Goal: Task Accomplishment & Management: Complete application form

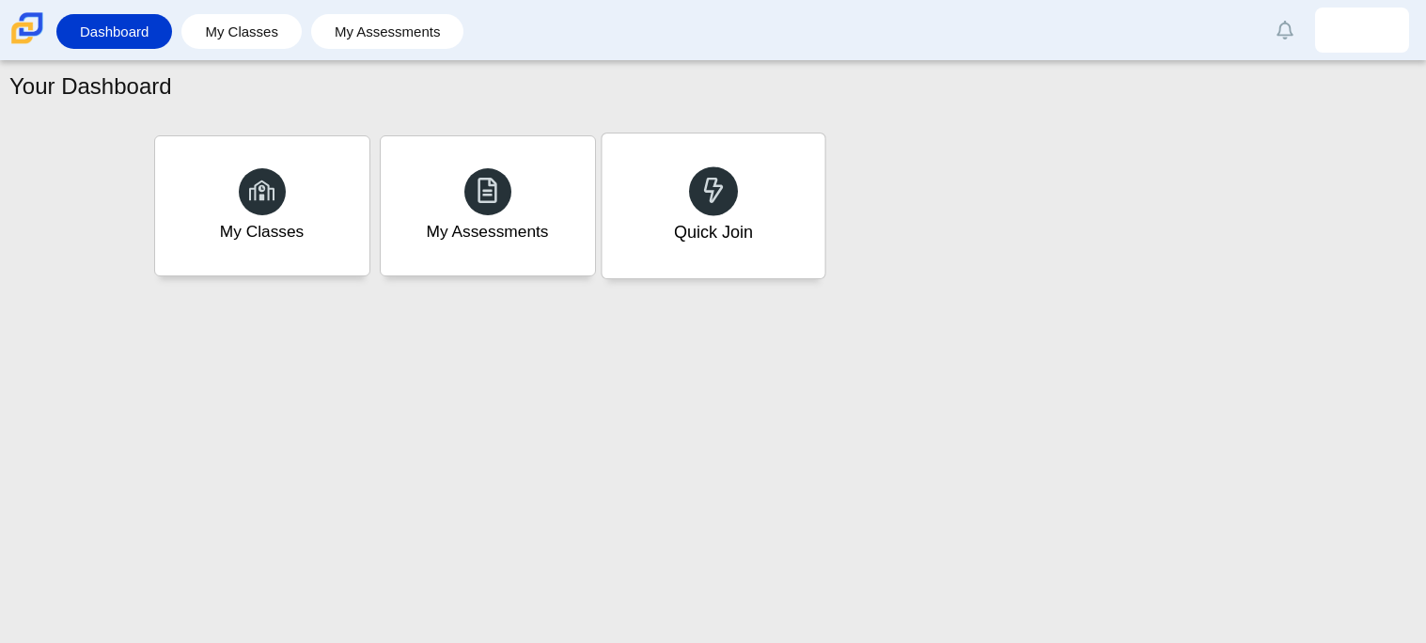
click at [713, 190] on icon at bounding box center [713, 190] width 26 height 26
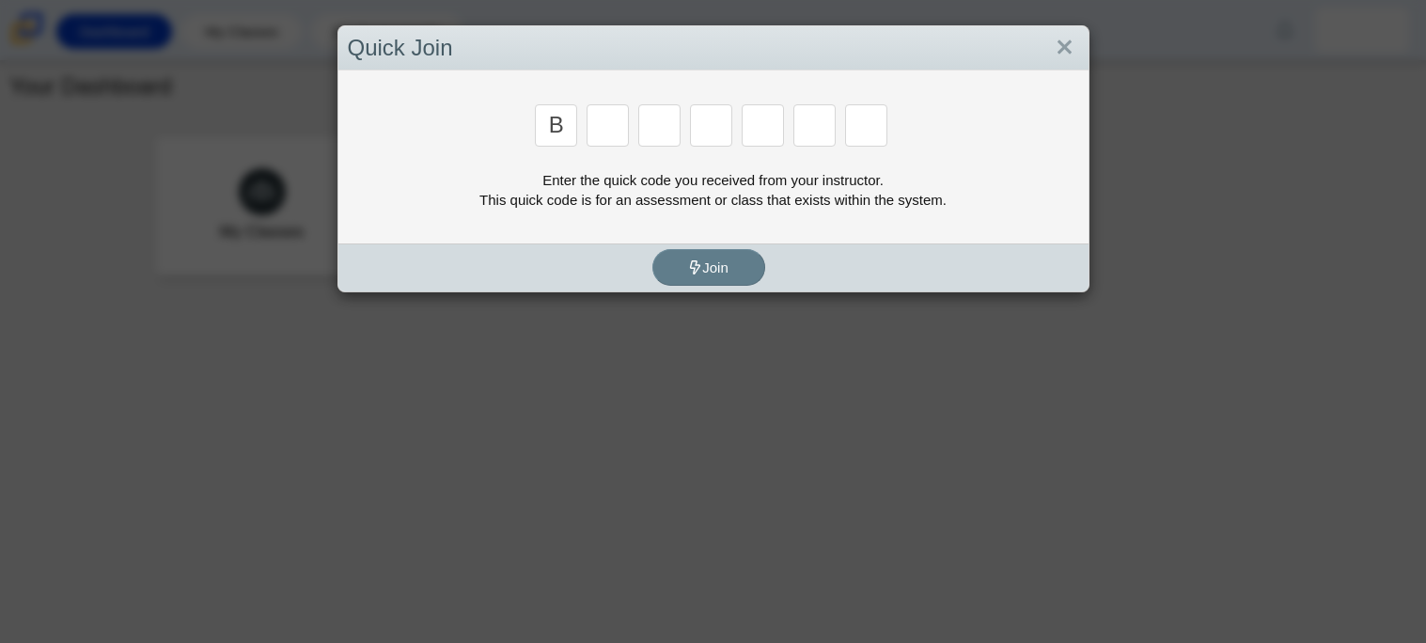
type input "b"
type input "m"
type input "3"
type input "5"
type input "3"
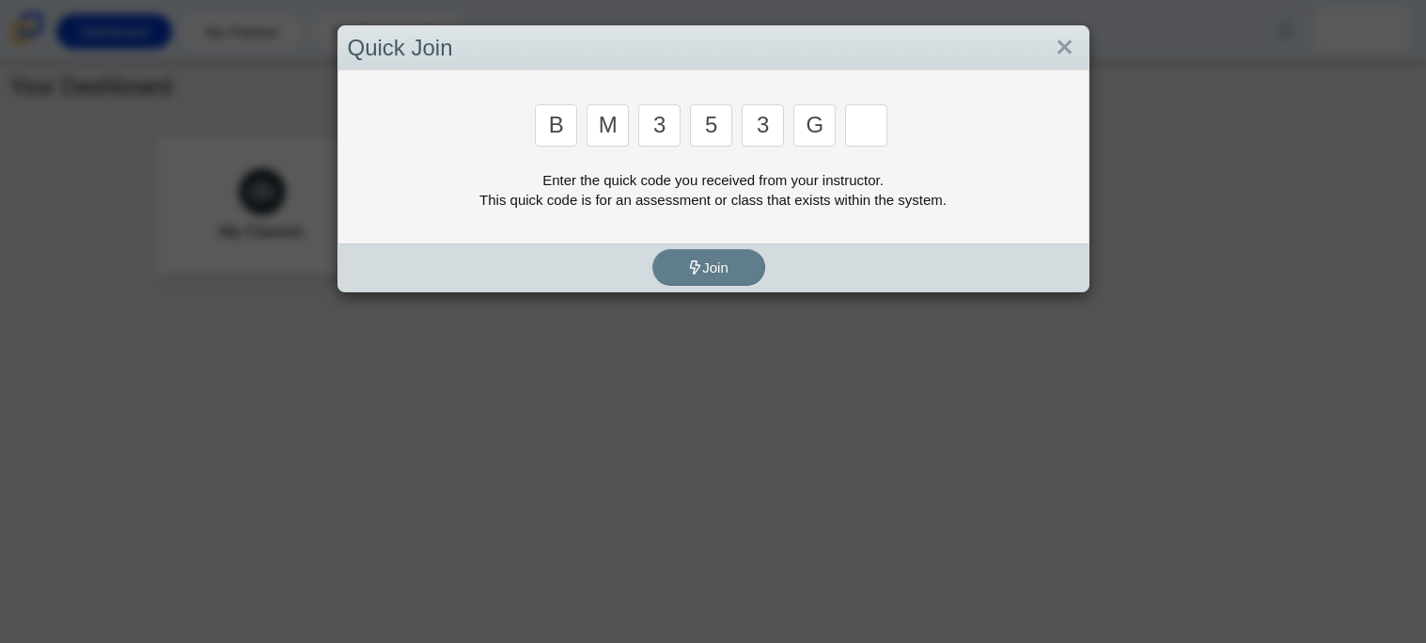
type input "g"
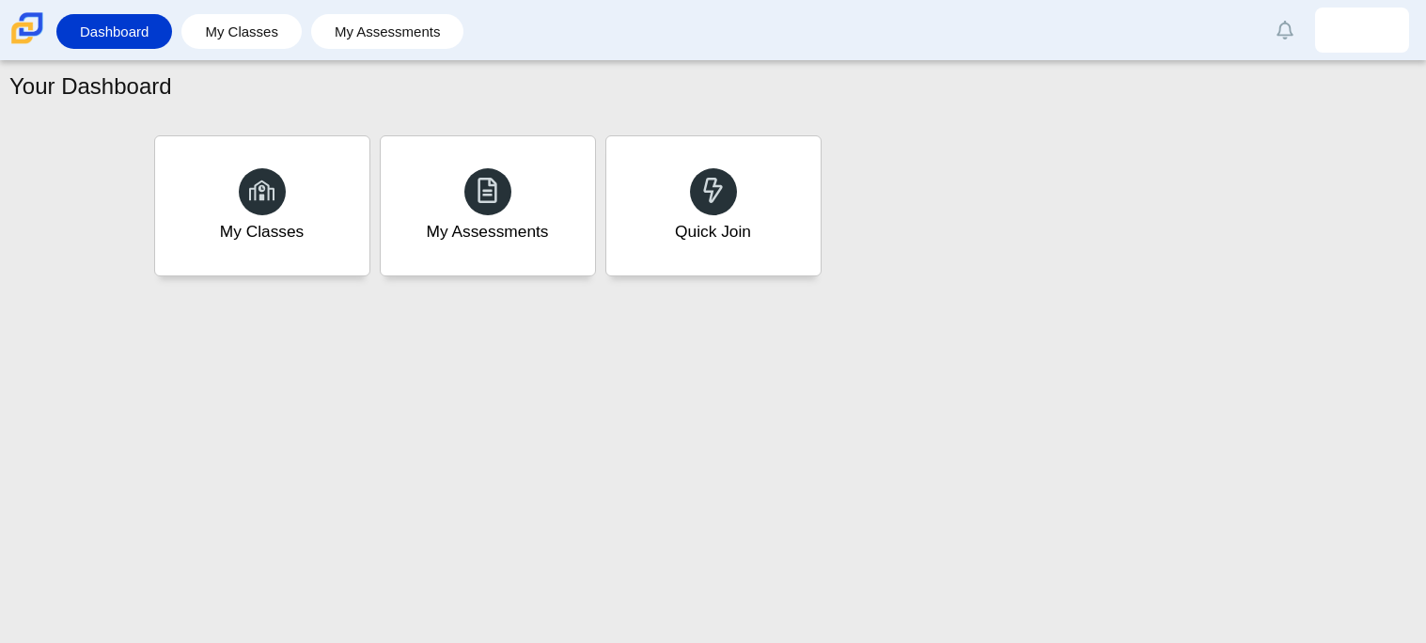
type input "b"
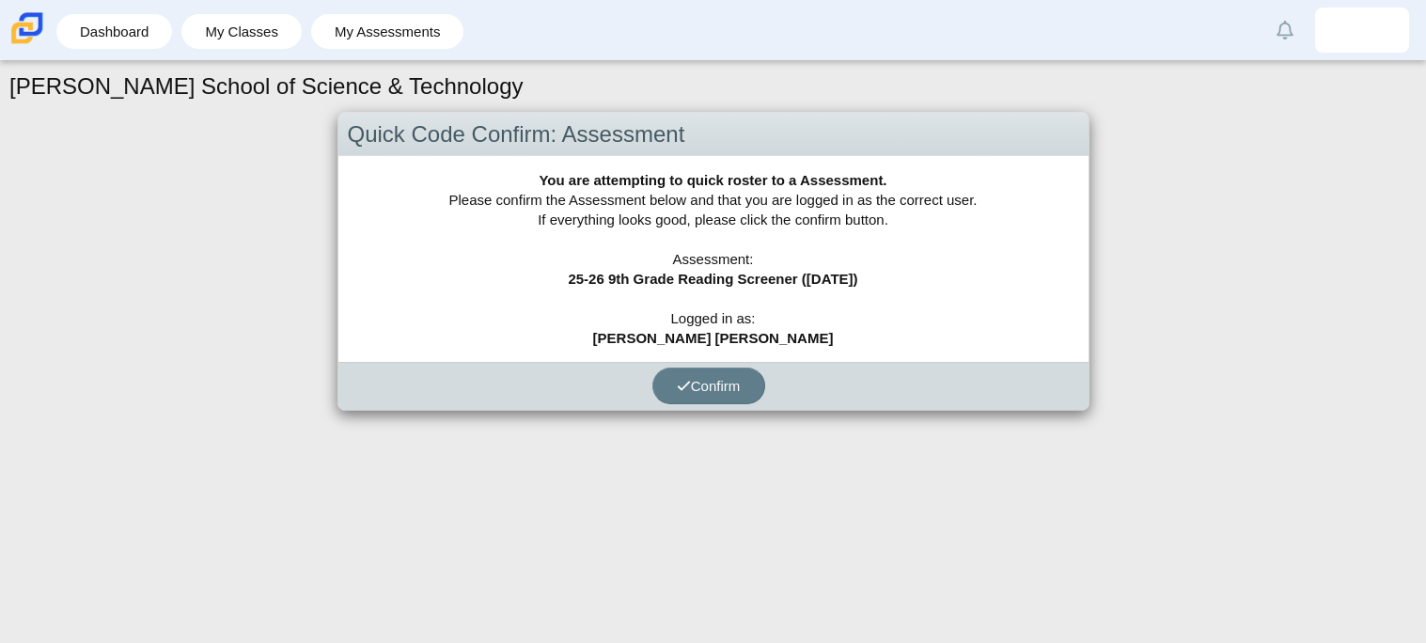
click at [706, 410] on div "Quick Code Confirm: Assessment You are attempting to quick roster to a Assessme…" at bounding box center [713, 262] width 752 height 300
click at [688, 389] on span "Confirm" at bounding box center [709, 386] width 64 height 16
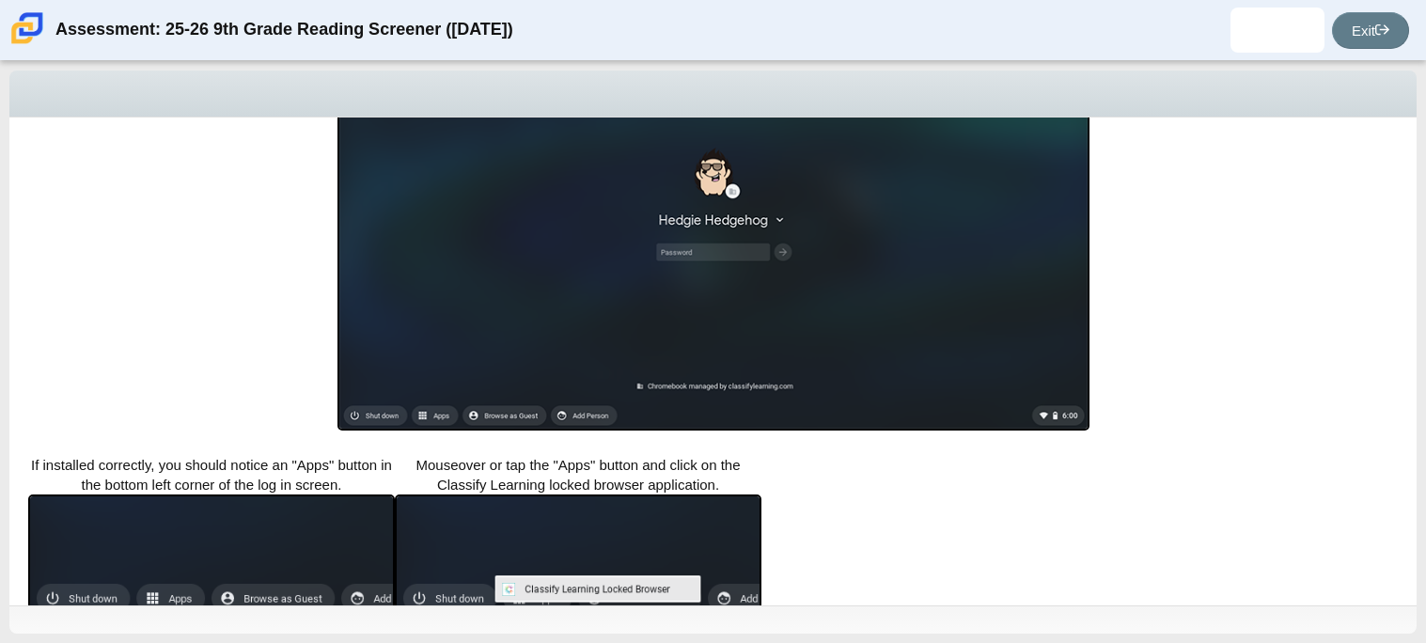
scroll to position [456, 0]
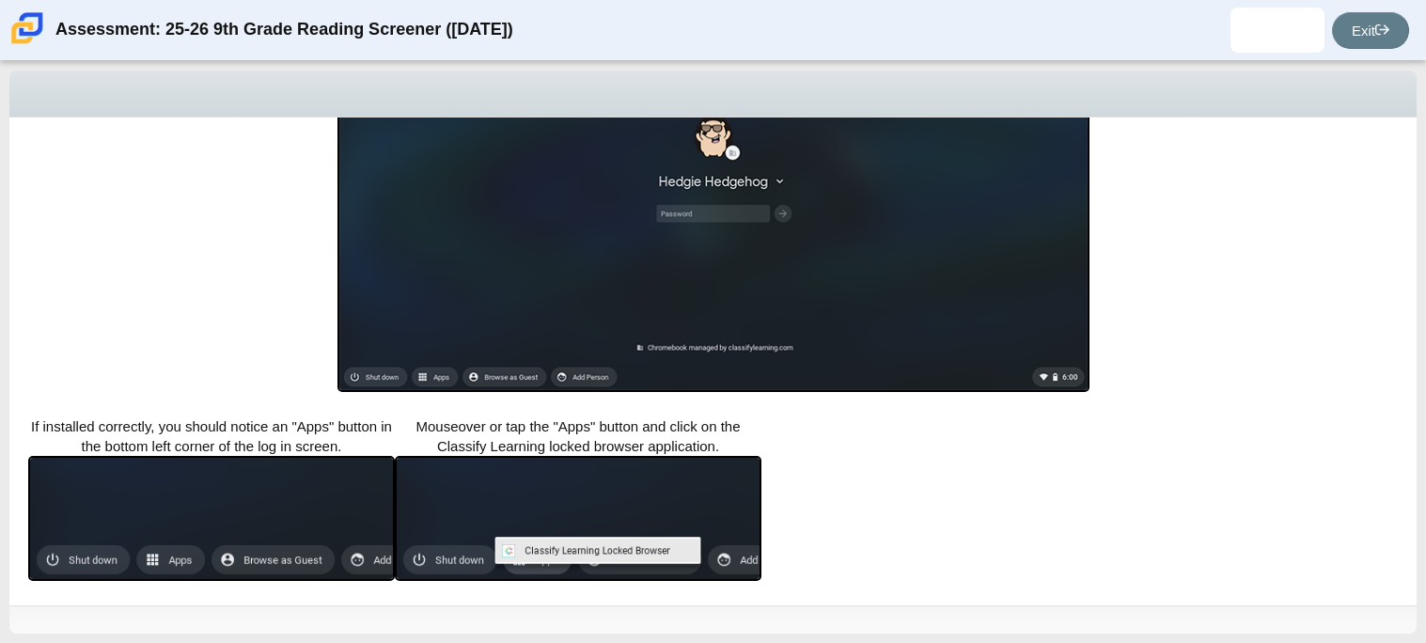
click at [121, 373] on div "Locked browser is required to take this assessment. In order to access this ass…" at bounding box center [712, 362] width 1407 height 488
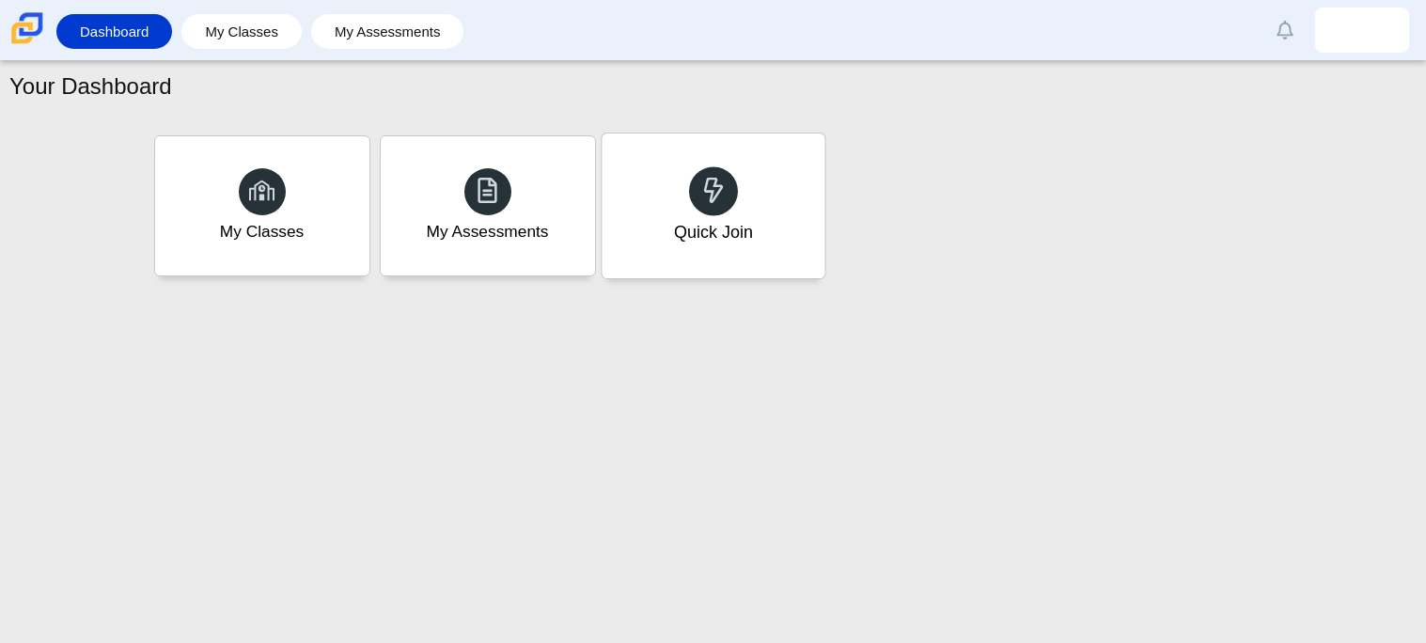
click at [754, 155] on div "Quick Join" at bounding box center [713, 205] width 223 height 145
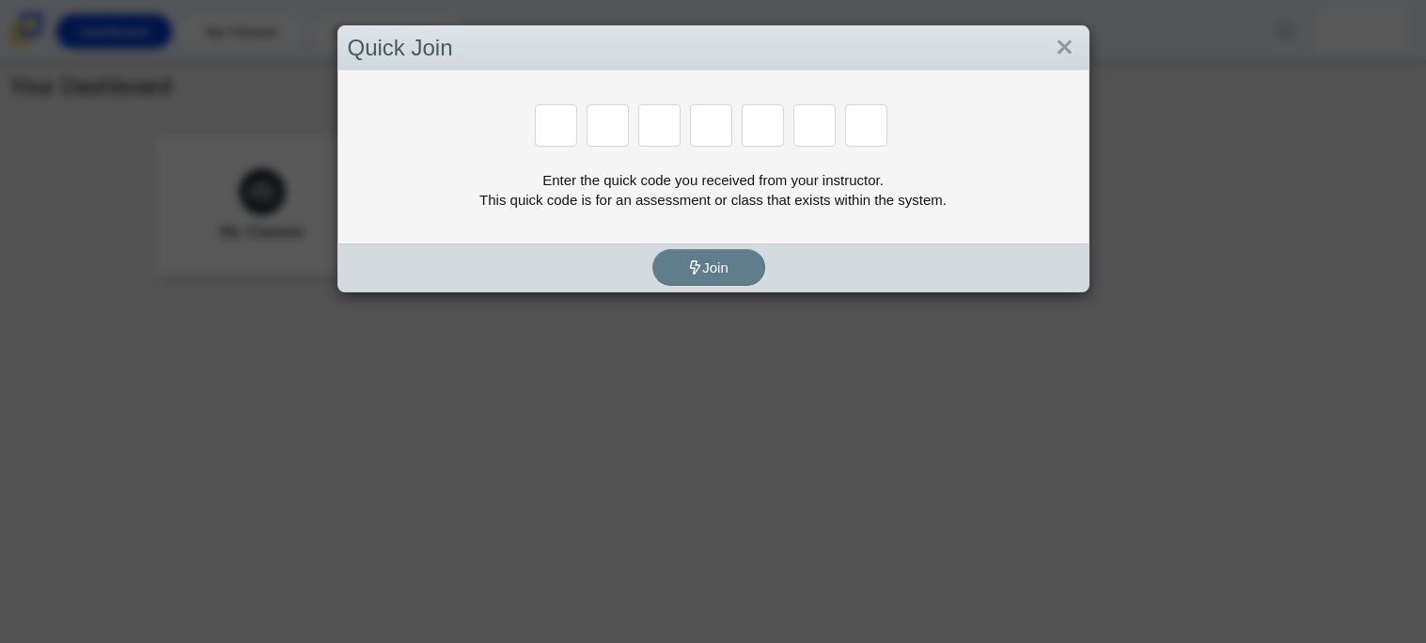
click at [1087, 48] on div "Quick Join" at bounding box center [713, 48] width 750 height 44
click at [1071, 55] on link "Close" at bounding box center [1064, 48] width 29 height 32
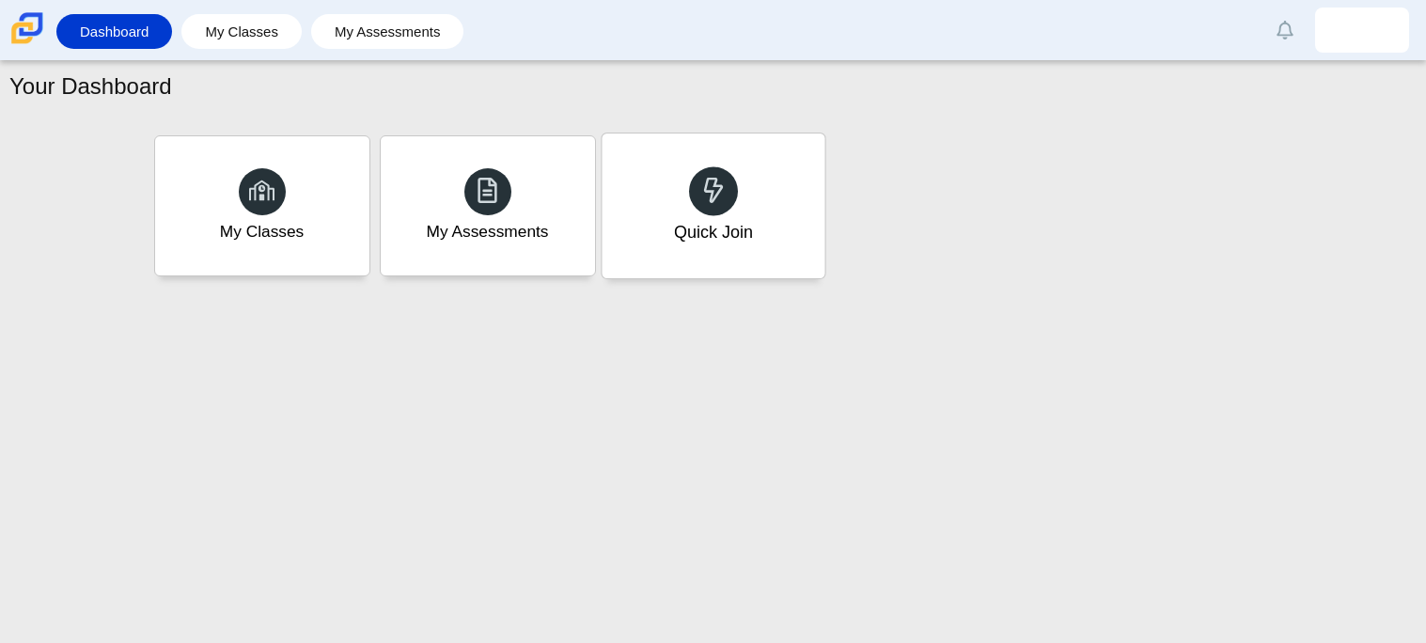
click at [807, 244] on div "Quick Join" at bounding box center [713, 205] width 223 height 145
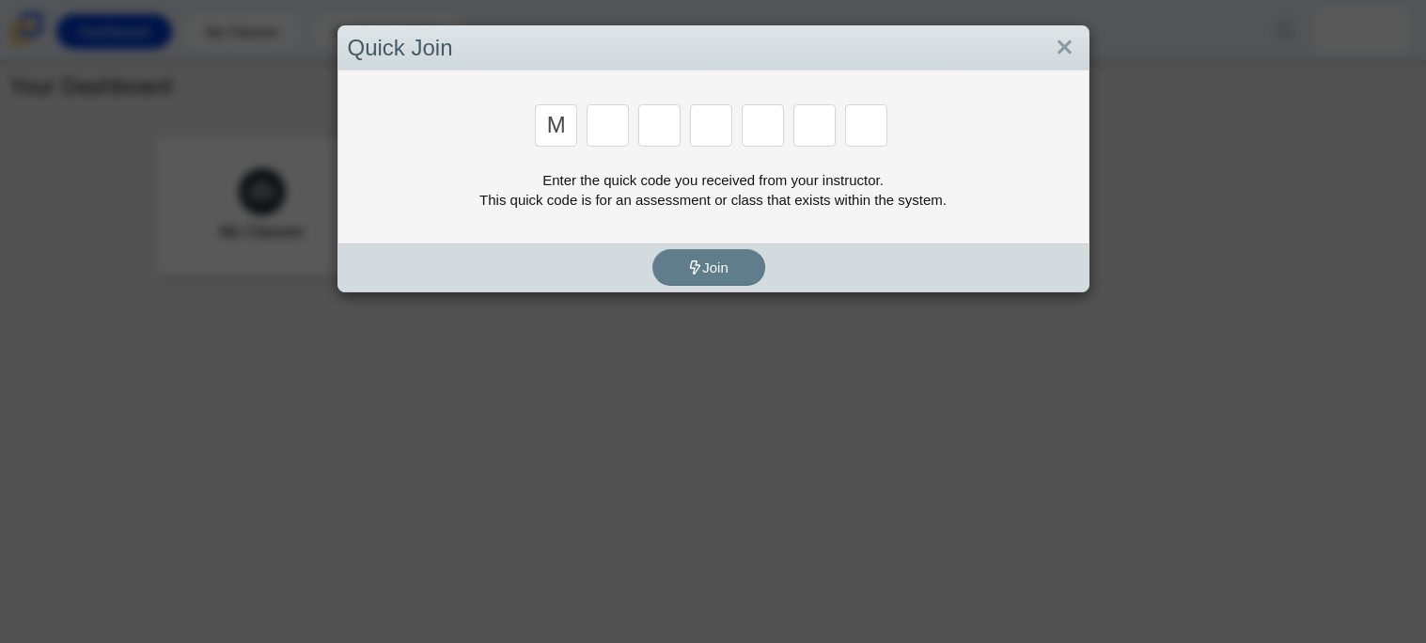
type input "m"
type input "7"
type input "e"
type input "3"
type input "e"
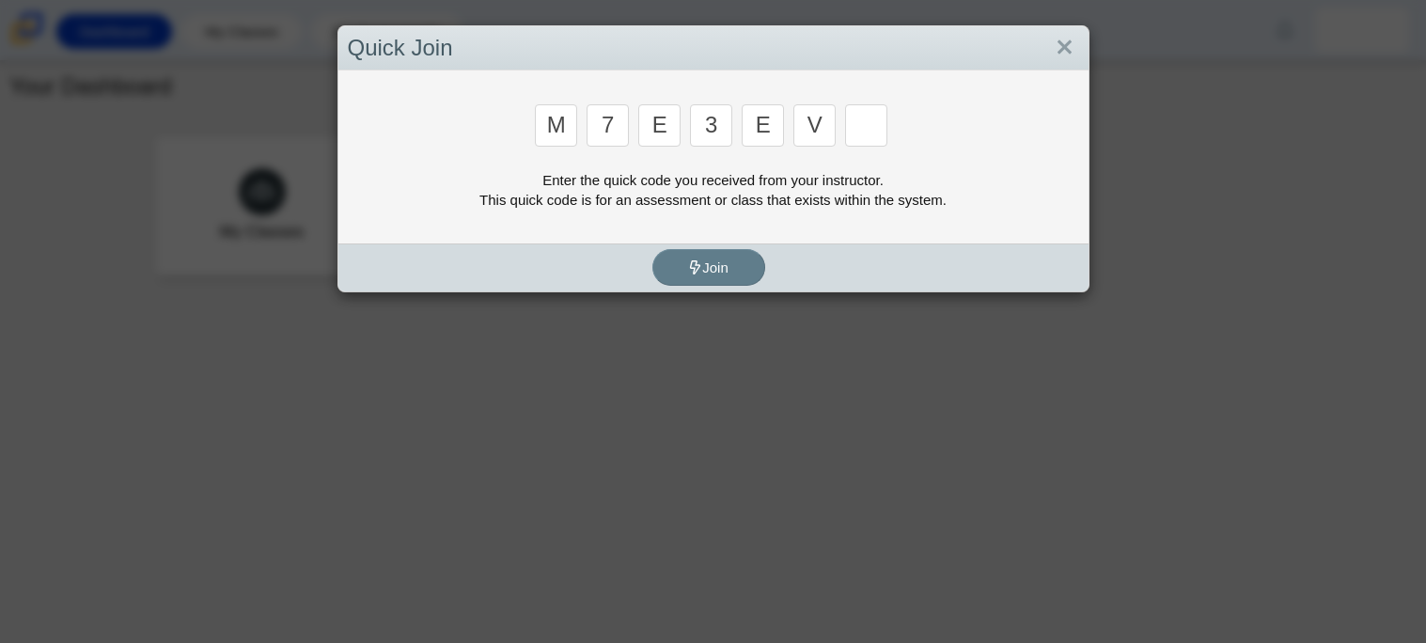
type input "v"
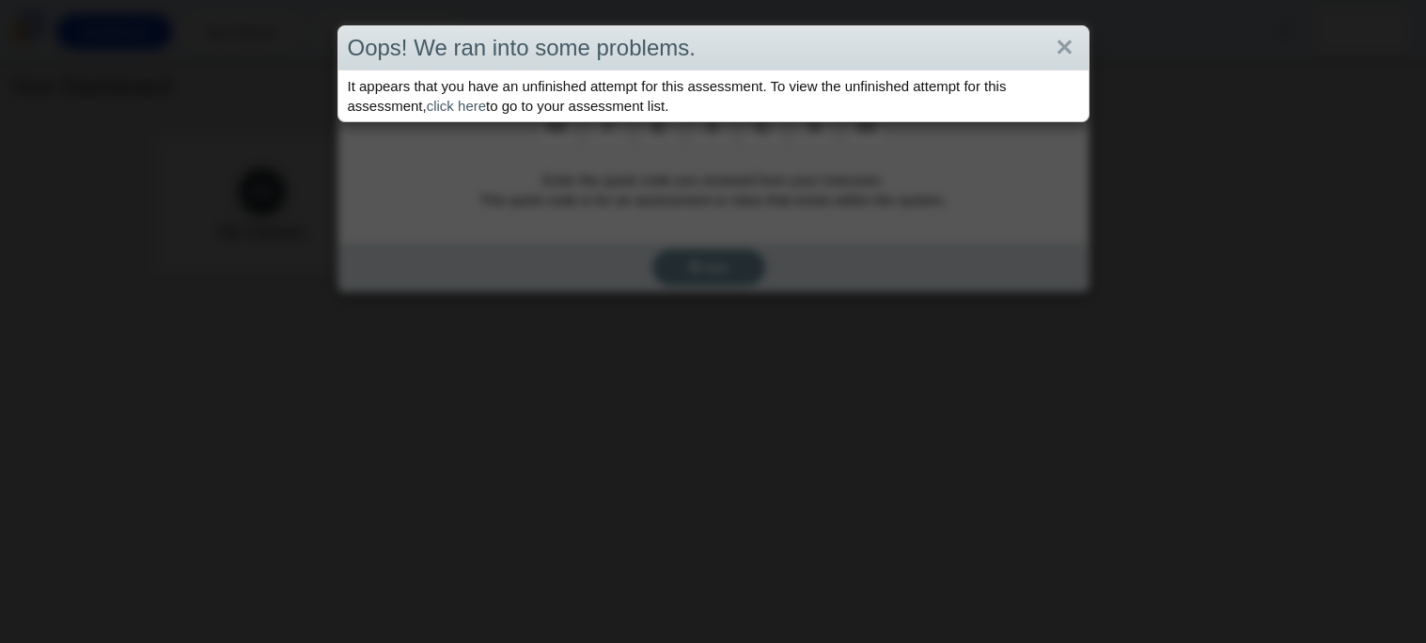
type input "w"
click at [1065, 44] on link "Close" at bounding box center [1064, 48] width 29 height 32
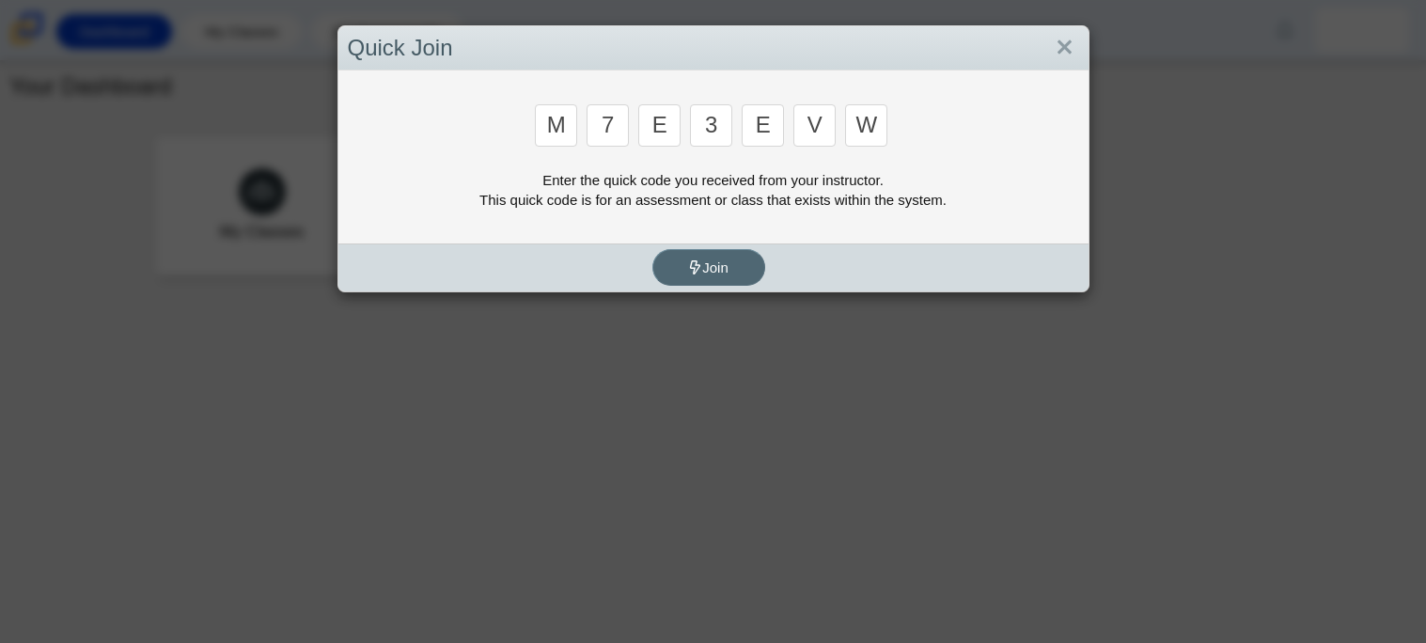
click at [688, 268] on icon "submit" at bounding box center [695, 267] width 14 height 14
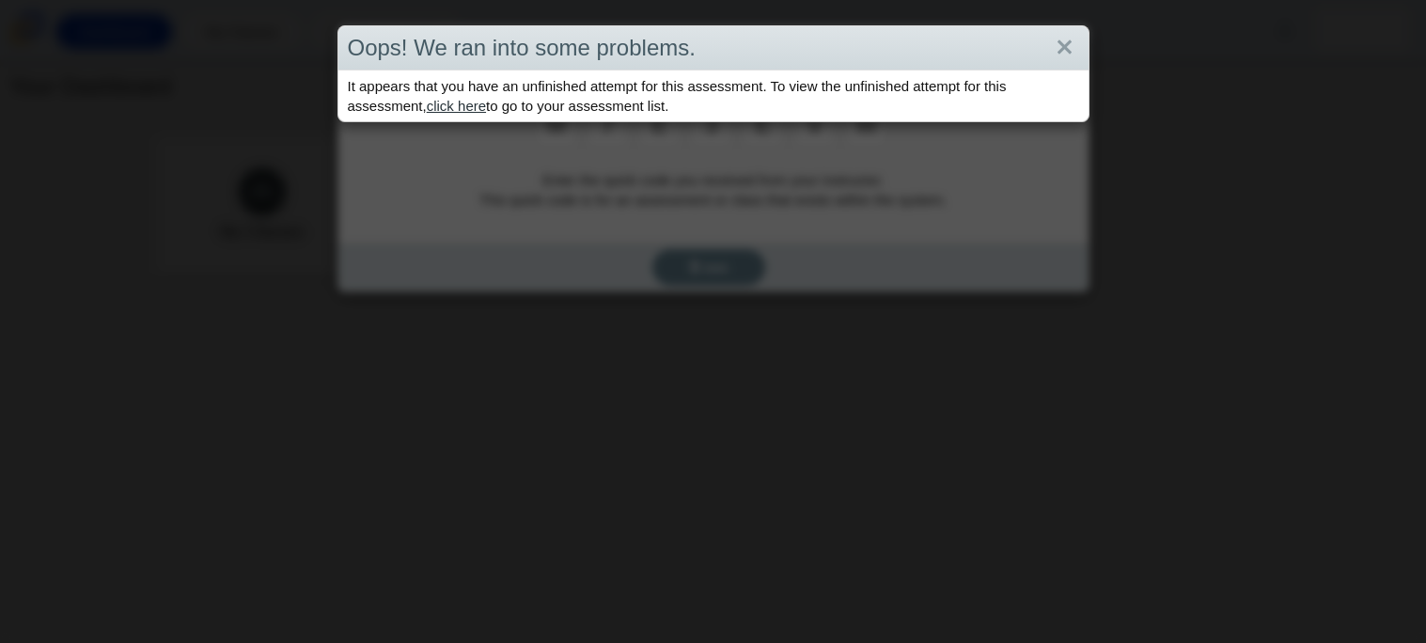
click at [472, 109] on link "click here" at bounding box center [456, 106] width 59 height 16
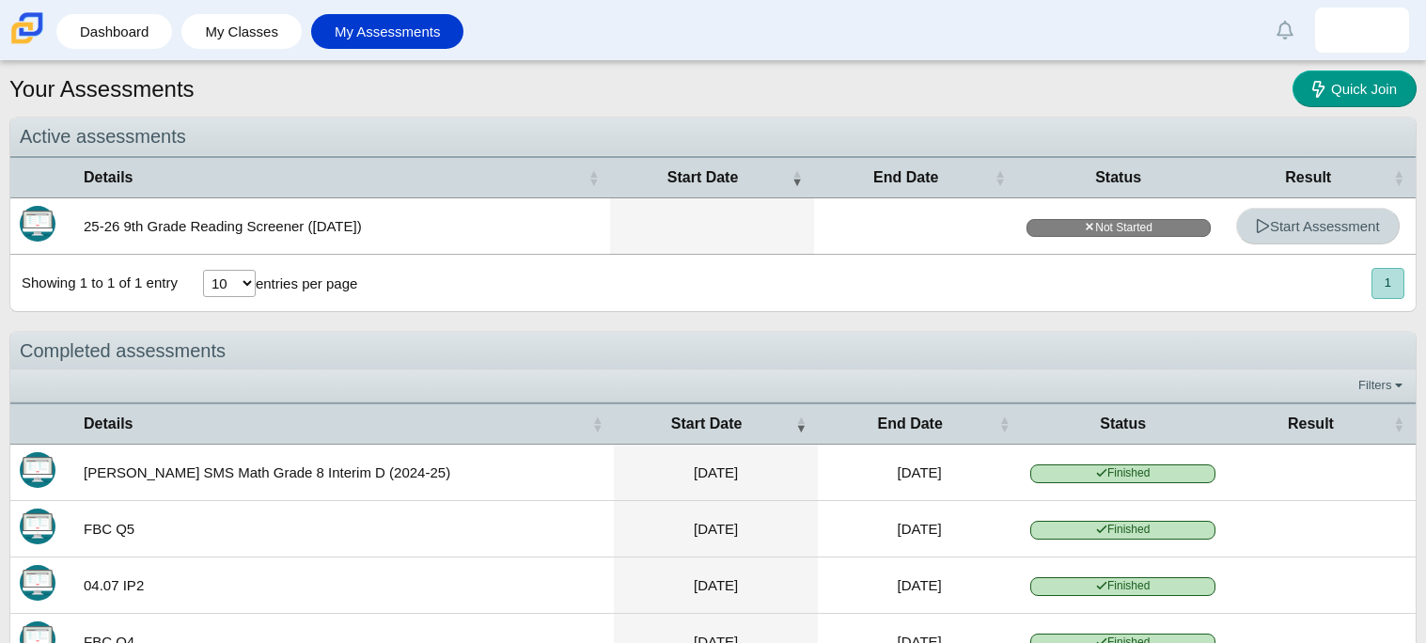
click at [1257, 228] on icon at bounding box center [1263, 226] width 14 height 14
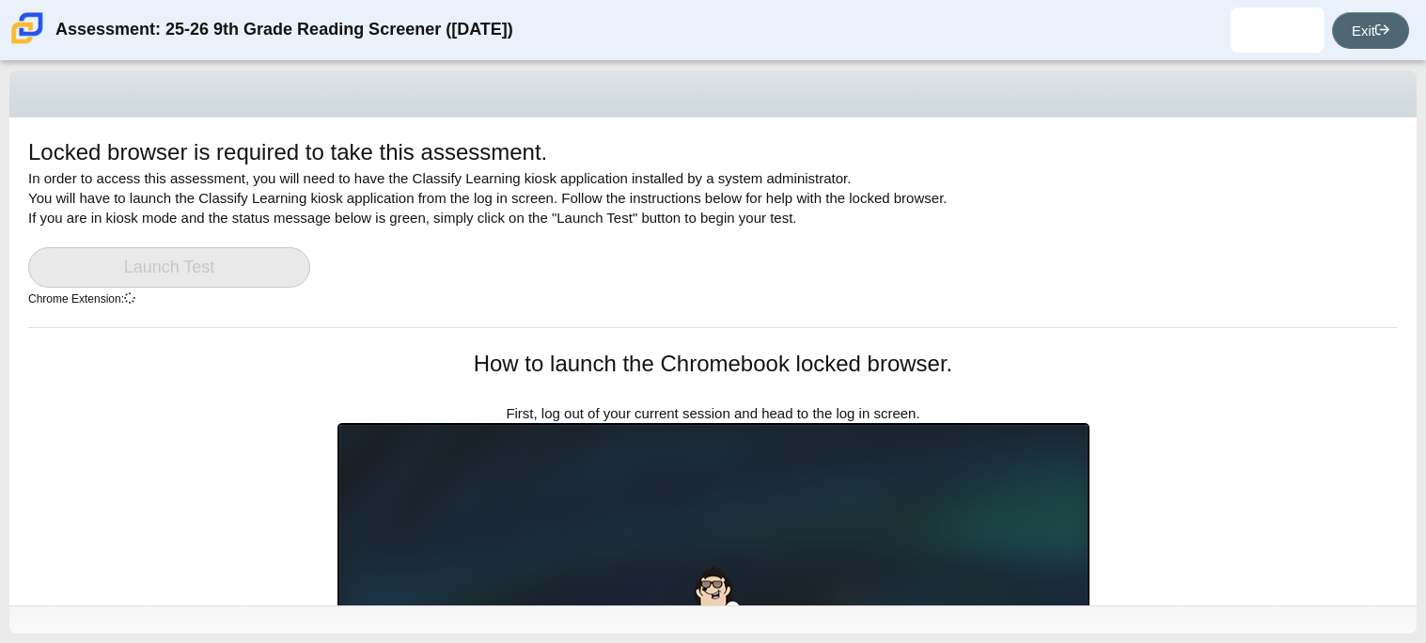
click at [1354, 42] on link "Exit" at bounding box center [1370, 30] width 77 height 37
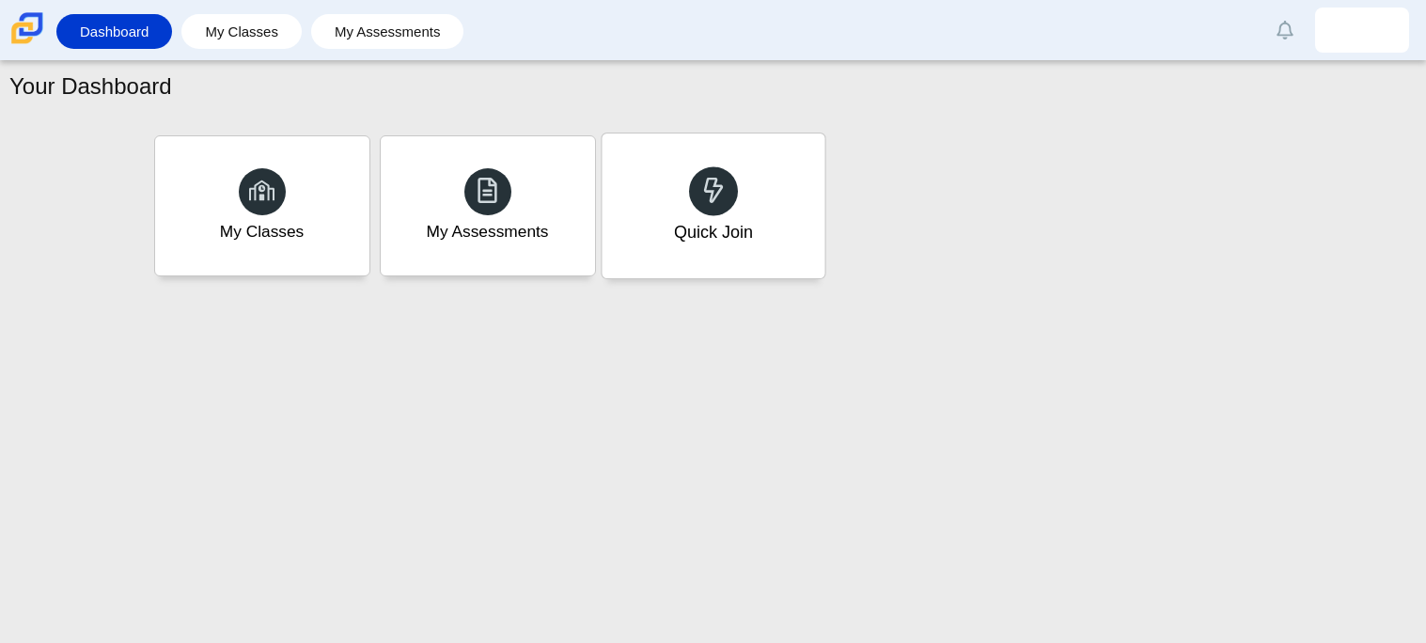
click at [777, 243] on div "Quick Join" at bounding box center [713, 205] width 223 height 145
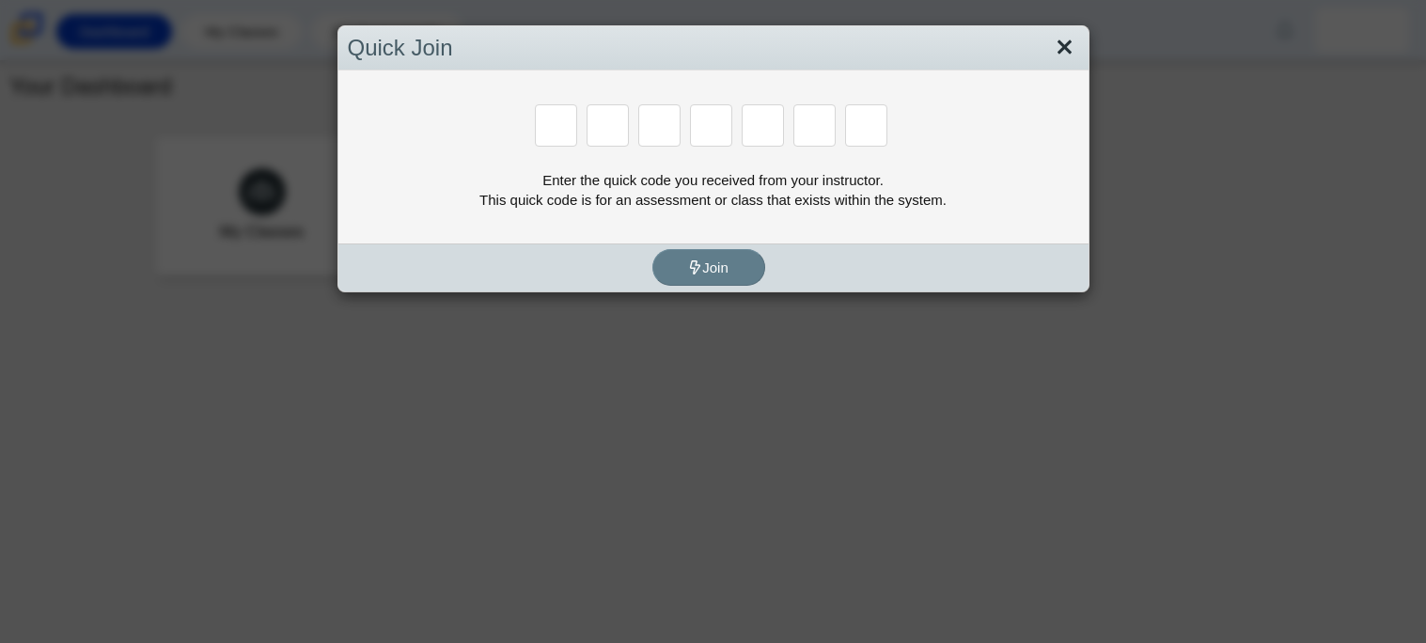
click at [1056, 59] on link "Close" at bounding box center [1064, 48] width 29 height 32
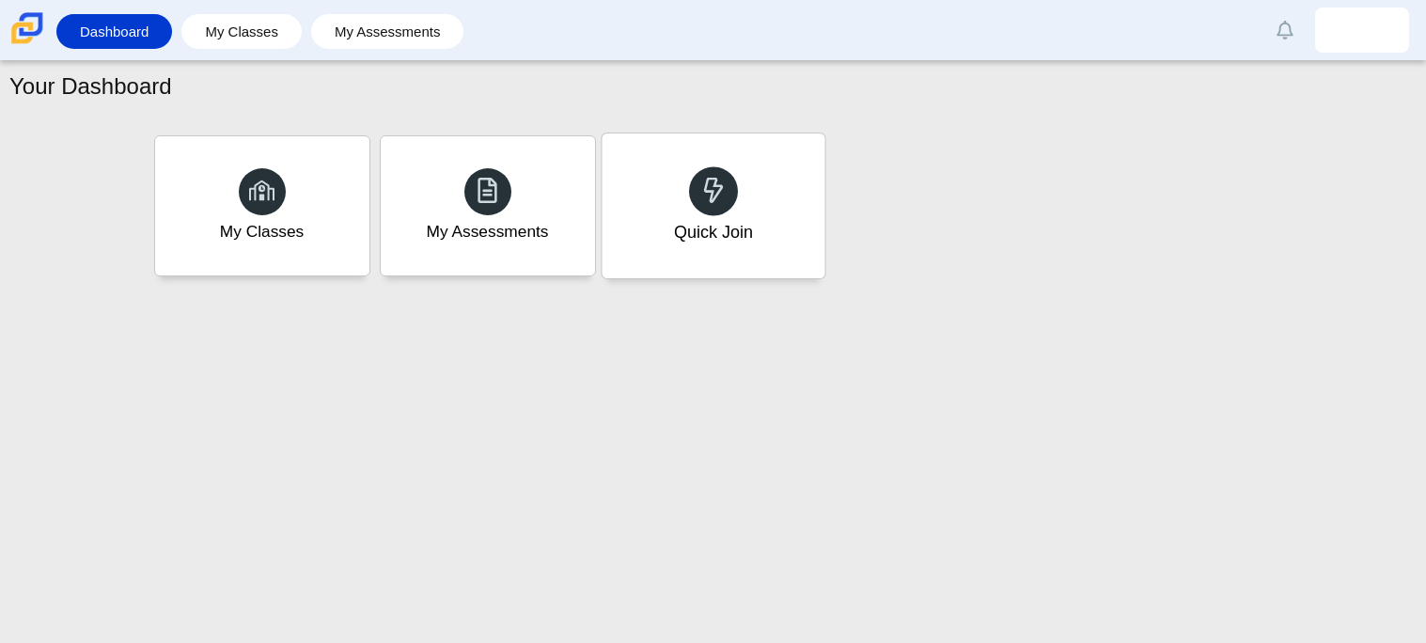
click at [664, 227] on div "Quick Join" at bounding box center [713, 205] width 223 height 145
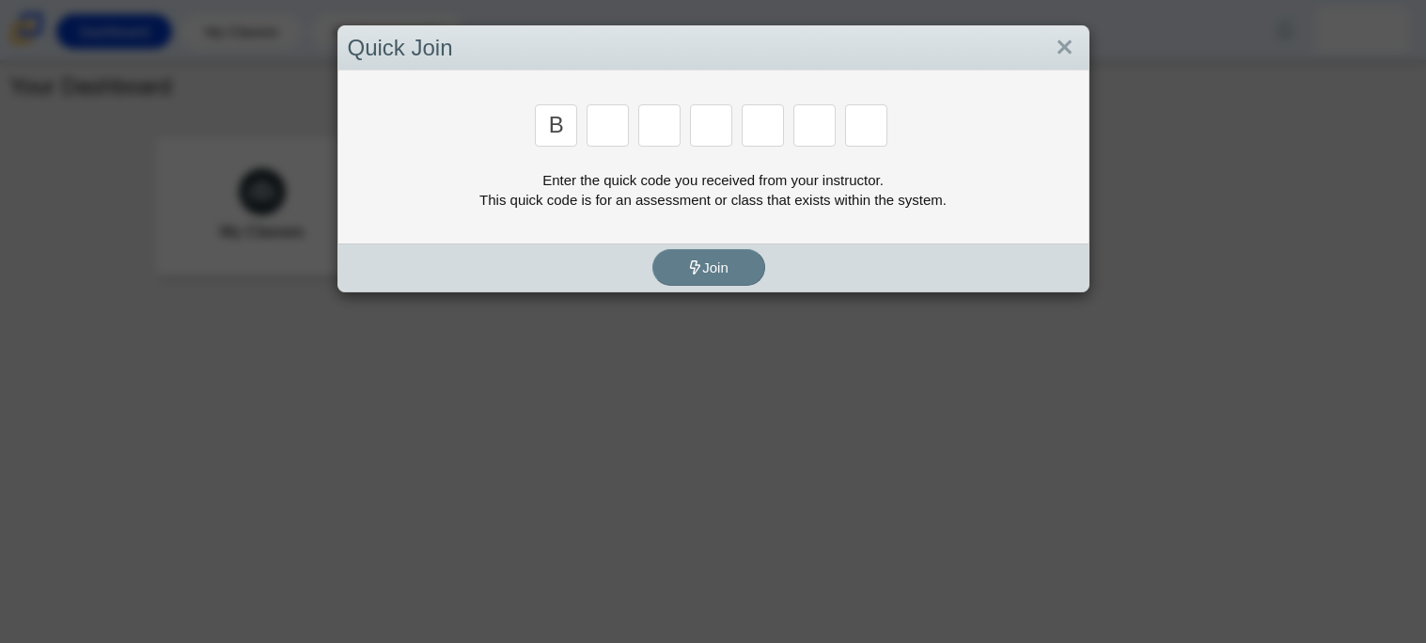
type input "b"
type input "m"
type input "3"
type input "5"
type input "3"
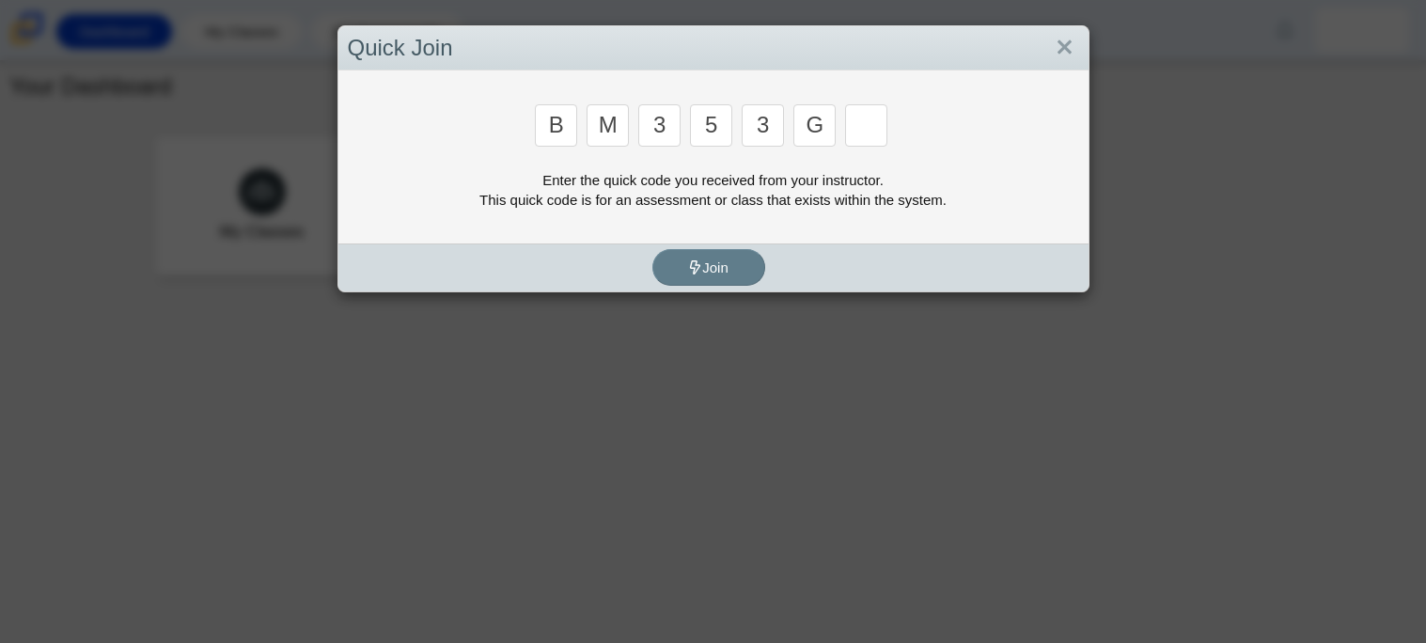
type input "g"
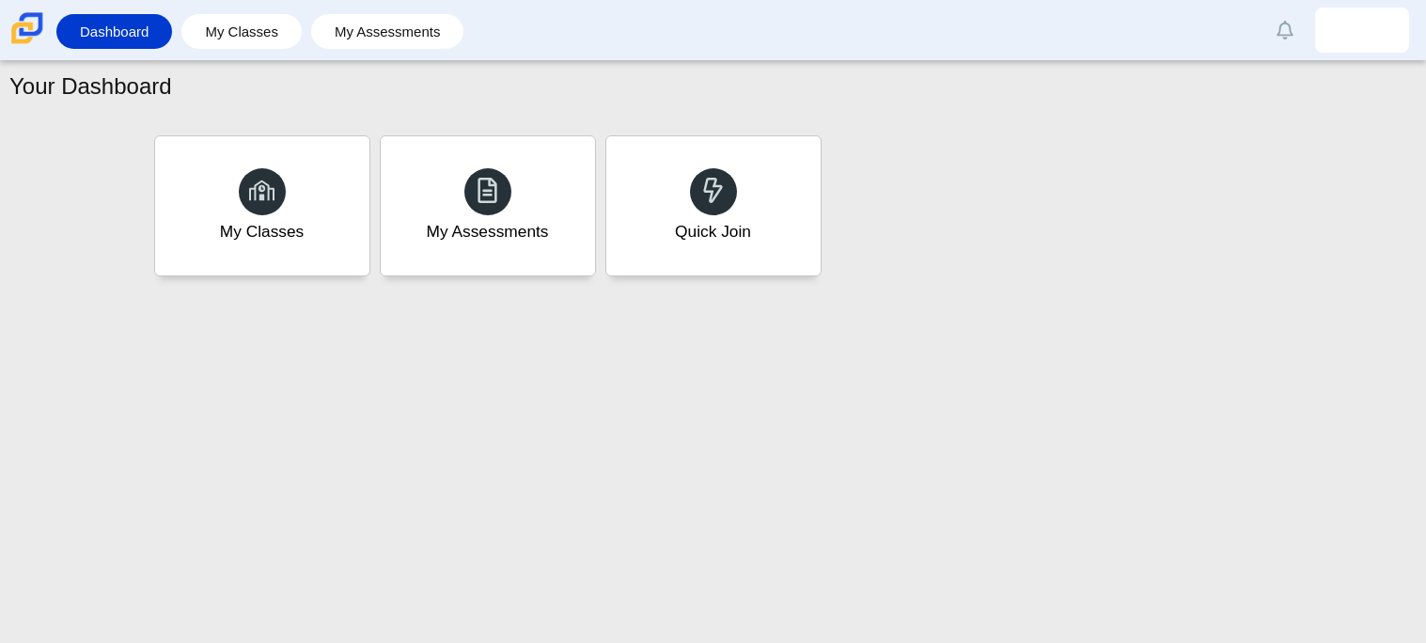
type input "b"
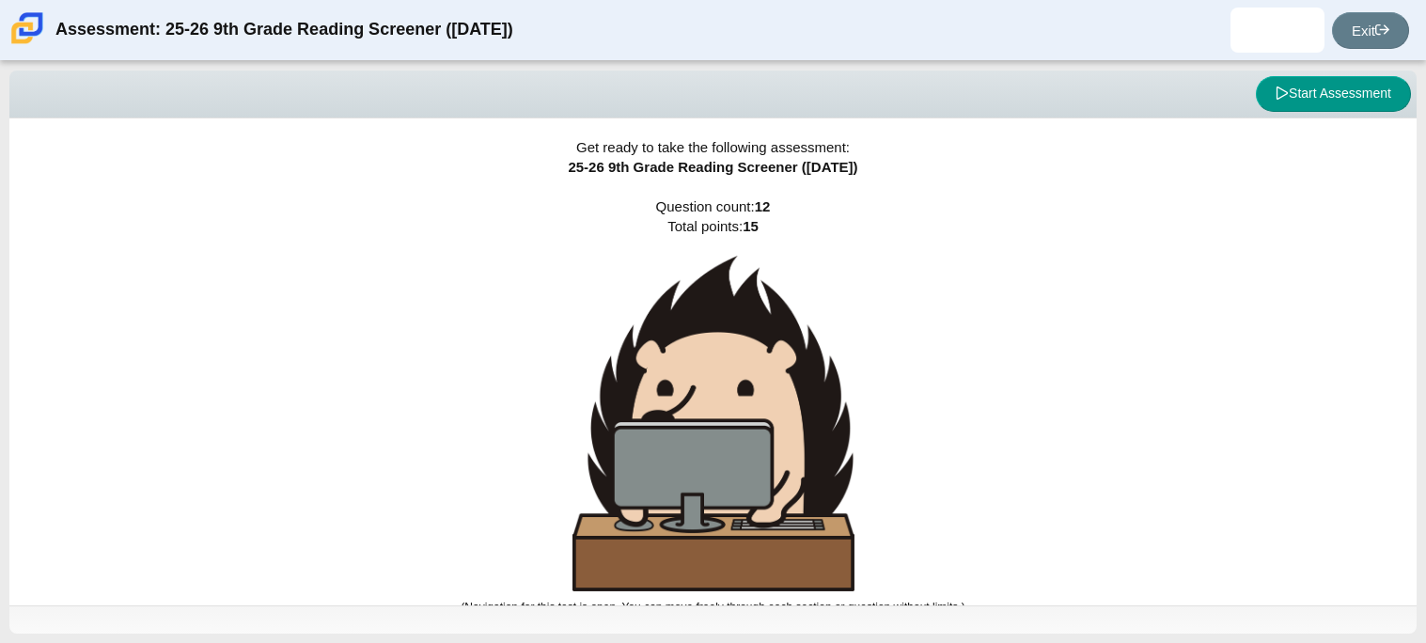
scroll to position [11, 0]
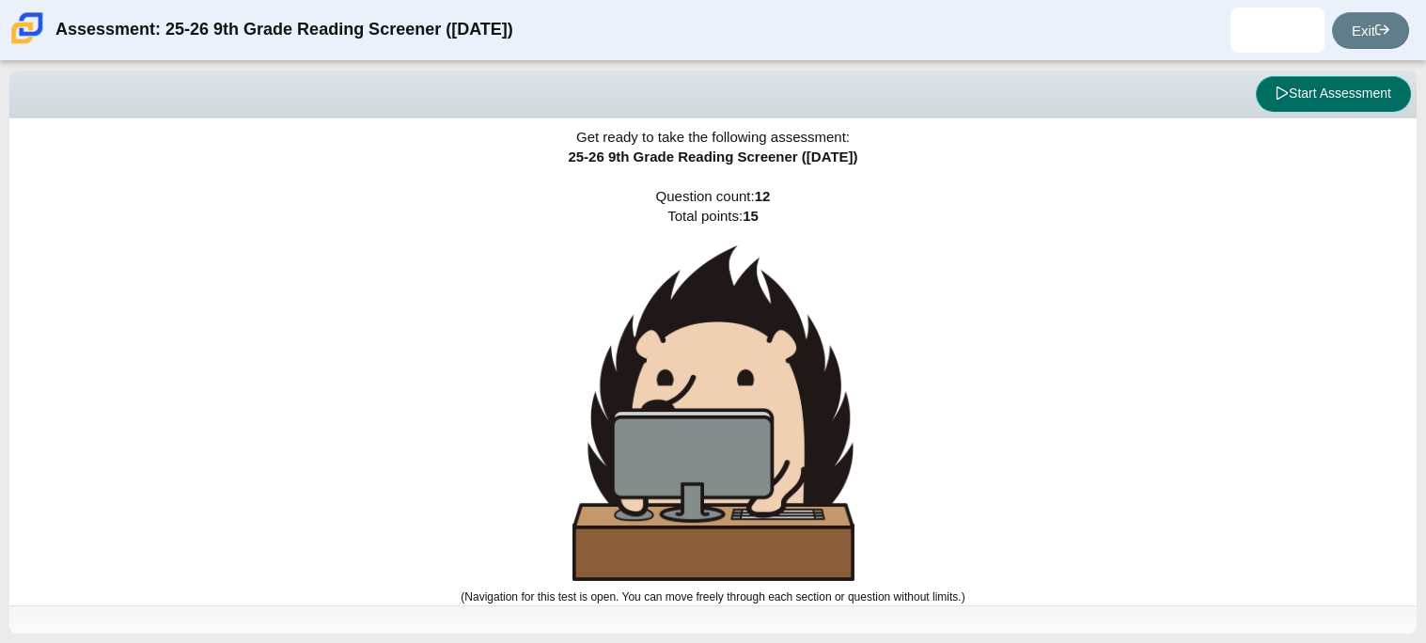
click at [1354, 92] on button "Start Assessment" at bounding box center [1333, 94] width 155 height 36
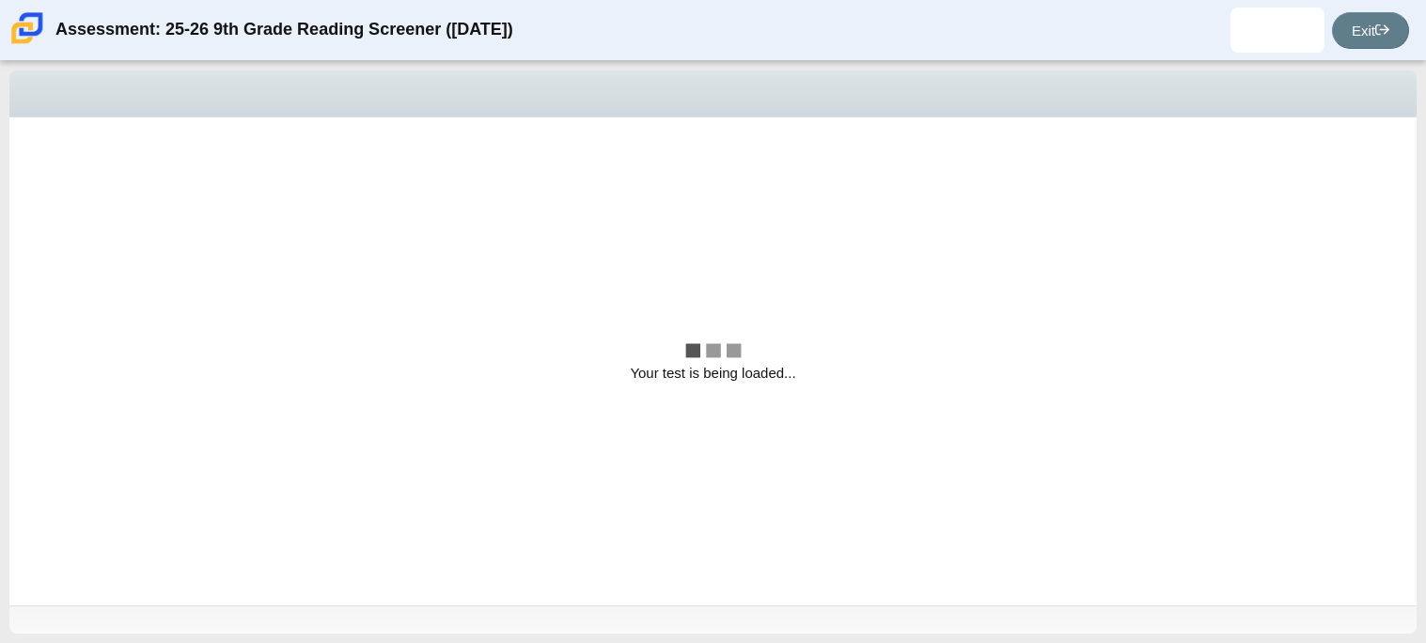
scroll to position [0, 0]
select select "ccc5b315-3c7c-471c-bf90-f22c8299c798"
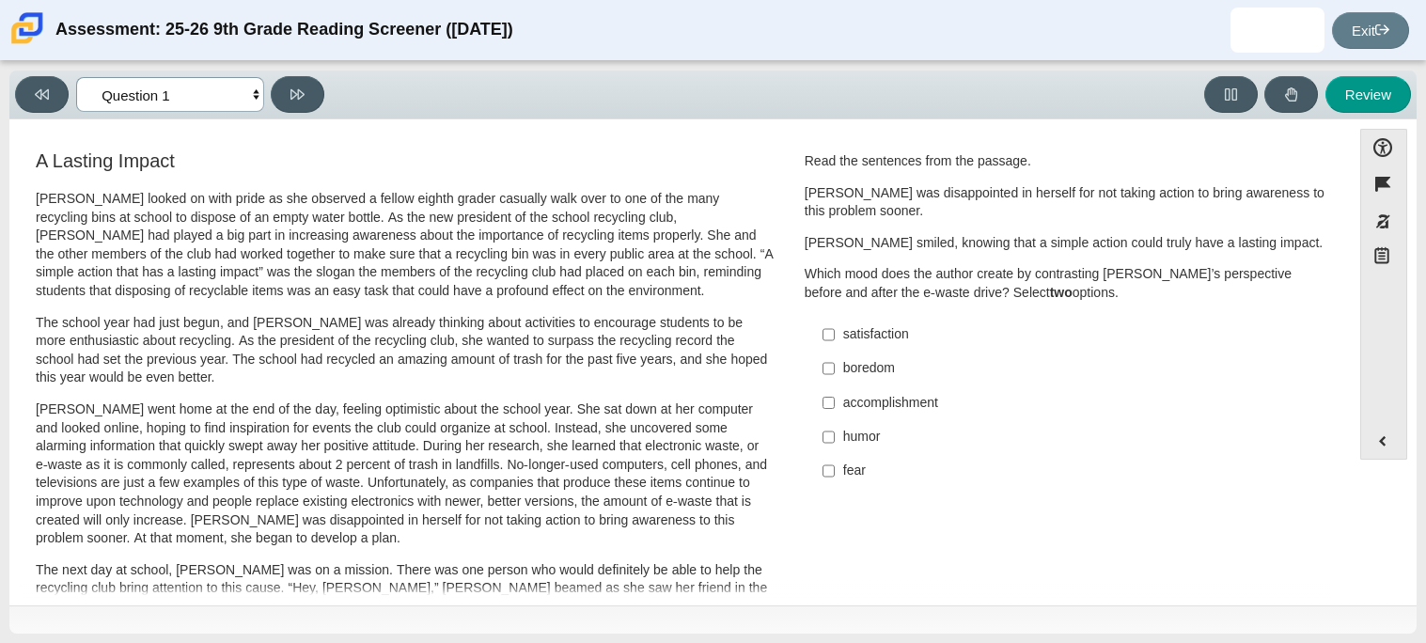
click at [179, 108] on select "Questions Question 1 Question 2 Question 3 Question 4 Question 5 Question 6 Que…" at bounding box center [170, 94] width 188 height 35
click at [558, 436] on p "[PERSON_NAME] went home at the end of the day, feeling optimistic about the sch…" at bounding box center [405, 474] width 738 height 148
click at [865, 409] on div "accomplishment" at bounding box center [1080, 403] width 475 height 19
click at [835, 409] on input "accomplishment accomplishment" at bounding box center [829, 402] width 12 height 34
checkbox input "true"
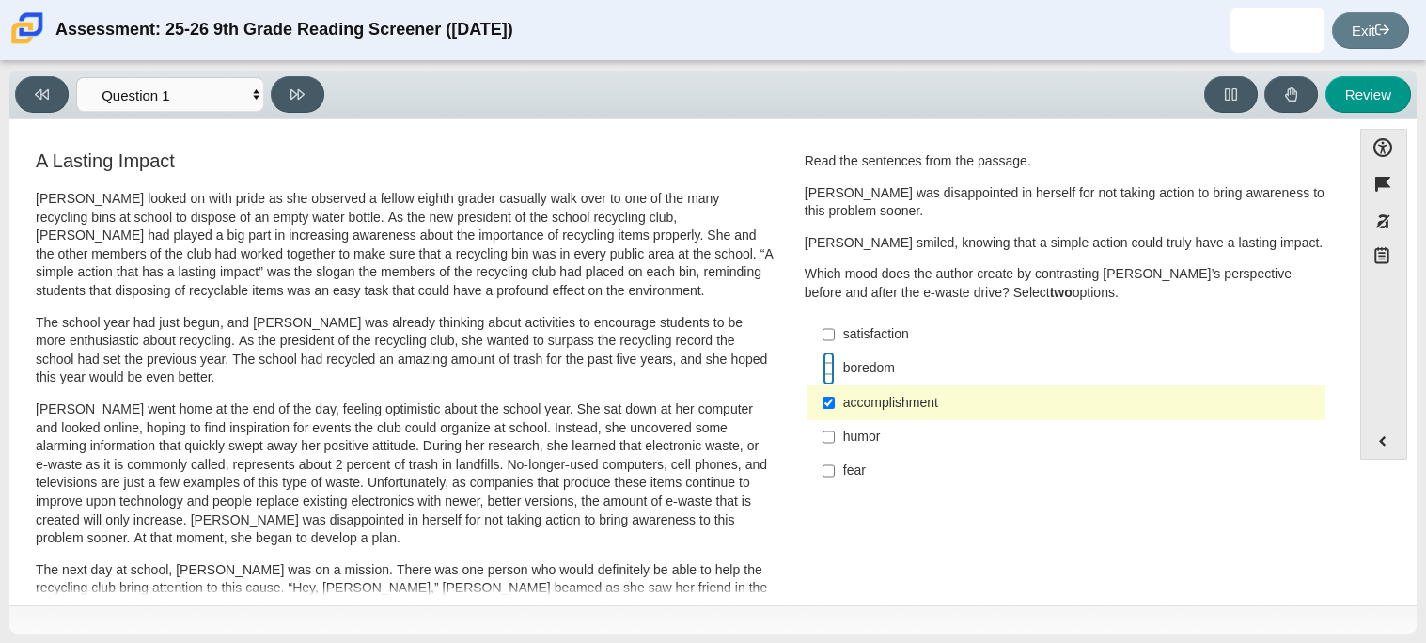
click at [823, 353] on input "boredom boredom" at bounding box center [829, 369] width 12 height 34
checkbox input "true"
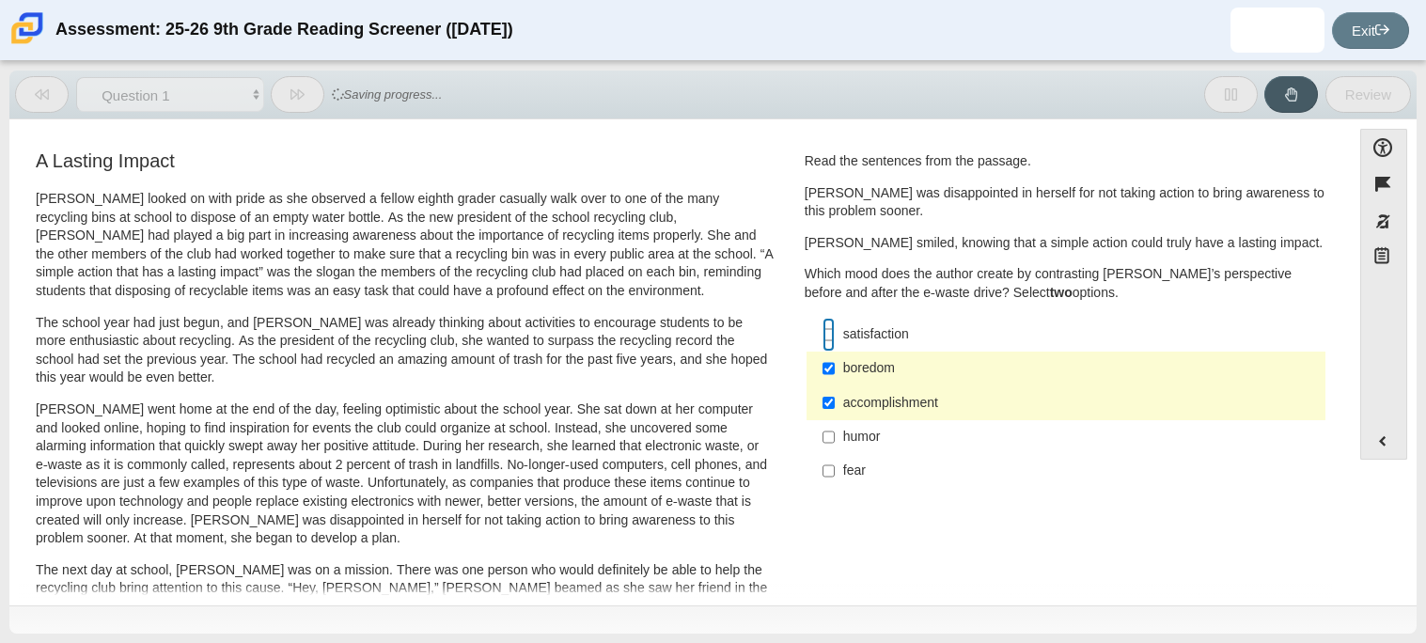
click at [823, 336] on input "satisfaction satisfaction" at bounding box center [829, 335] width 12 height 34
checkbox input "true"
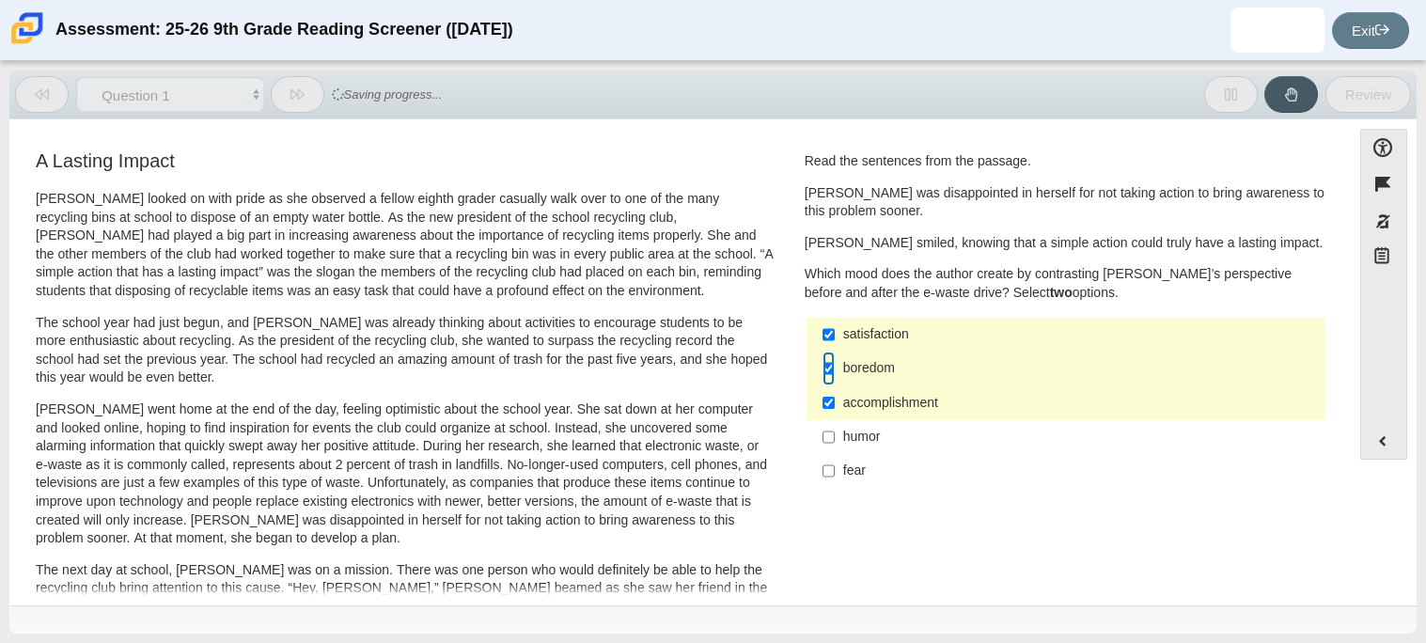
click at [827, 365] on input "boredom boredom" at bounding box center [829, 369] width 12 height 34
checkbox input "false"
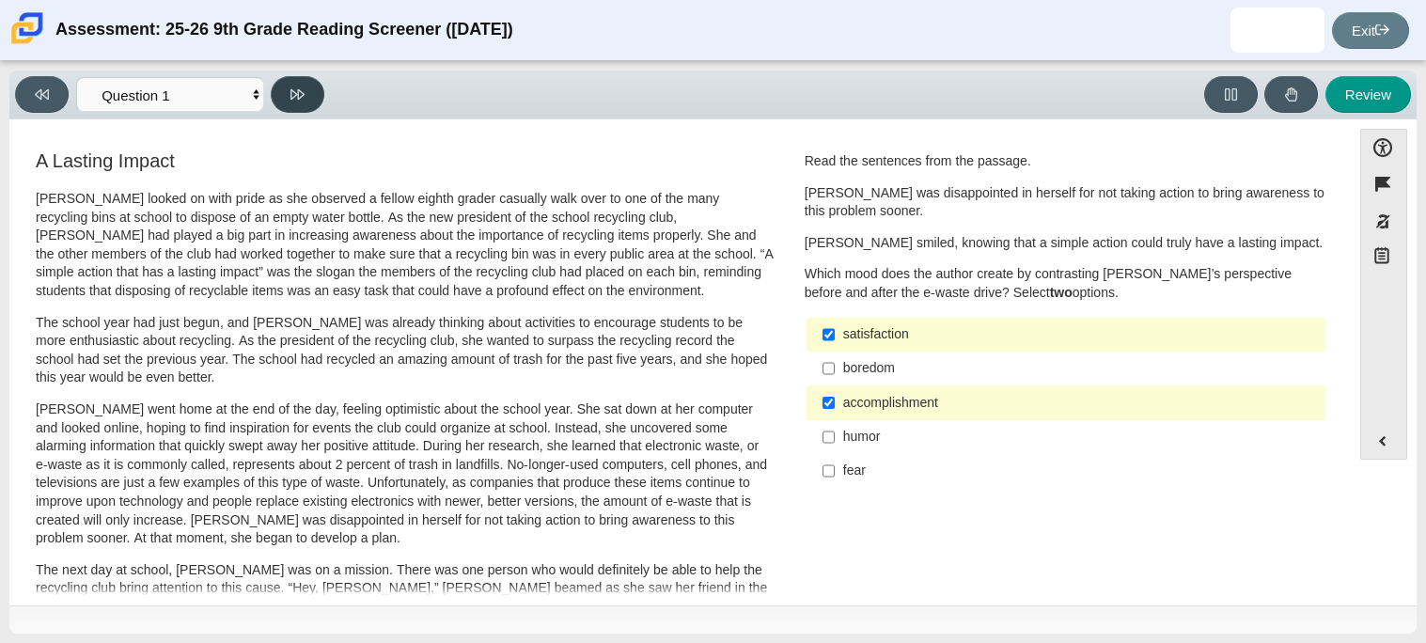
click at [306, 81] on button at bounding box center [298, 94] width 54 height 37
select select "0ff64528-ffd7-428d-b192-babfaadd44e8"
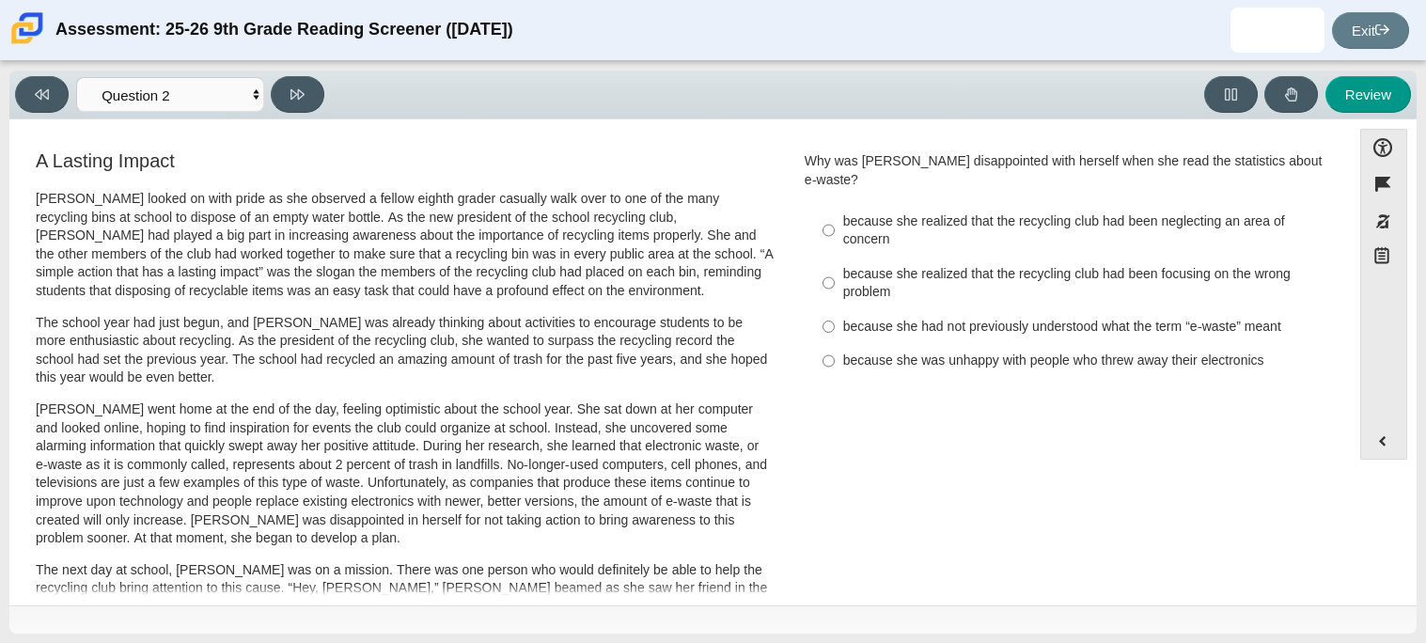
click at [843, 218] on div "because she realized that the recycling club had been neglecting an area of con…" at bounding box center [1080, 230] width 475 height 37
click at [835, 218] on input "because she realized that the recycling club had been neglecting an area of con…" at bounding box center [829, 230] width 12 height 53
radio input "true"
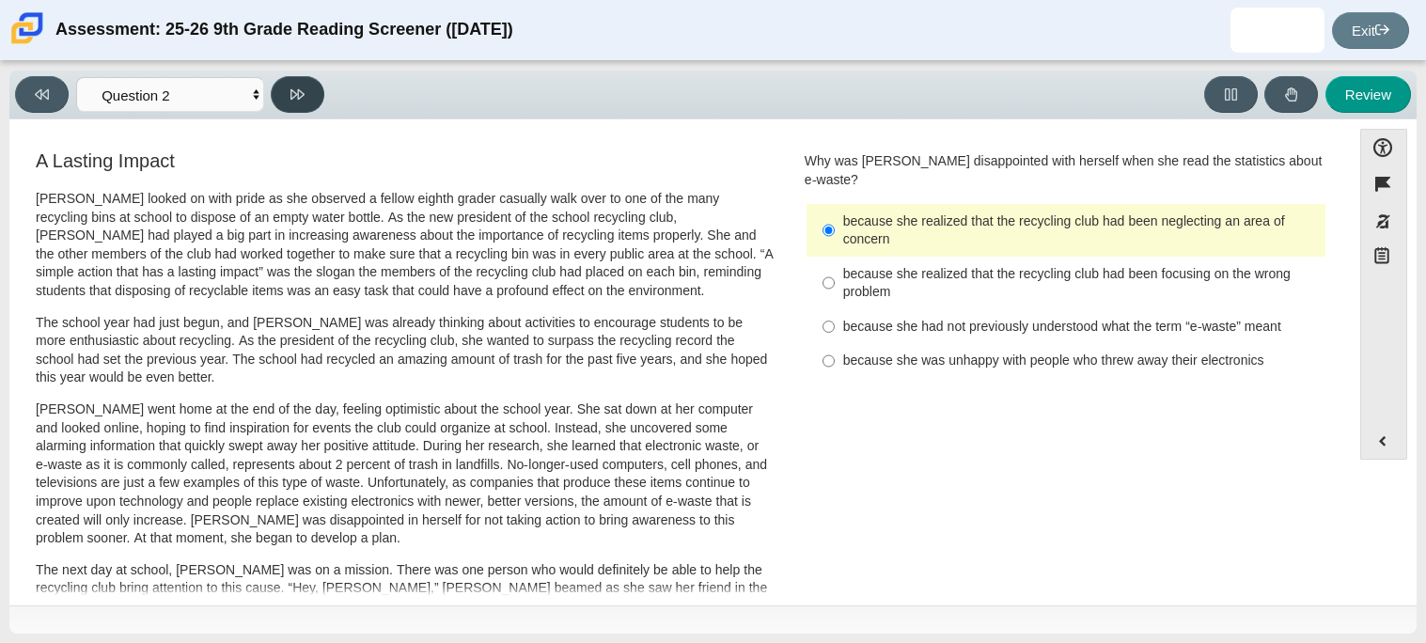
click at [284, 81] on button at bounding box center [298, 94] width 54 height 37
select select "7ce3d843-6974-4858-901c-1ff39630e843"
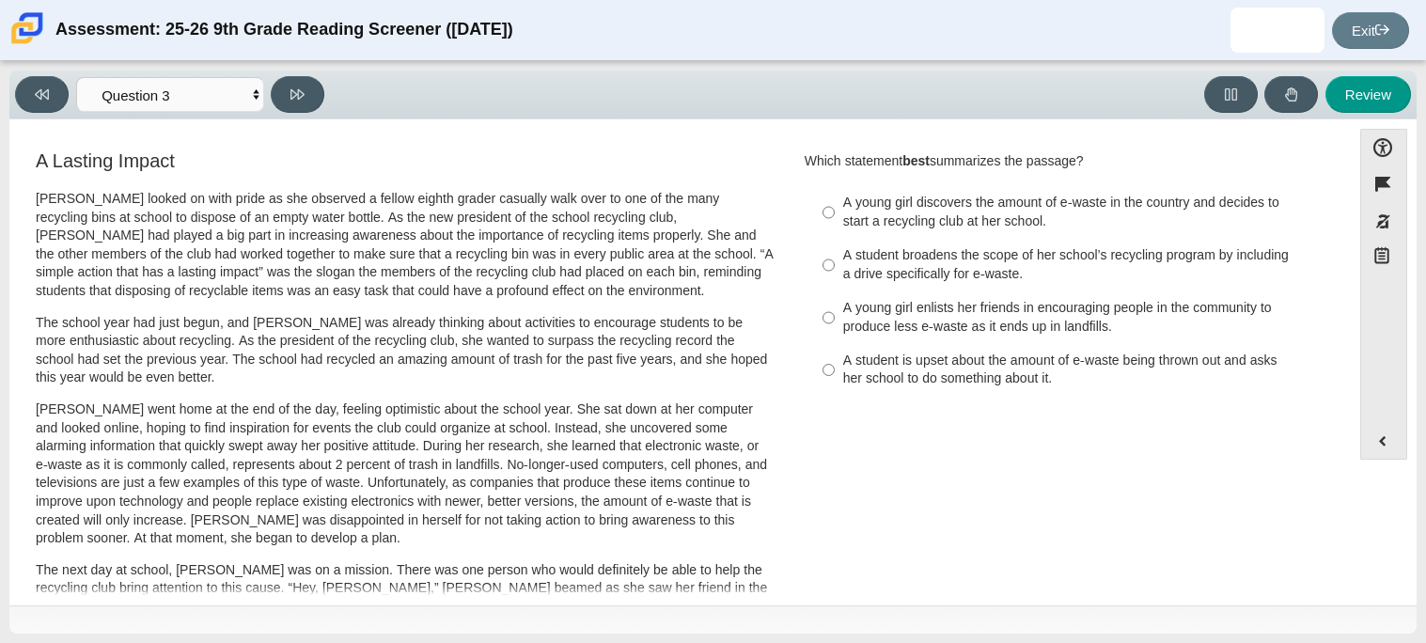
click at [899, 281] on div "A student broadens the scope of her school’s recycling program by including a d…" at bounding box center [1080, 264] width 475 height 37
click at [835, 281] on input "A student broadens the scope of her school’s recycling program by including a d…" at bounding box center [829, 265] width 12 height 53
radio input "true"
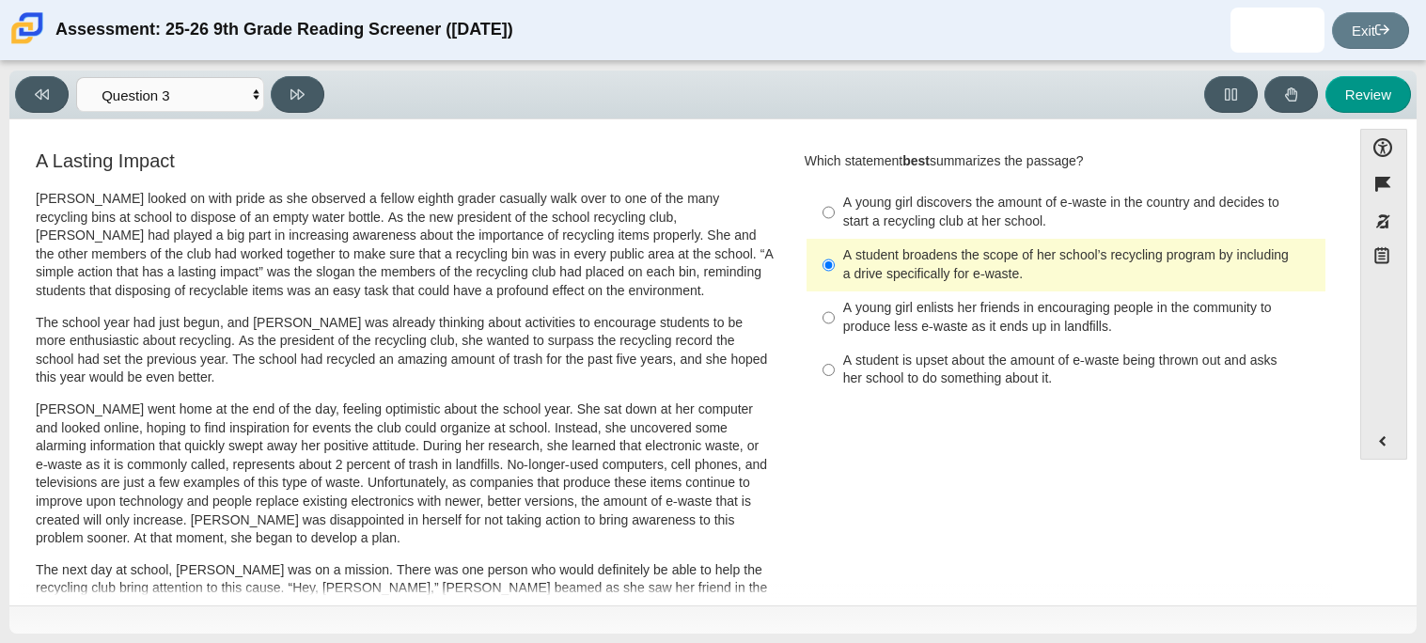
click at [318, 115] on div "Viewing Question 3 of 12 in Pacing Mode Questions Question 1 Question 2 Questio…" at bounding box center [712, 95] width 1407 height 49
click at [301, 106] on button at bounding box center [298, 94] width 54 height 37
select select "ca9ea0f1-49c5-4bd1-83b0-472c18652b42"
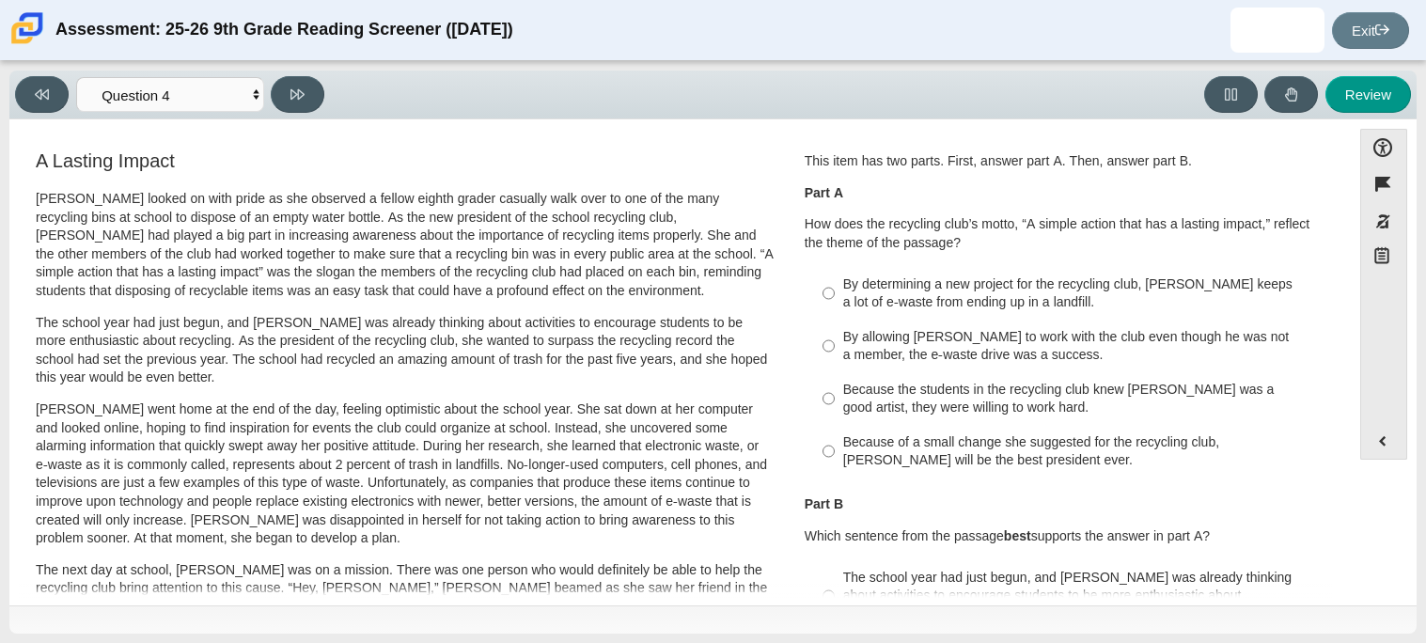
click at [924, 304] on div "By determining a new project for the recycling club, [PERSON_NAME] keeps a lot …" at bounding box center [1080, 293] width 475 height 37
click at [835, 304] on input "By determining a new project for the recycling club, [PERSON_NAME] keeps a lot …" at bounding box center [829, 293] width 12 height 53
radio input "true"
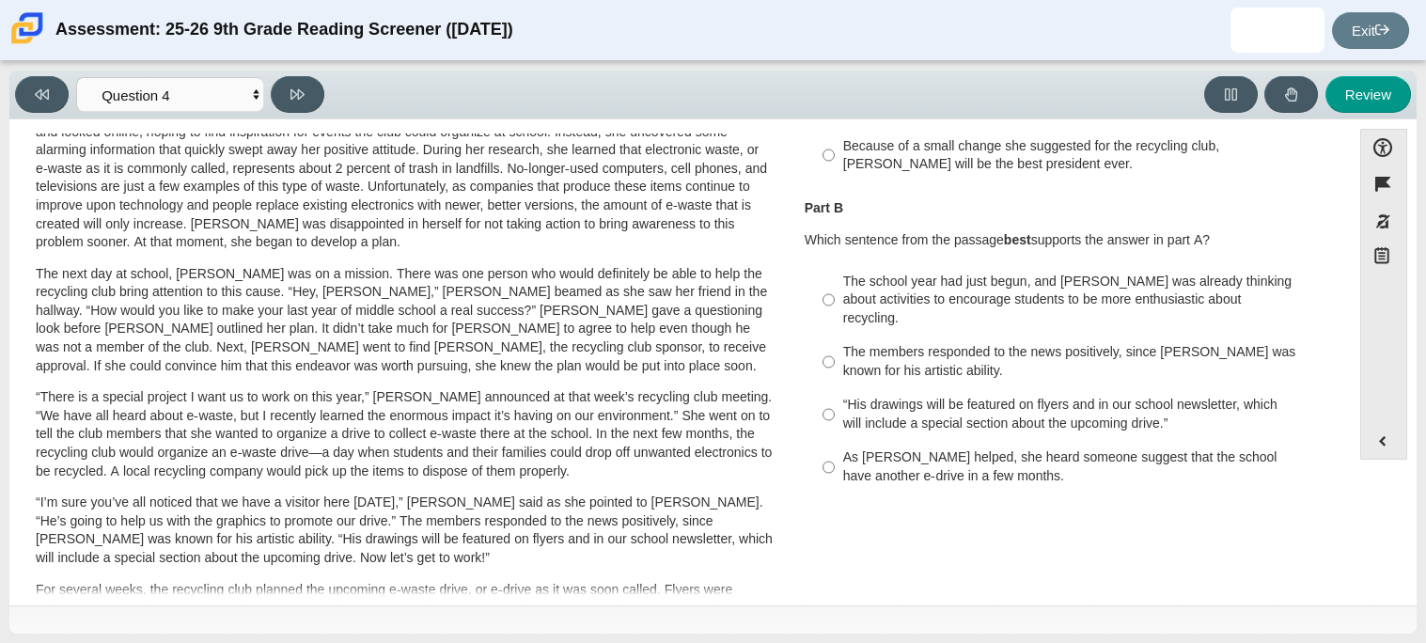
scroll to position [297, 0]
click at [979, 303] on div "The school year had just begun, and [PERSON_NAME] was already thinking about ac…" at bounding box center [1080, 299] width 475 height 55
click at [835, 303] on input "The school year had just begun, and [PERSON_NAME] was already thinking about ac…" at bounding box center [829, 298] width 12 height 71
radio input "true"
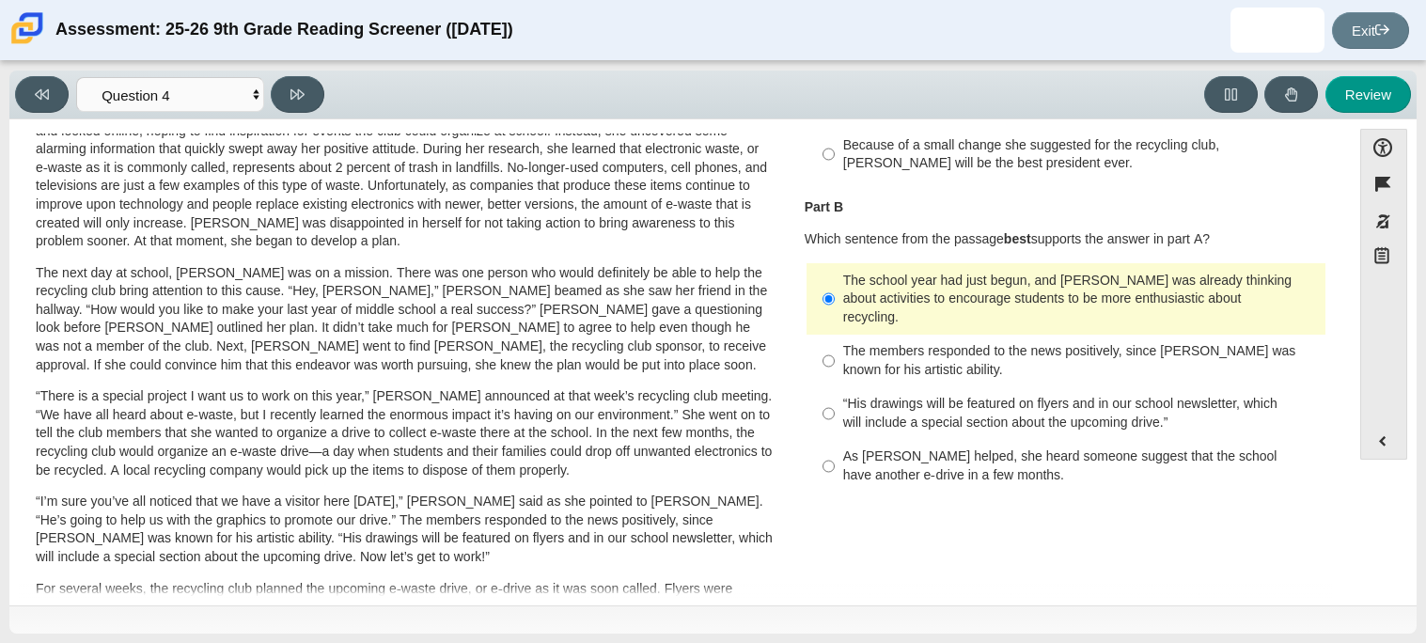
click at [325, 109] on div "Viewing Question 4 of 12 in Pacing Mode Questions Question 1 Question 2 Questio…" at bounding box center [173, 94] width 317 height 37
click at [313, 108] on button at bounding box center [298, 94] width 54 height 37
select select "e41f1a79-e29f-4095-8030-a53364015bed"
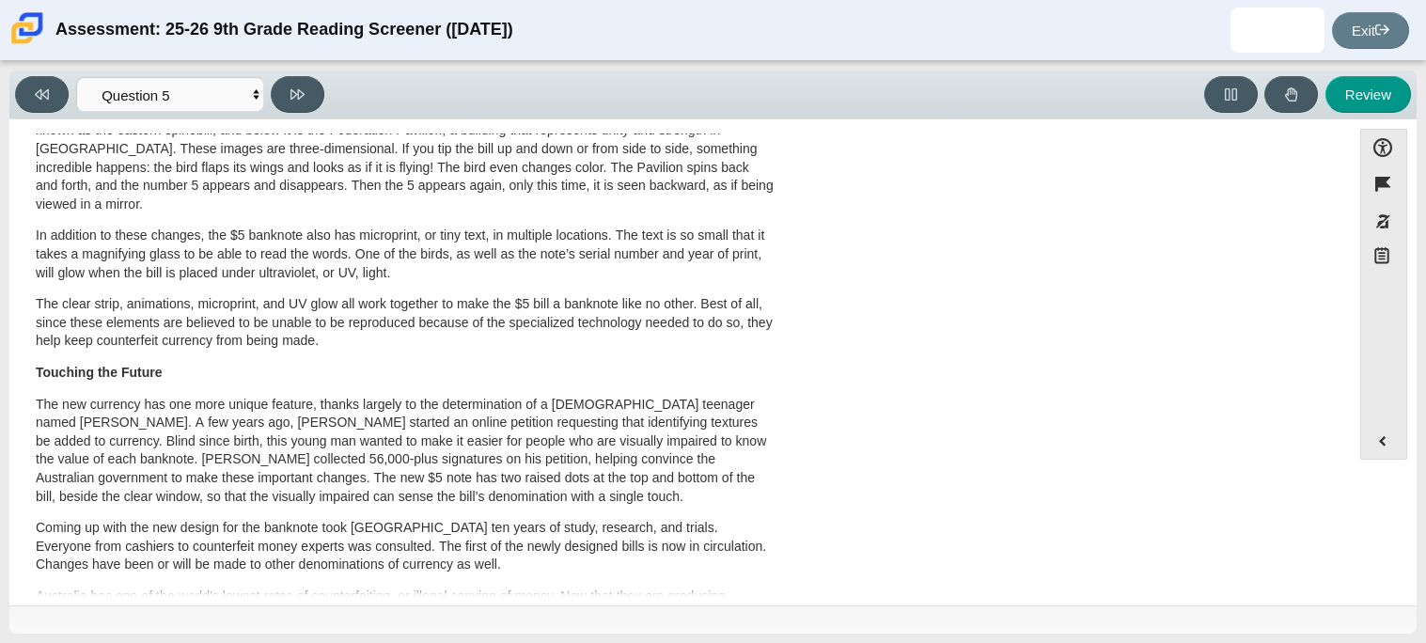
scroll to position [646, 0]
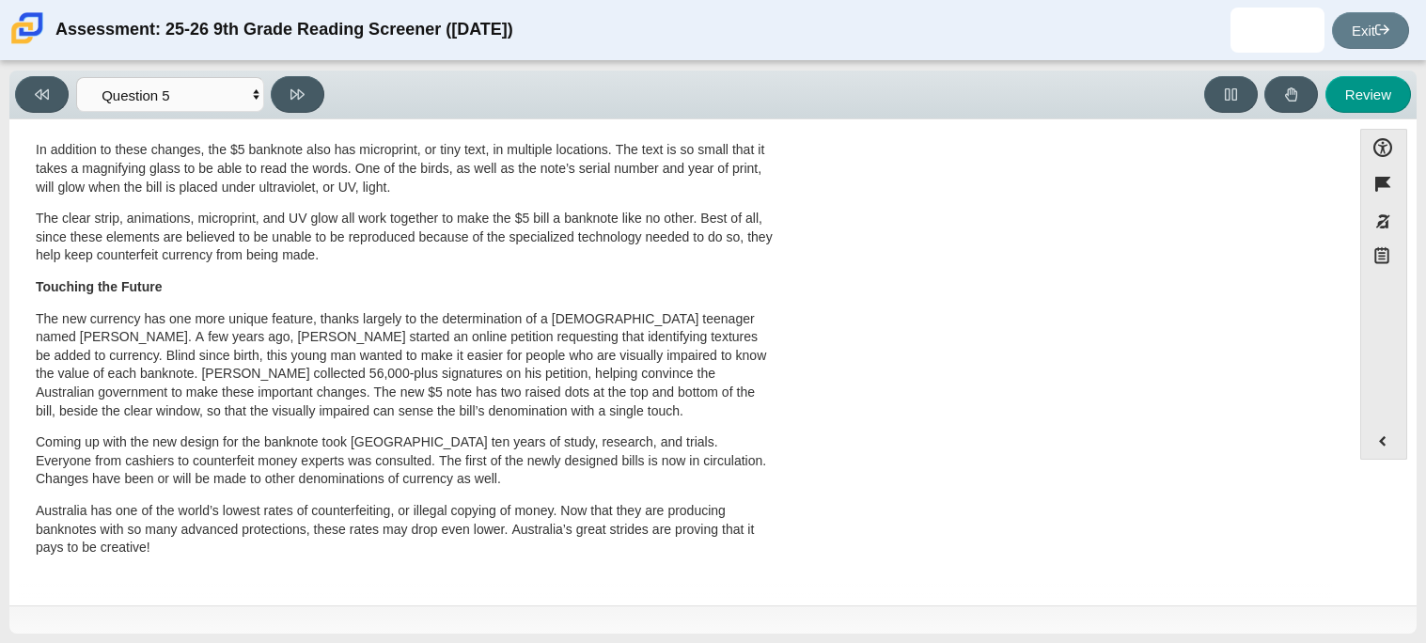
click at [256, 470] on p "Coming up with the new design for the banknote took [GEOGRAPHIC_DATA] ten years…" at bounding box center [405, 460] width 738 height 55
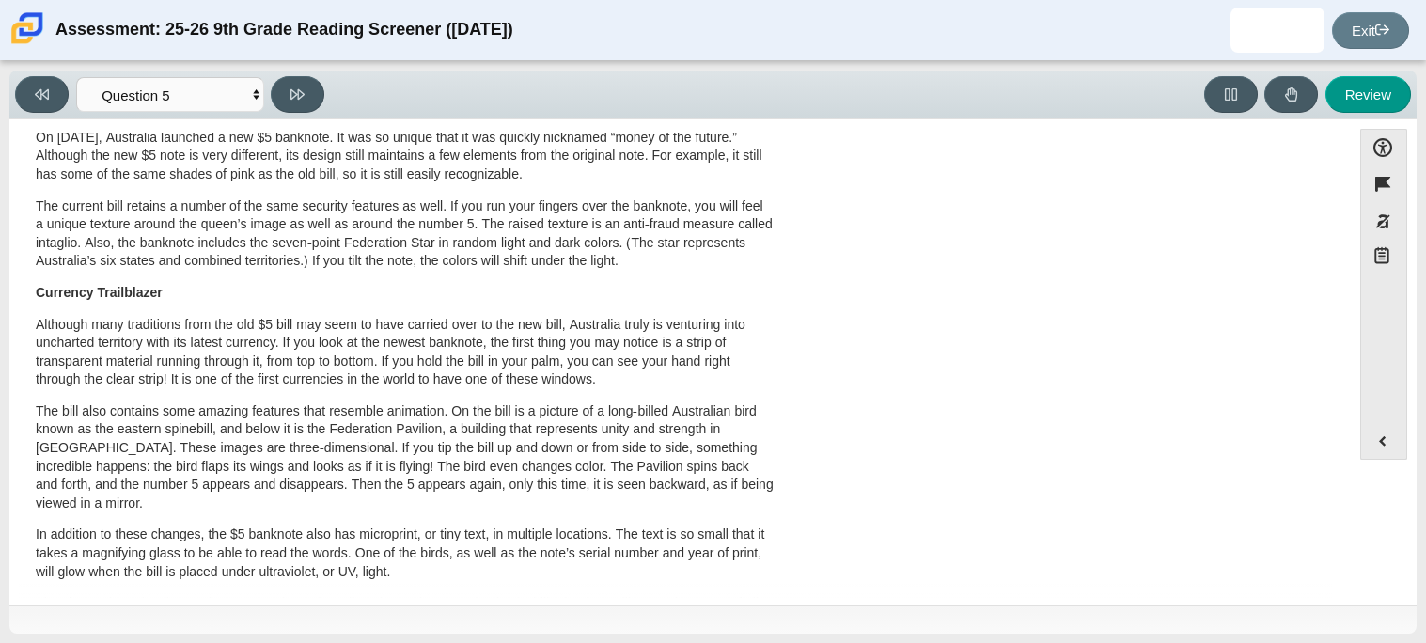
scroll to position [0, 0]
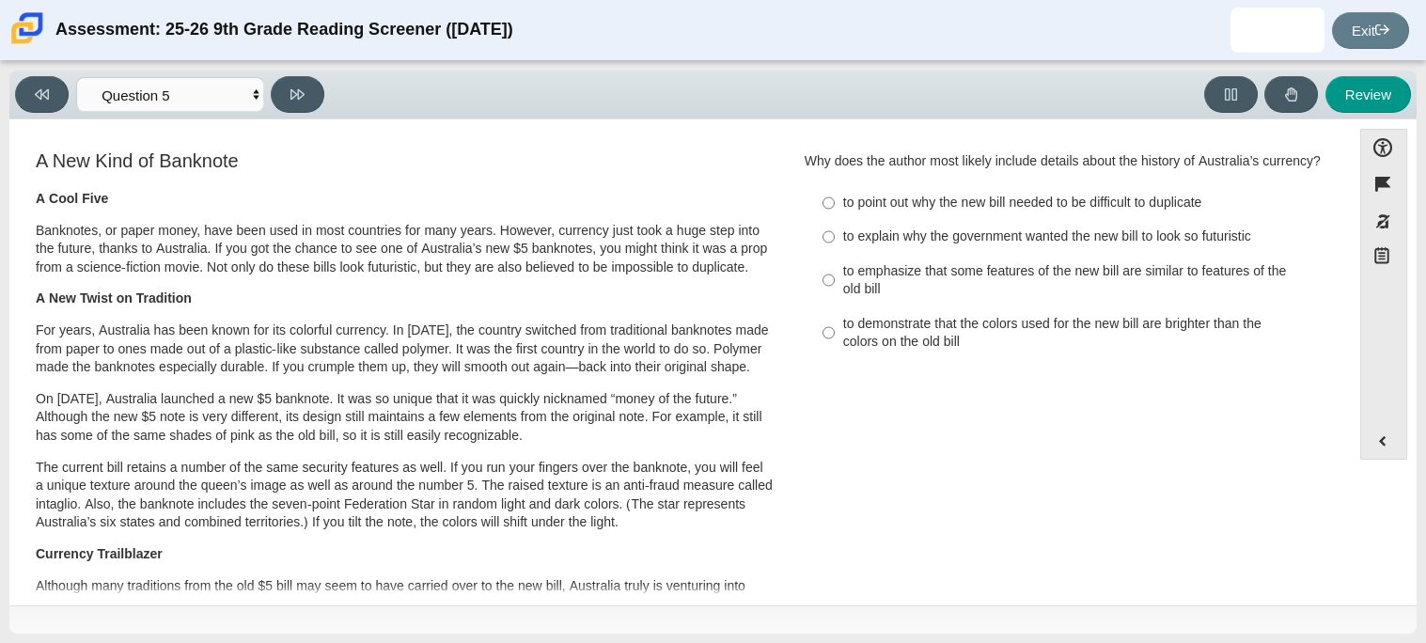
click at [866, 204] on div "to point out why the new bill needed to be difficult to duplicate" at bounding box center [1080, 203] width 475 height 19
click at [835, 204] on input "to point out why the new bill needed to be difficult to duplicate to point out …" at bounding box center [829, 203] width 12 height 34
radio input "true"
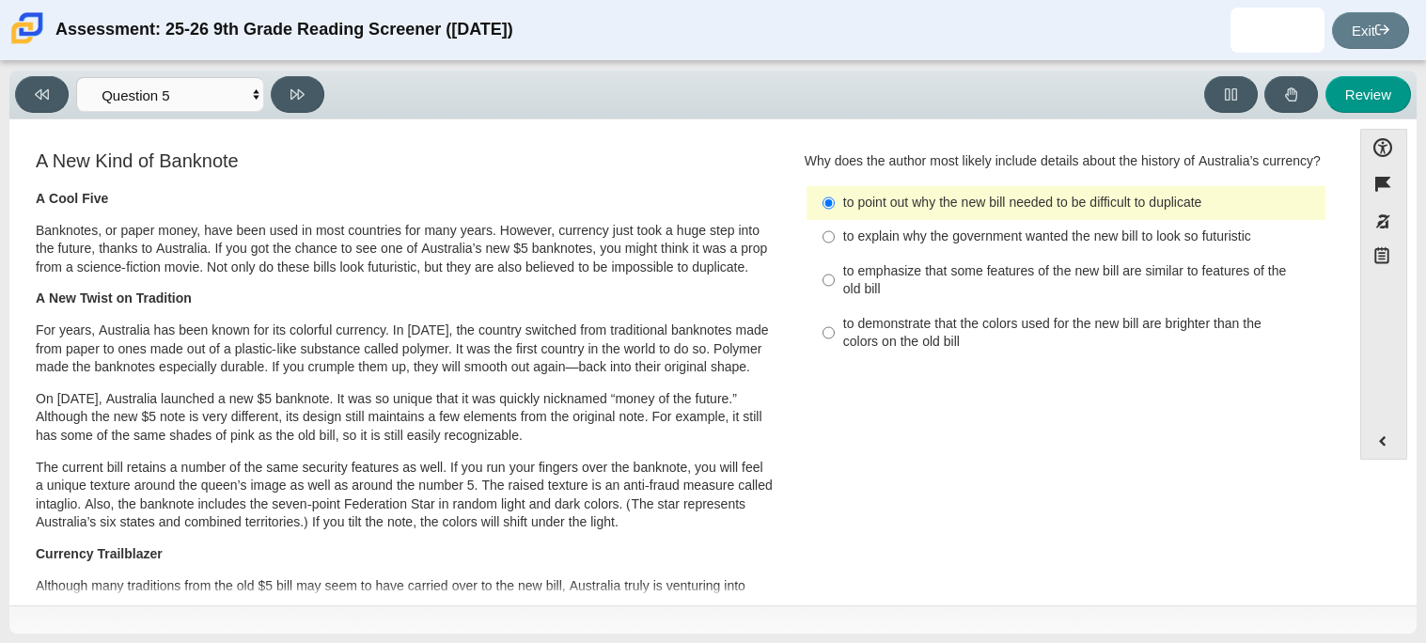
click at [1182, 239] on div "to explain why the government wanted the new bill to look so futuristic" at bounding box center [1080, 236] width 475 height 19
click at [835, 239] on input "to explain why the government wanted the new bill to look so futuristic to expl…" at bounding box center [829, 237] width 12 height 34
radio input "true"
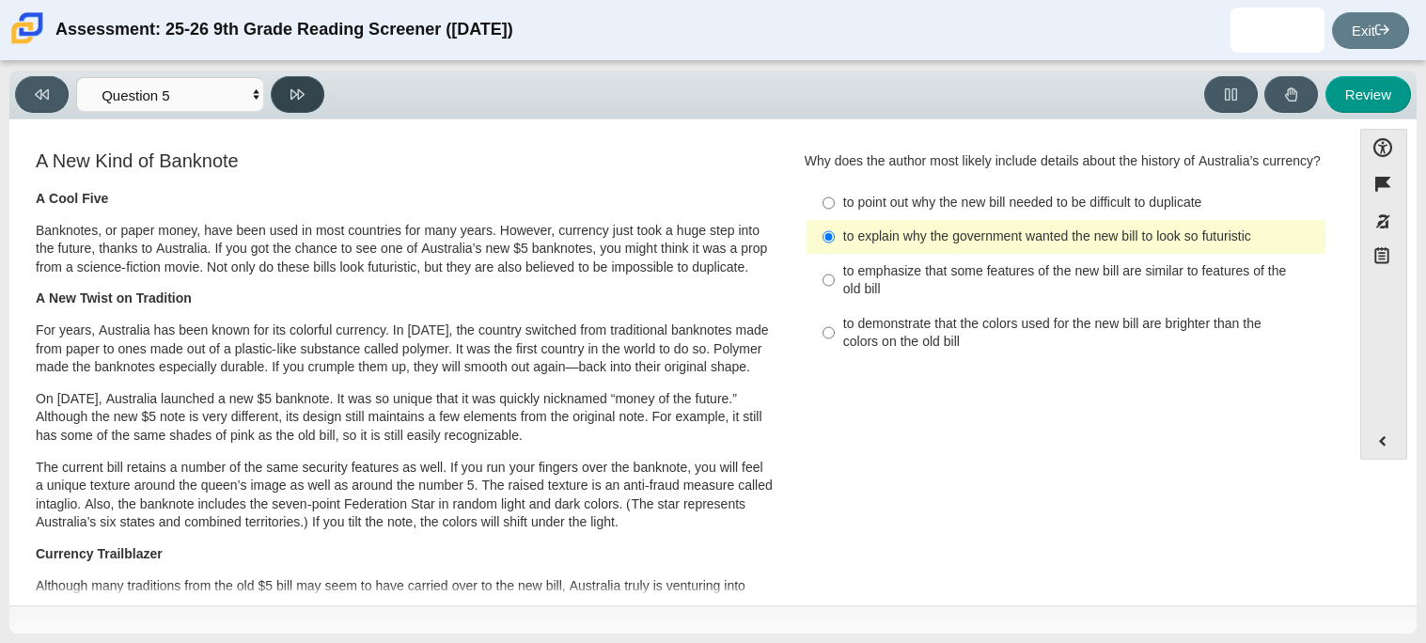
click at [305, 87] on icon at bounding box center [297, 94] width 14 height 14
select select "69146e31-7b3d-4a3e-9ce6-f30c24342ae0"
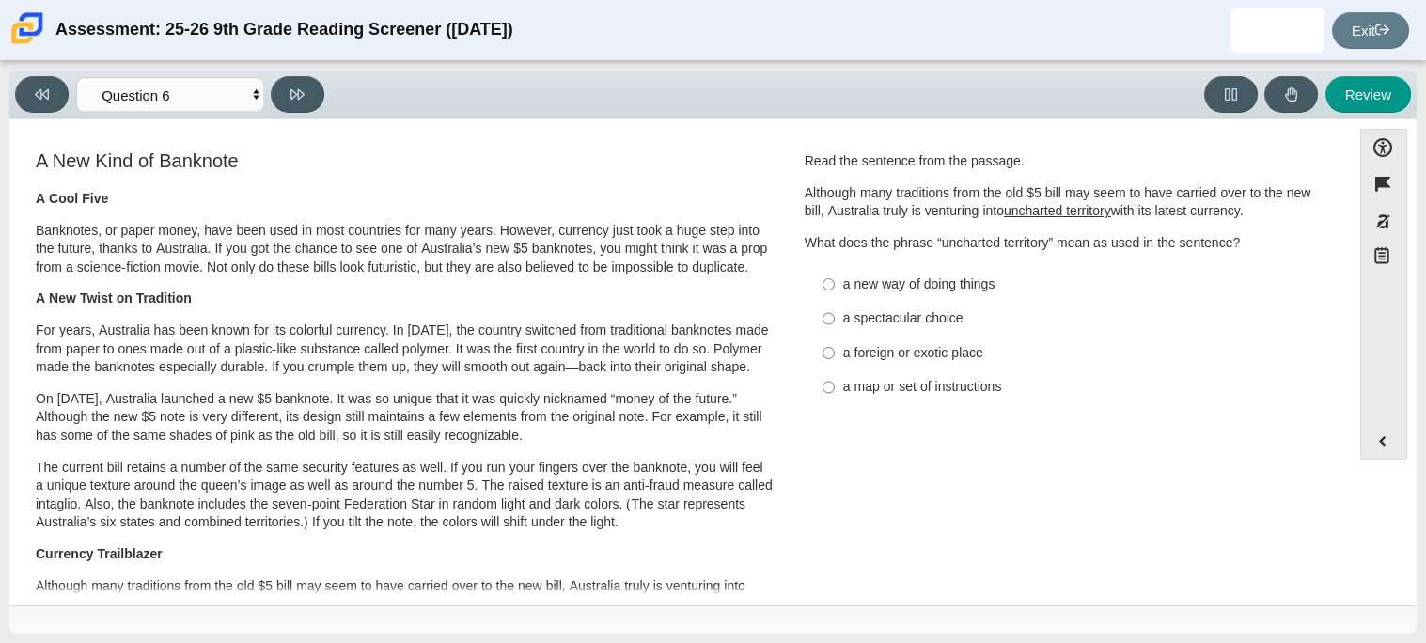
click at [877, 295] on label "a new way of doing things a new way of doing things" at bounding box center [1067, 284] width 516 height 34
click at [835, 295] on input "a new way of doing things a new way of doing things" at bounding box center [829, 284] width 12 height 34
radio input "true"
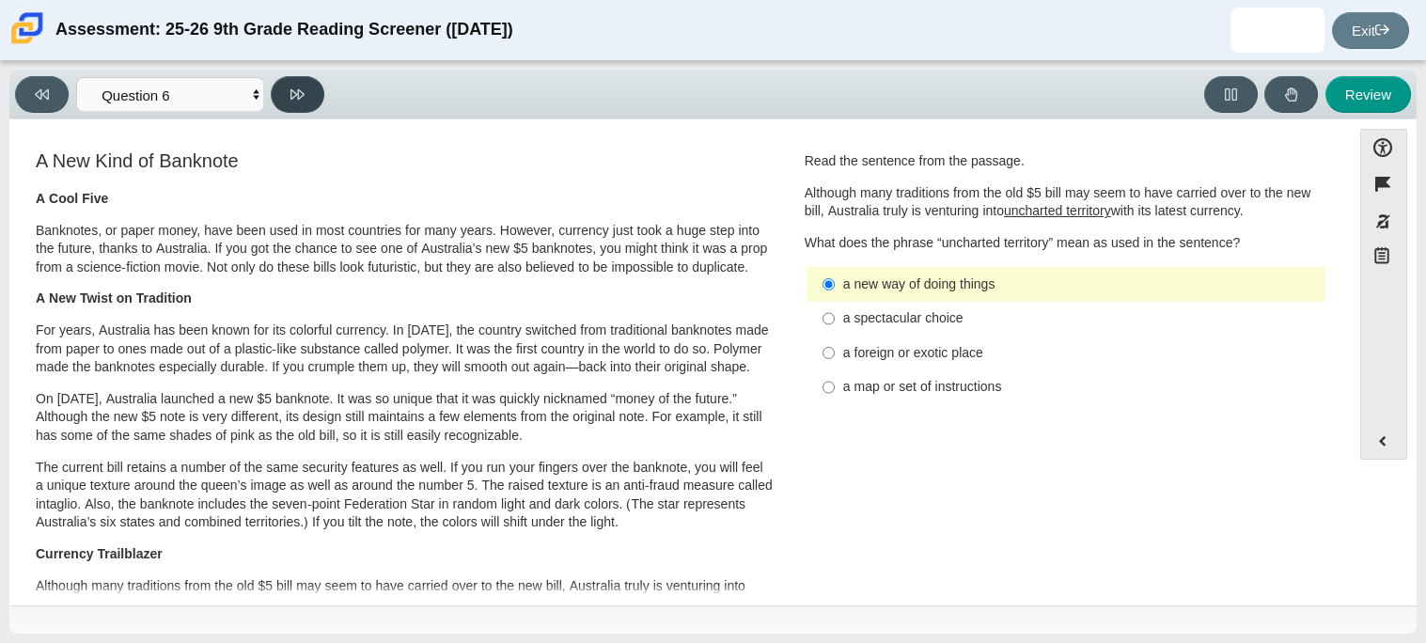
click at [304, 107] on button at bounding box center [298, 94] width 54 height 37
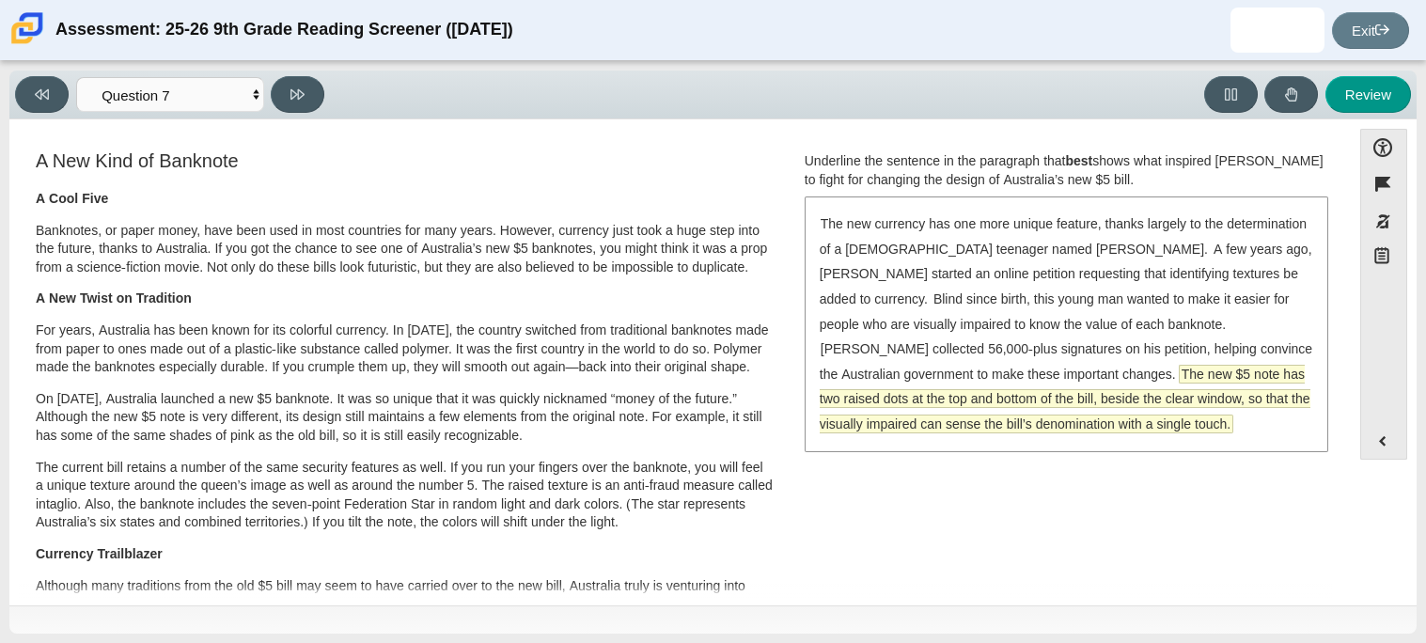
click at [1231, 383] on span "The new $5 note has two raised dots at the top and bottom of the bill, beside t…" at bounding box center [1065, 399] width 491 height 69
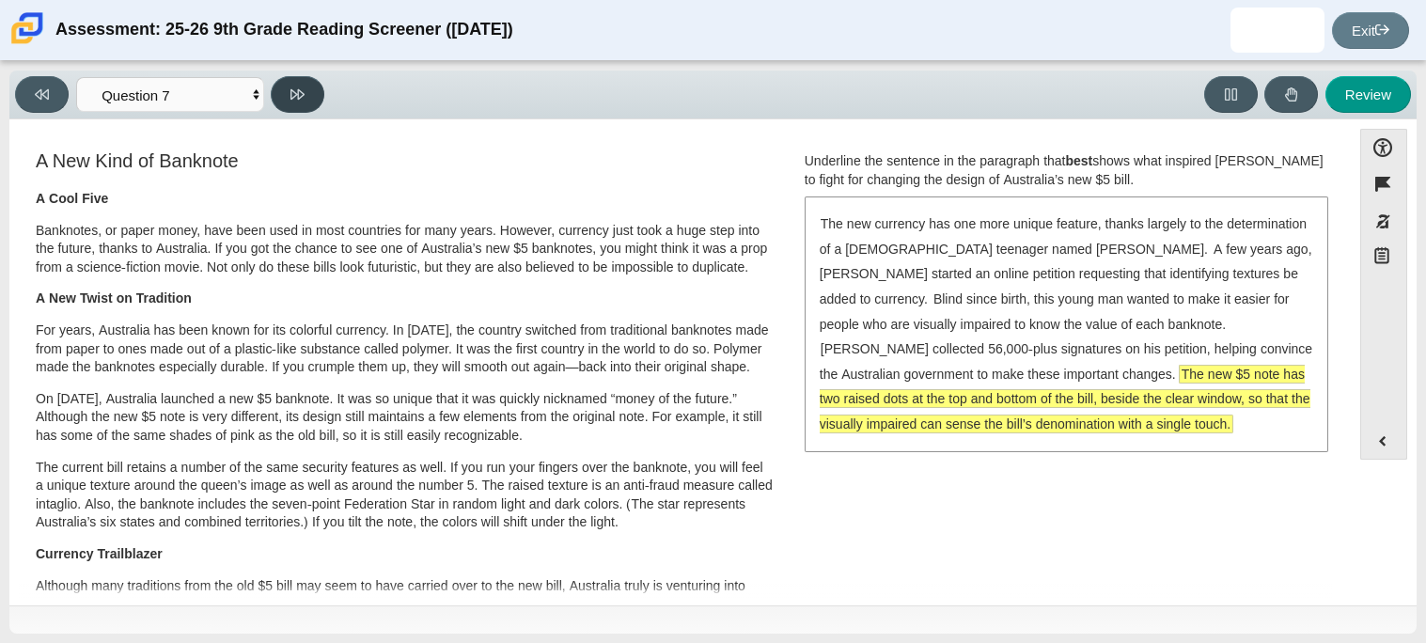
click at [290, 105] on button at bounding box center [298, 94] width 54 height 37
select select "ea8338c2-a6a3-418e-a305-2b963b54a290"
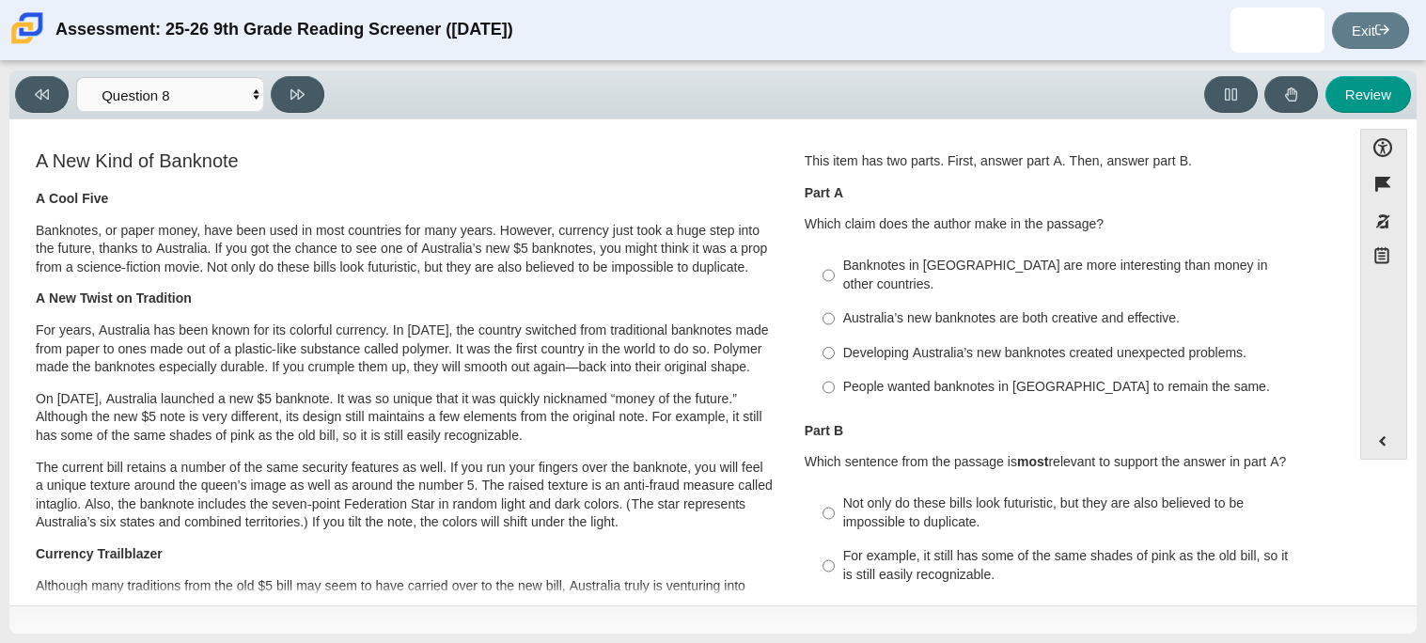
click at [915, 309] on div "Australia’s new banknotes are both creative and effective." at bounding box center [1080, 318] width 475 height 19
click at [835, 302] on input "Australia’s new banknotes are both creative and effective. Australia’s new bank…" at bounding box center [829, 319] width 12 height 34
radio input "true"
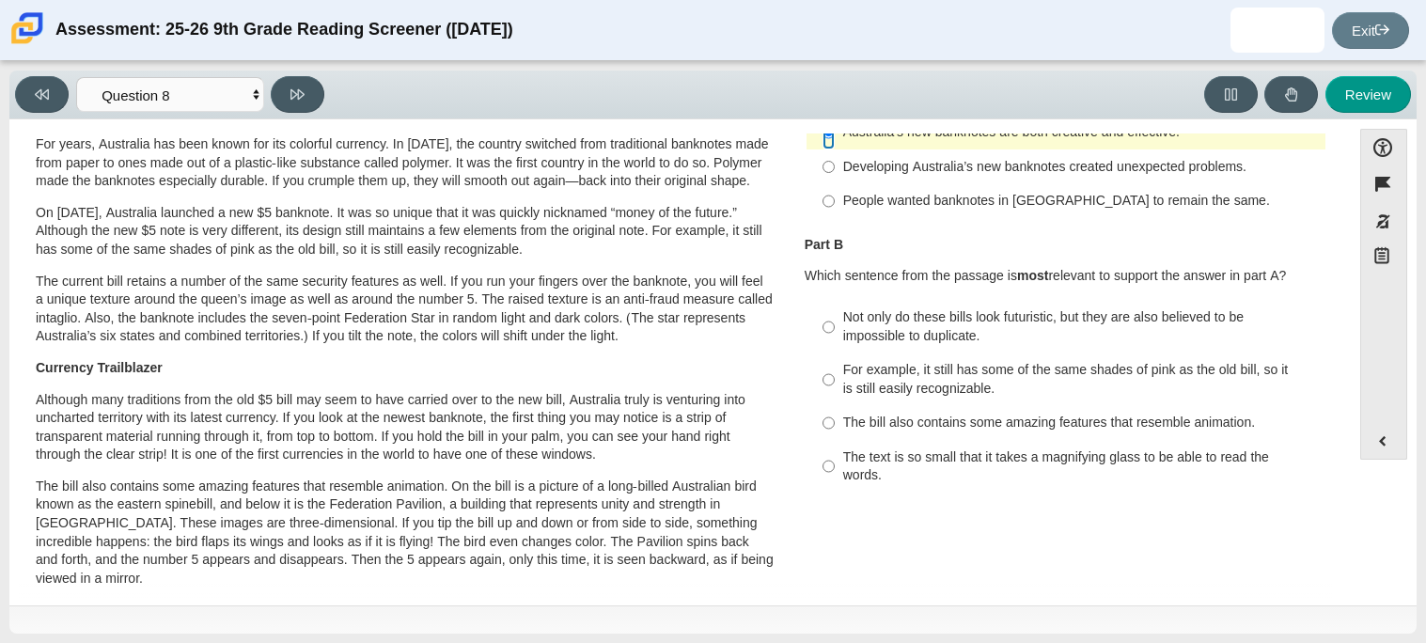
scroll to position [189, 0]
click at [928, 322] on div "Not only do these bills look futuristic, but they are also believed to be impos…" at bounding box center [1080, 324] width 475 height 37
click at [835, 322] on input "Not only do these bills look futuristic, but they are also believed to be impos…" at bounding box center [829, 324] width 12 height 53
radio input "true"
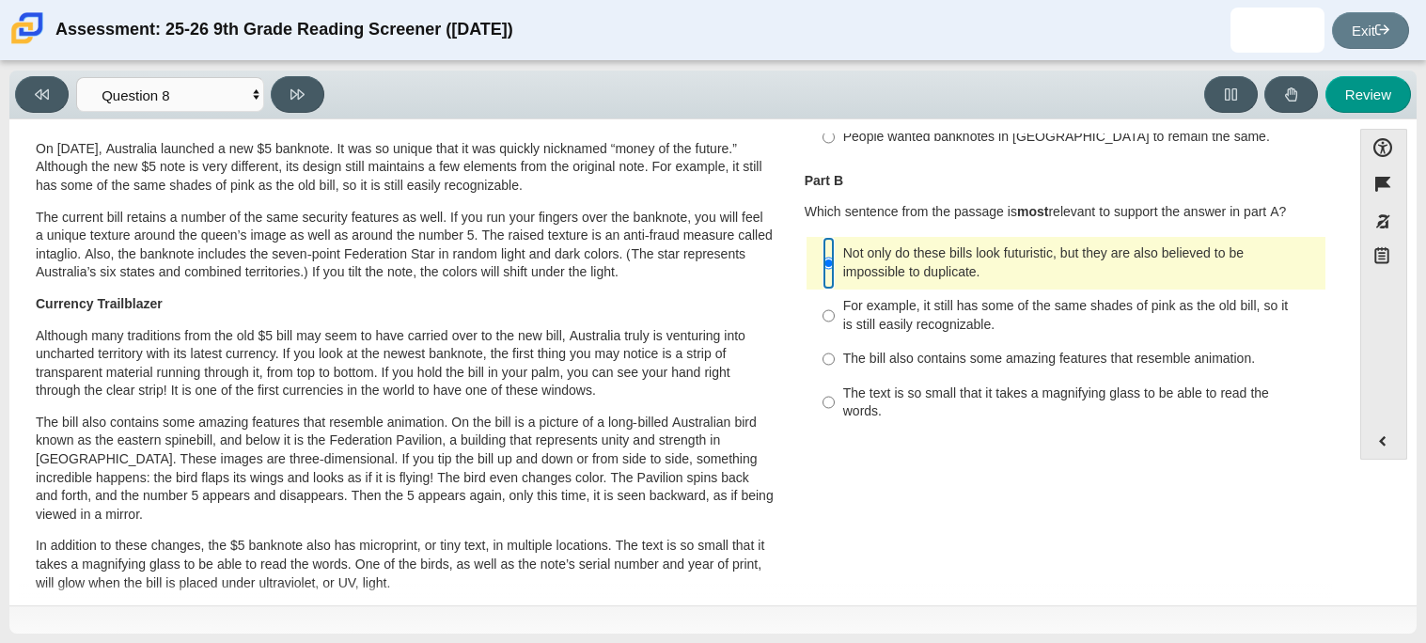
scroll to position [224, 0]
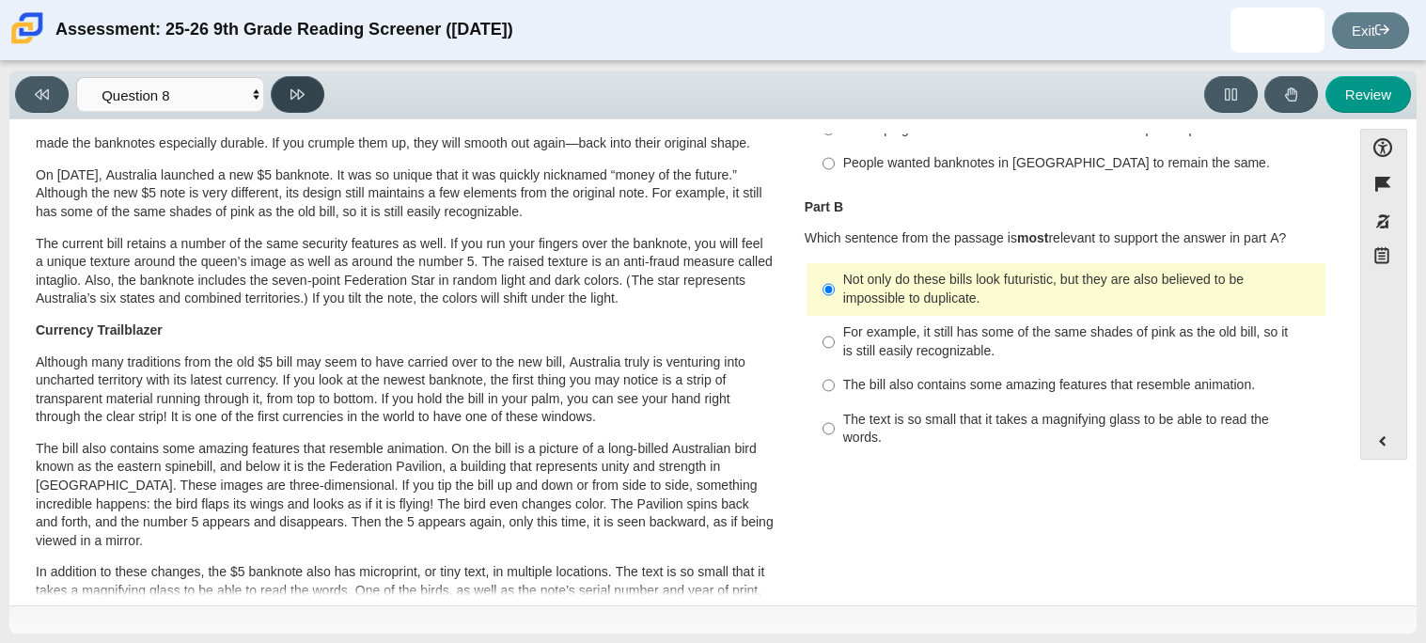
click at [282, 110] on button at bounding box center [298, 94] width 54 height 37
select select "89f058d6-b15c-4ef5-a4b3-fdaffb8868b6"
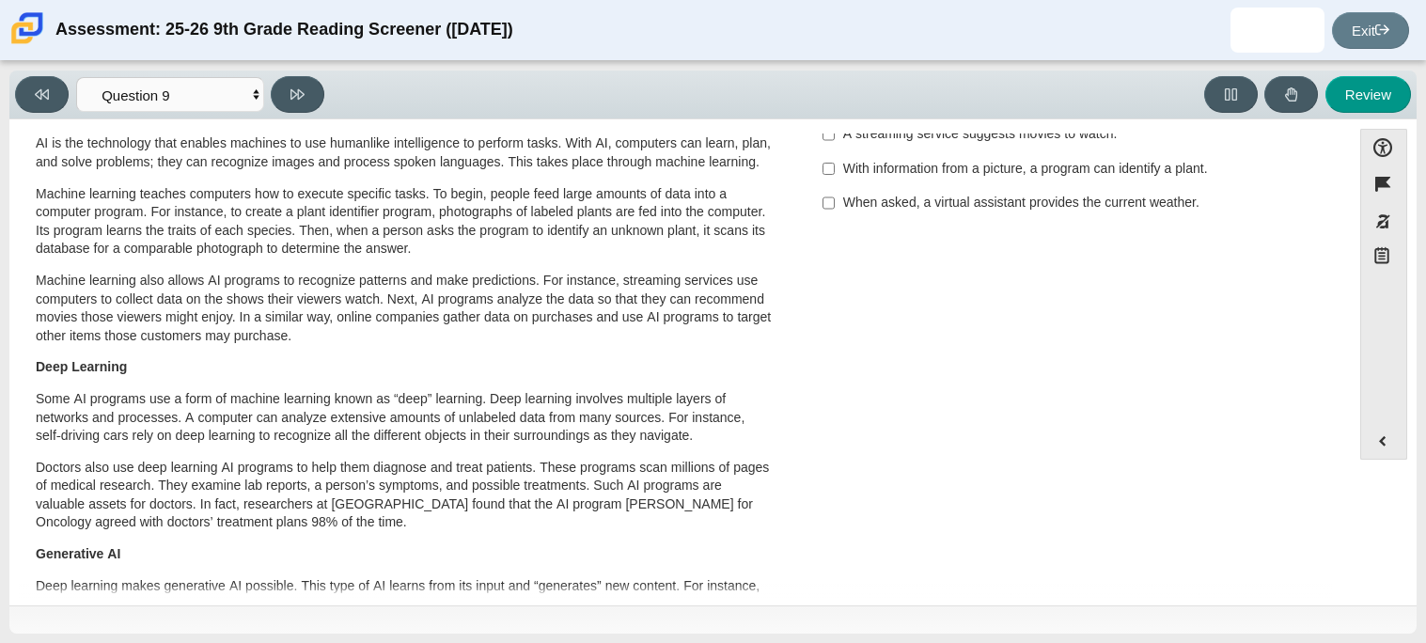
scroll to position [0, 0]
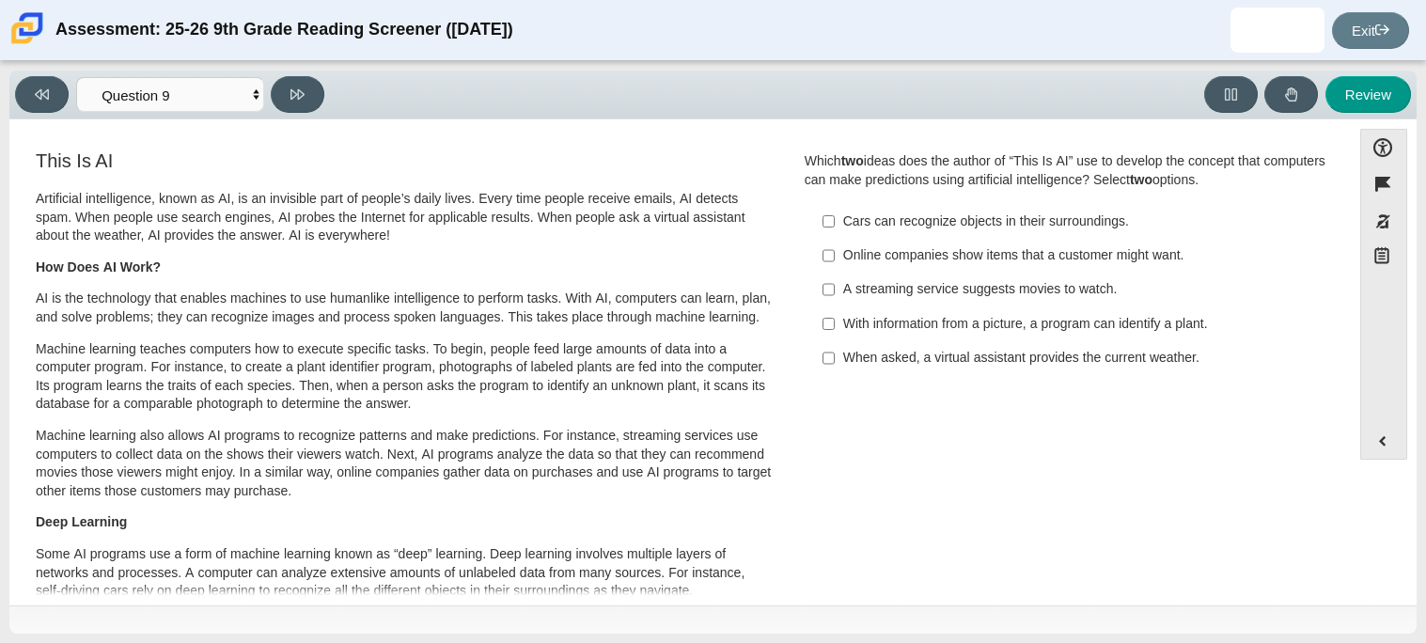
click at [1187, 324] on div "With information from a picture, a program can identify a plant." at bounding box center [1080, 324] width 475 height 19
click at [835, 324] on input "With information from a picture, a program can identify a plant. With informati…" at bounding box center [829, 323] width 12 height 34
checkbox input "true"
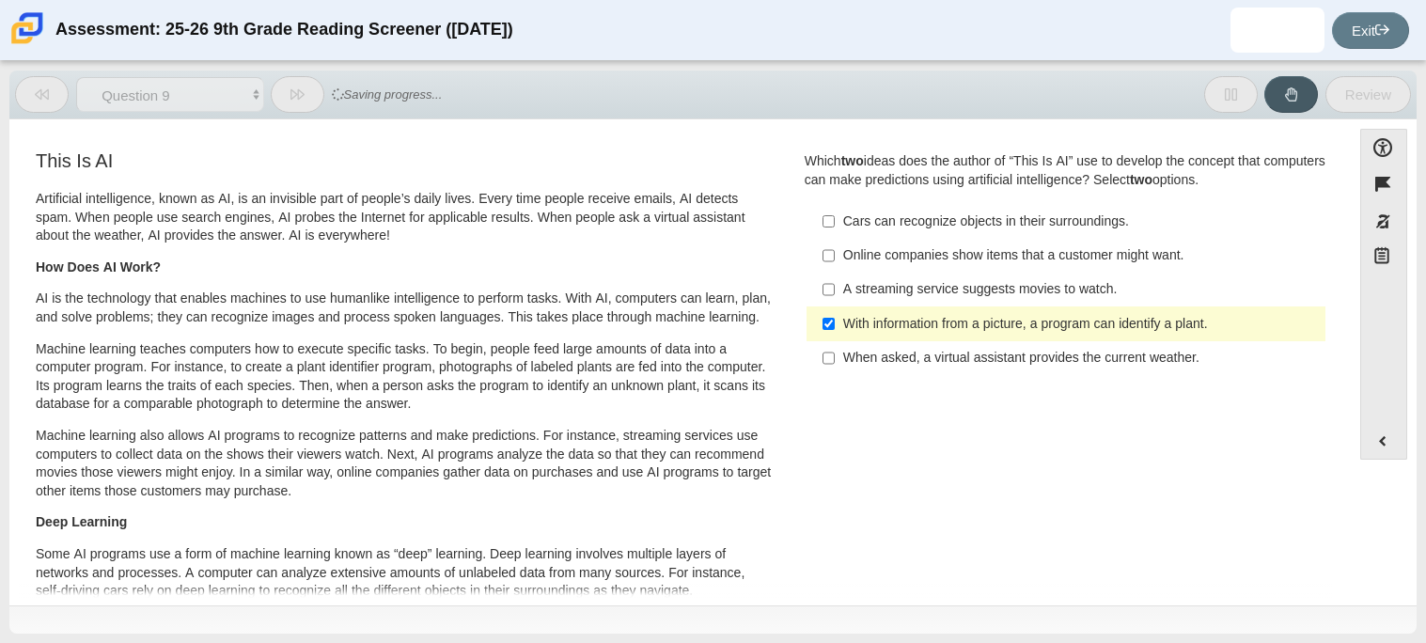
click at [1179, 348] on label "When asked, a virtual assistant provides the current weather. When asked, a vir…" at bounding box center [1067, 358] width 516 height 34
click at [835, 348] on input "When asked, a virtual assistant provides the current weather. When asked, a vir…" at bounding box center [829, 358] width 12 height 34
checkbox input "true"
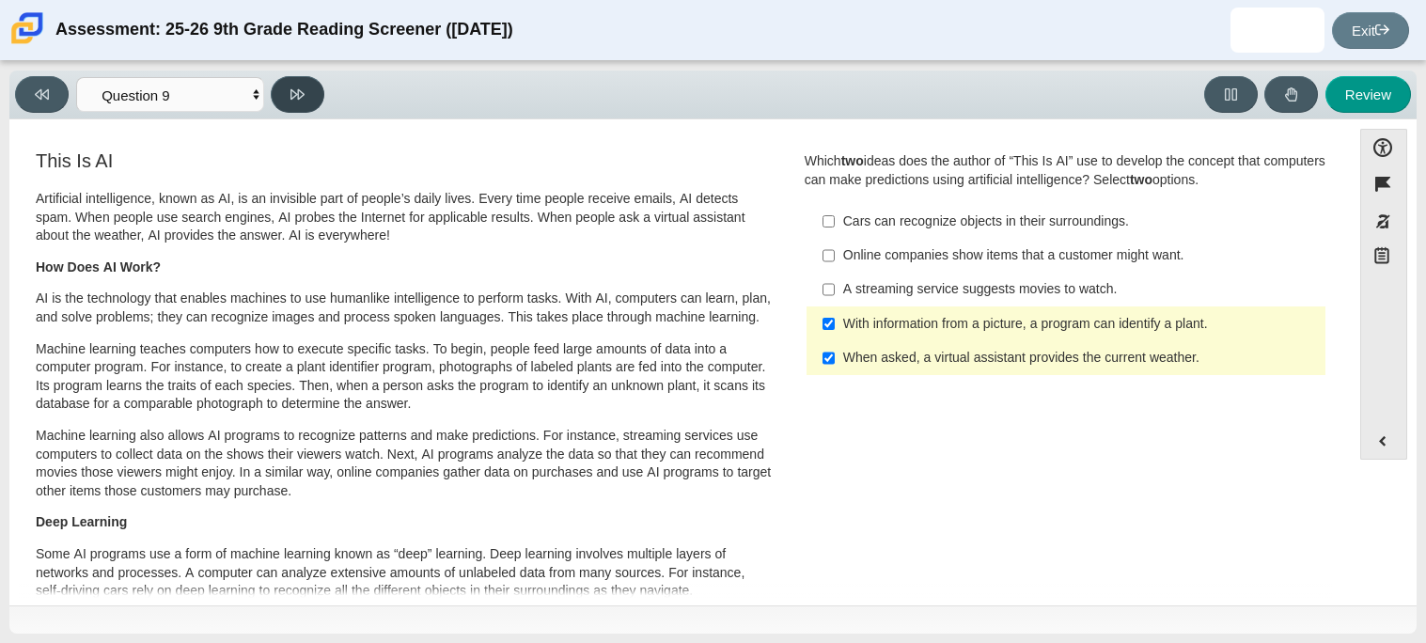
click at [306, 96] on button at bounding box center [298, 94] width 54 height 37
select select "cdf3c14e-a918-44d1-9b63-3db0fa81641e"
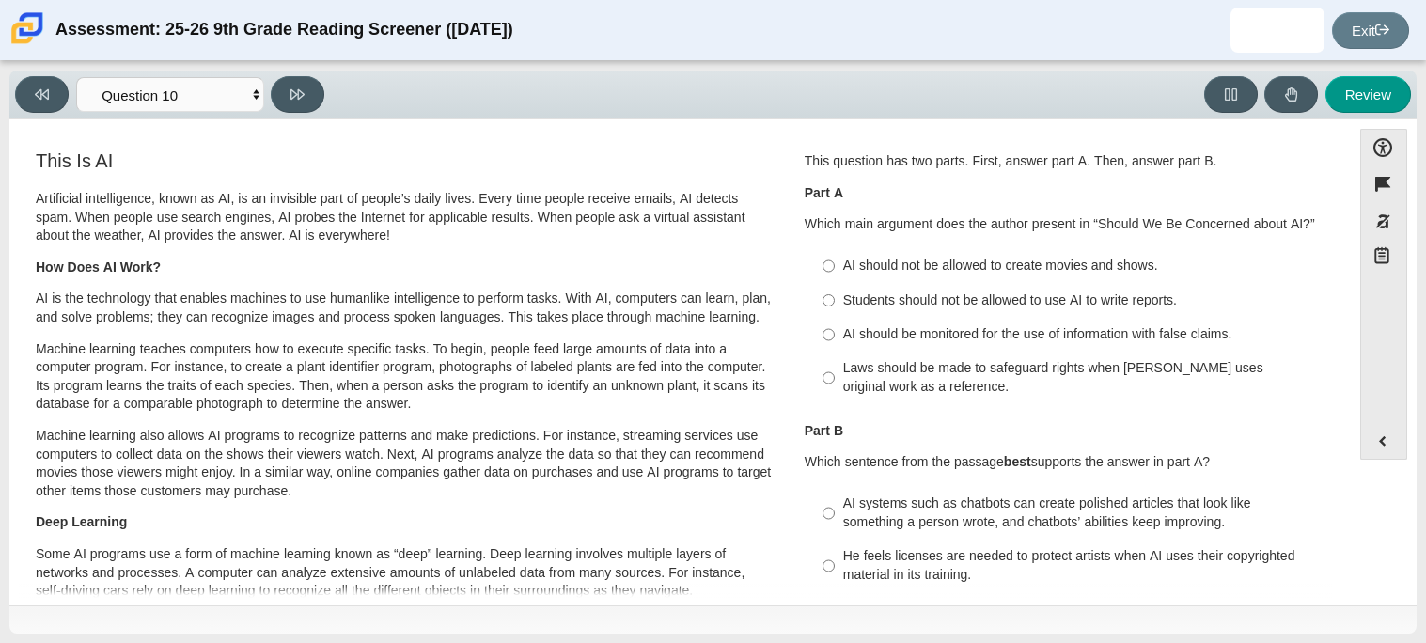
click at [852, 381] on div "Laws should be made to safeguard rights when [PERSON_NAME] uses original work a…" at bounding box center [1080, 377] width 475 height 37
click at [835, 381] on input "Laws should be made to safeguard rights when [PERSON_NAME] uses original work a…" at bounding box center [829, 378] width 12 height 53
radio input "true"
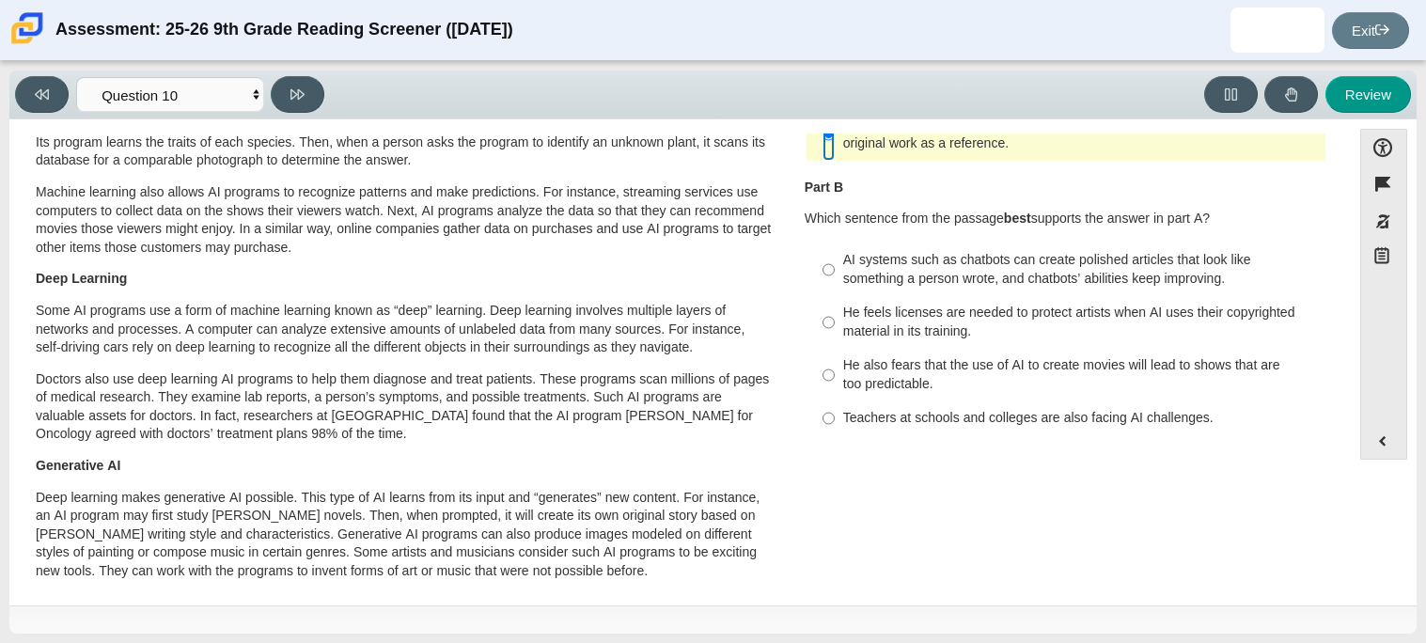
scroll to position [244, 0]
click at [867, 315] on div "He feels licenses are needed to protect artists when AI uses their copyrighted …" at bounding box center [1080, 321] width 475 height 37
click at [835, 315] on input "He feels licenses are needed to protect artists when AI uses their copyrighted …" at bounding box center [829, 321] width 12 height 53
radio input "true"
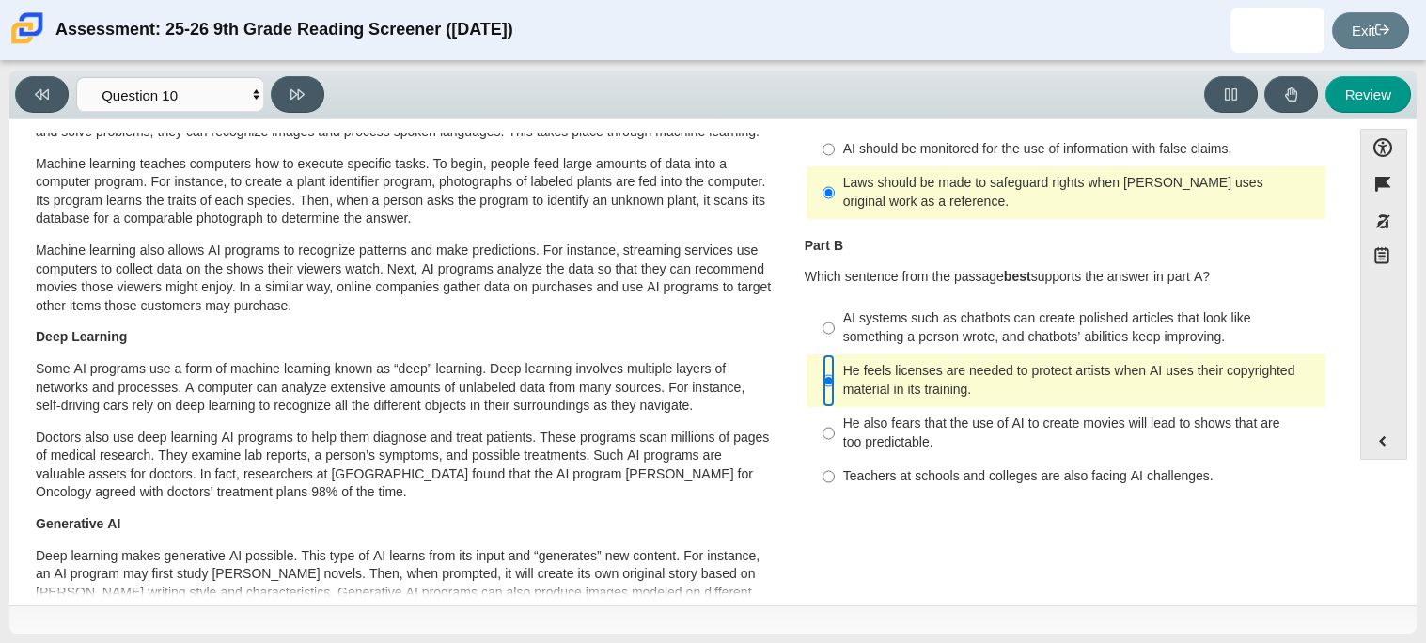
scroll to position [186, 0]
click at [306, 101] on button at bounding box center [298, 94] width 54 height 37
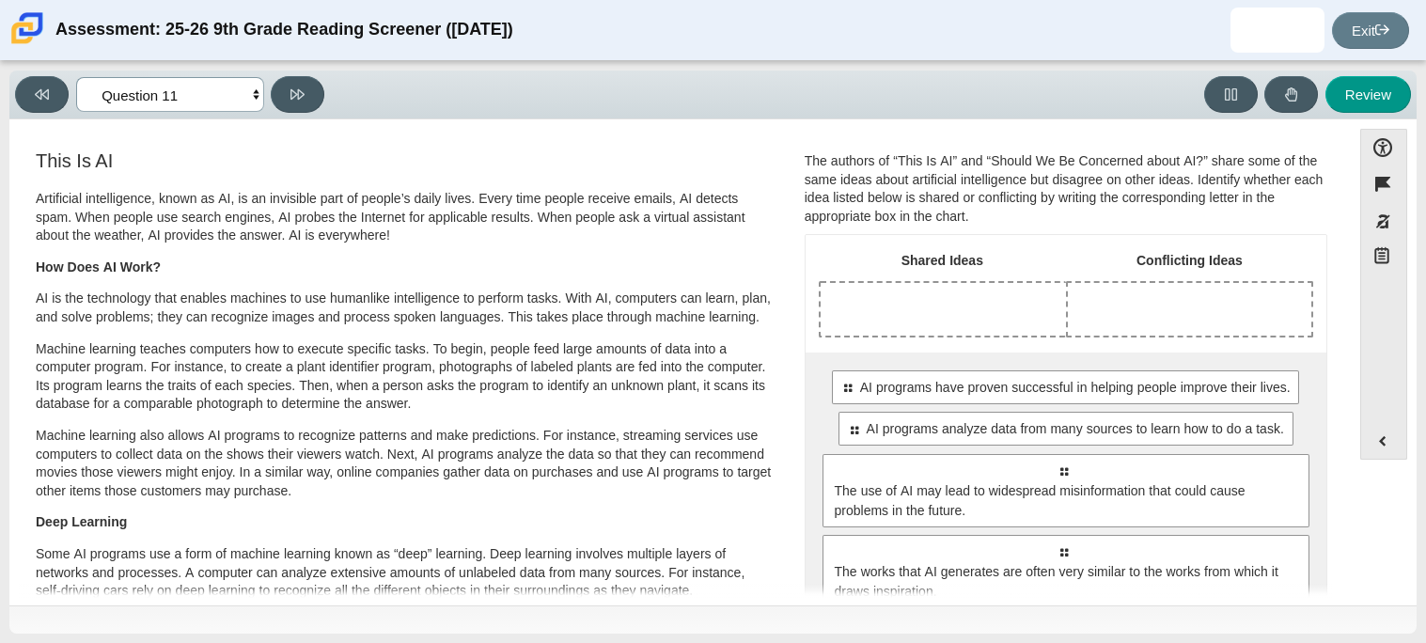
click at [234, 105] on select "Questions Question 1 Question 2 Question 3 Question 4 Question 5 Question 6 Que…" at bounding box center [170, 94] width 188 height 35
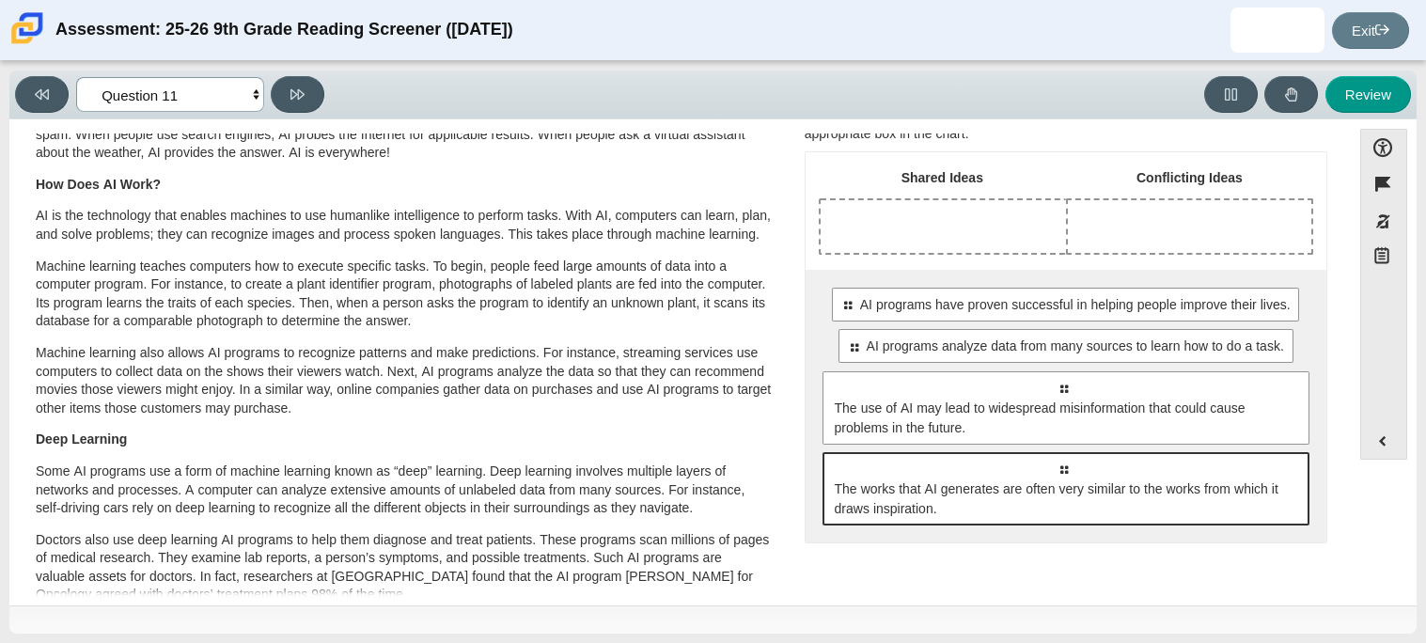
scroll to position [55, 0]
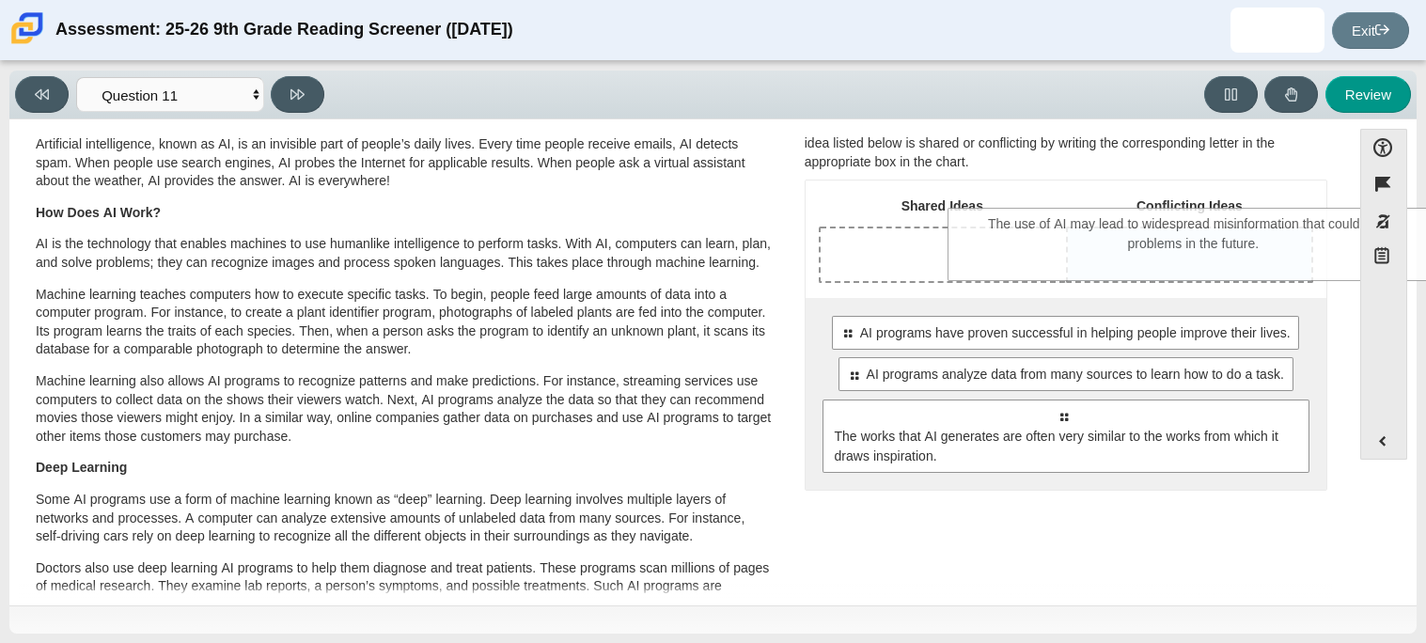
drag, startPoint x: 978, startPoint y: 457, endPoint x: 1111, endPoint y: 266, distance: 232.9
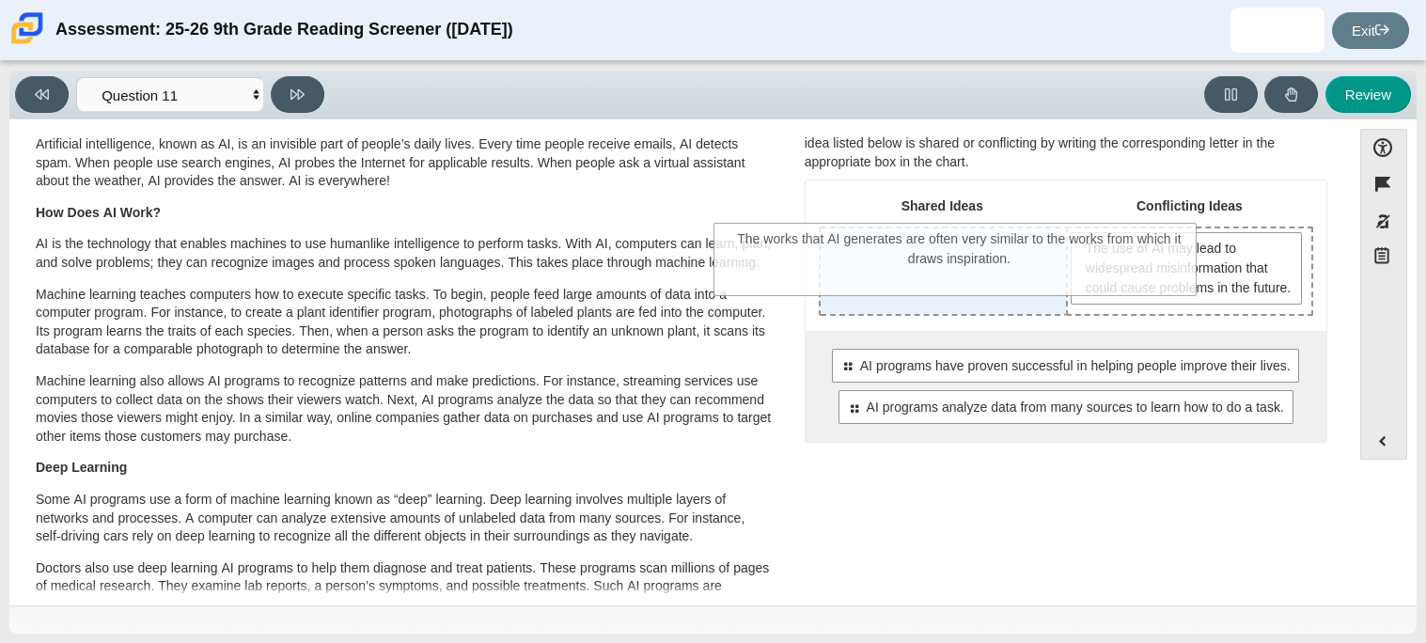
drag, startPoint x: 1125, startPoint y: 494, endPoint x: 1022, endPoint y: 265, distance: 250.7
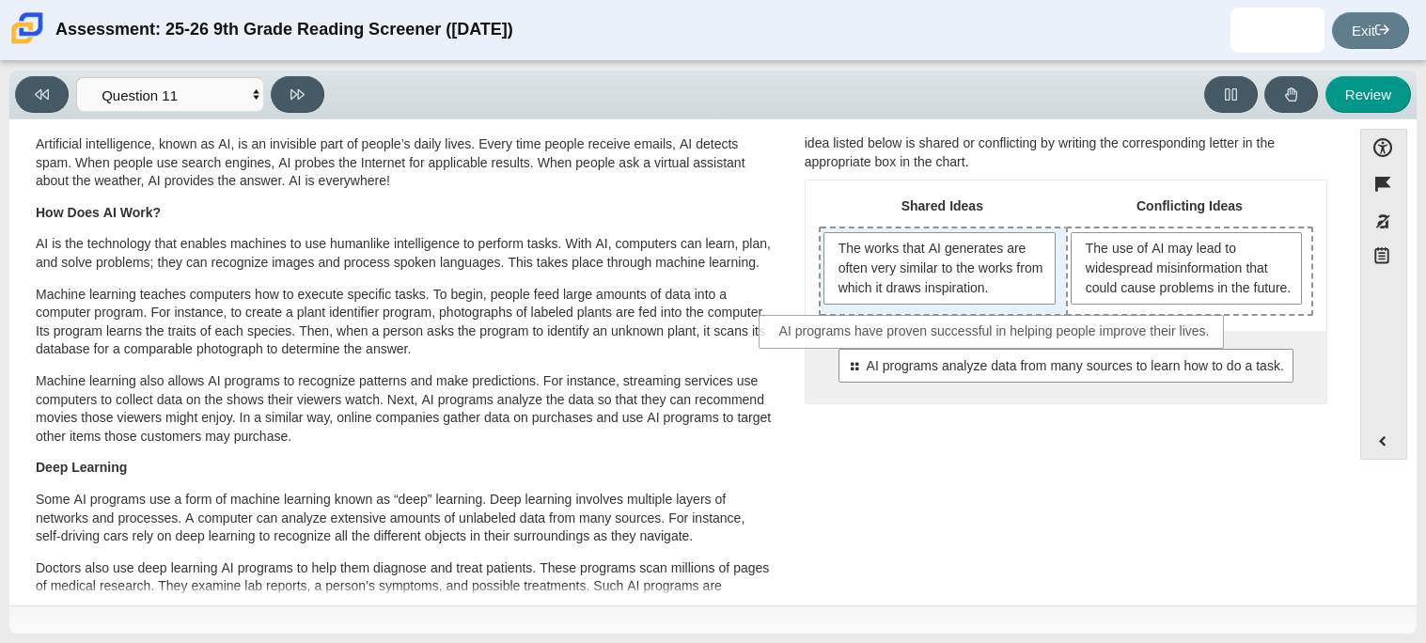
drag, startPoint x: 1089, startPoint y: 384, endPoint x: 1022, endPoint y: 333, distance: 84.4
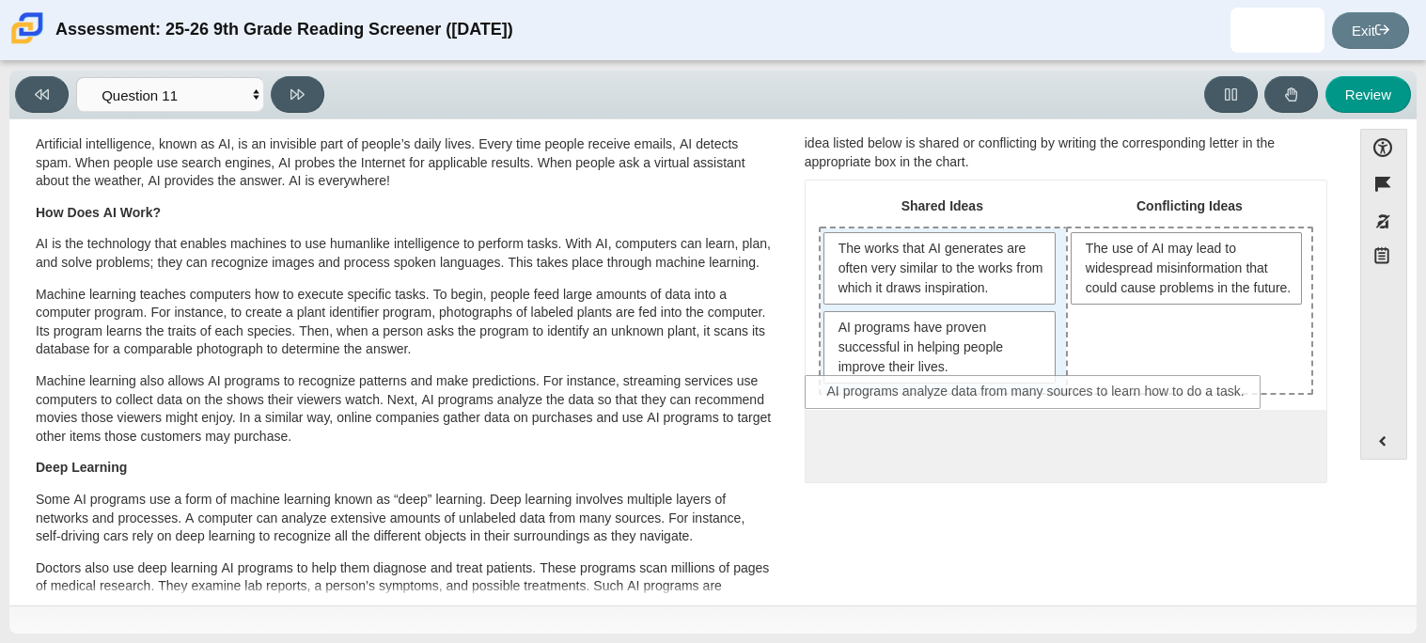
drag, startPoint x: 1043, startPoint y: 438, endPoint x: 1012, endPoint y: 384, distance: 61.4
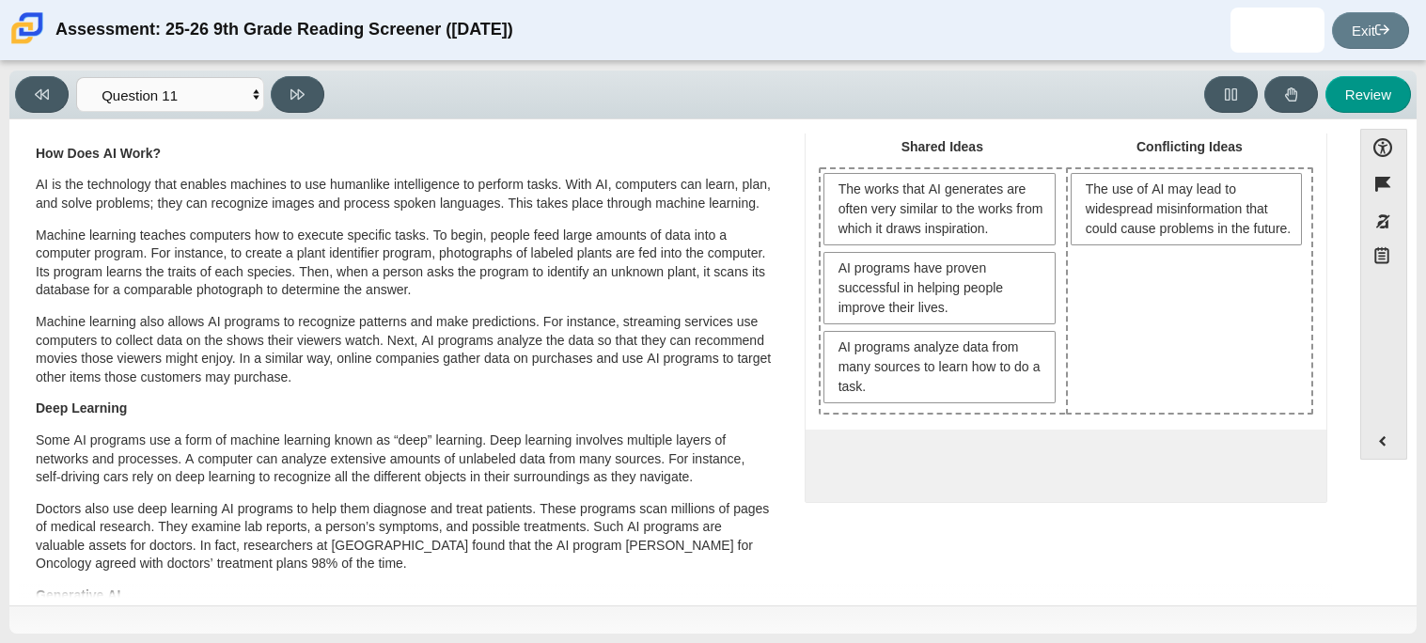
scroll to position [104, 0]
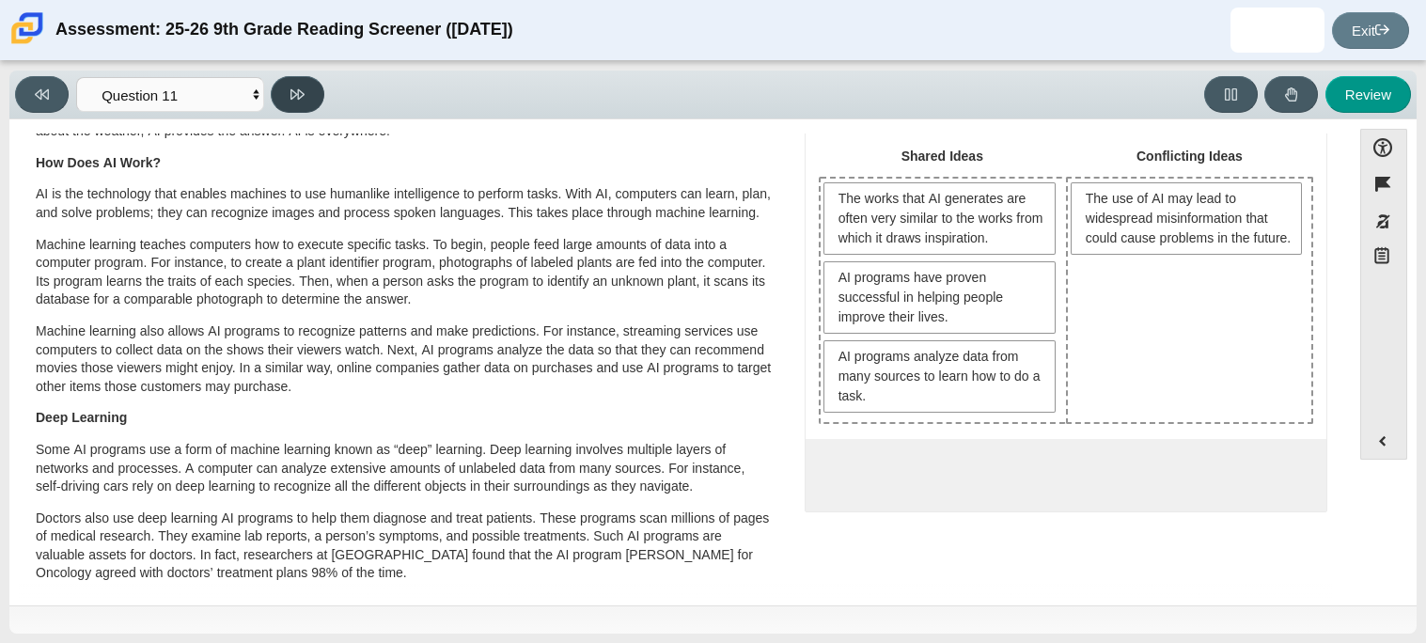
click at [314, 94] on button at bounding box center [298, 94] width 54 height 37
select select "c3effed4-44ce-4a19-bd96-1787f34e9b4c"
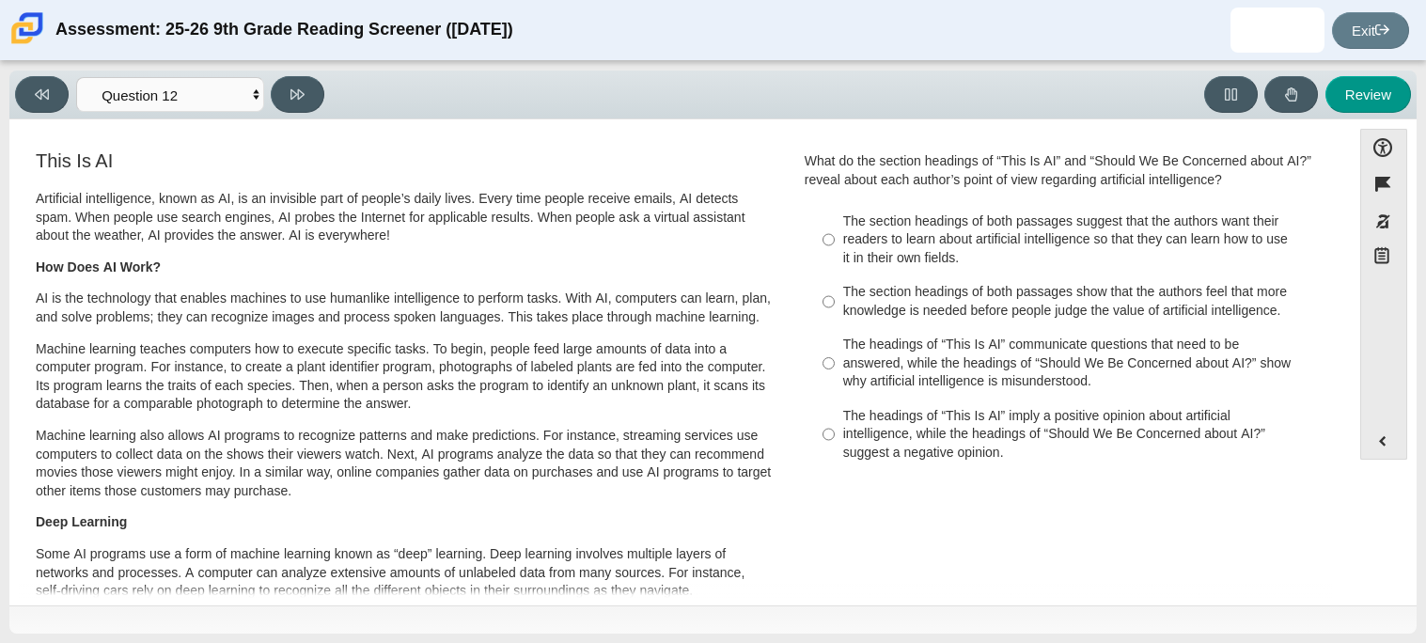
click at [948, 399] on label "The headings of “This Is AI” imply a positive opinion about artificial intellig…" at bounding box center [1067, 434] width 516 height 71
click at [835, 399] on input "The headings of “This Is AI” imply a positive opinion about artificial intellig…" at bounding box center [829, 434] width 12 height 71
radio input "true"
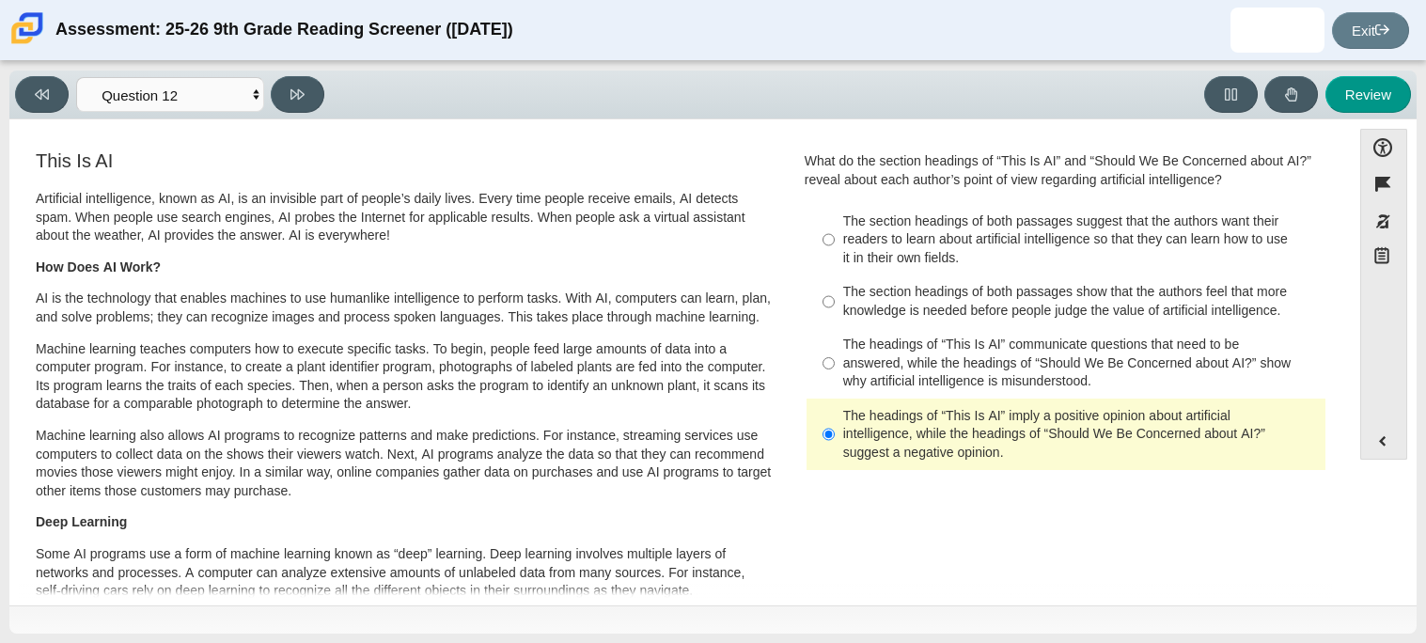
click at [919, 371] on div "The headings of “This Is AI” communicate questions that need to be answered, wh…" at bounding box center [1080, 363] width 475 height 55
click at [835, 371] on input "The headings of “This Is AI” communicate questions that need to be answered, wh…" at bounding box center [829, 363] width 12 height 71
radio input "true"
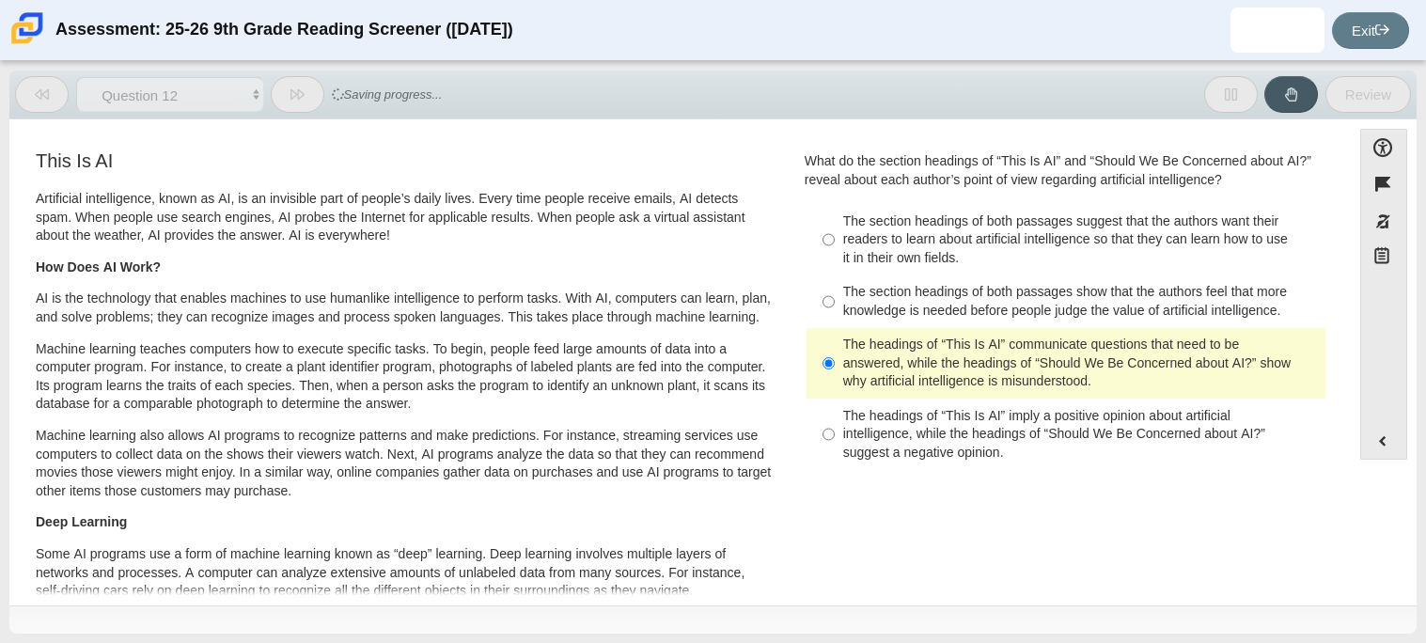
click at [957, 433] on div "The headings of “This Is AI” imply a positive opinion about artificial intellig…" at bounding box center [1080, 434] width 475 height 55
click at [835, 433] on input "The headings of “This Is AI” imply a positive opinion about artificial intellig…" at bounding box center [829, 434] width 12 height 71
radio input "true"
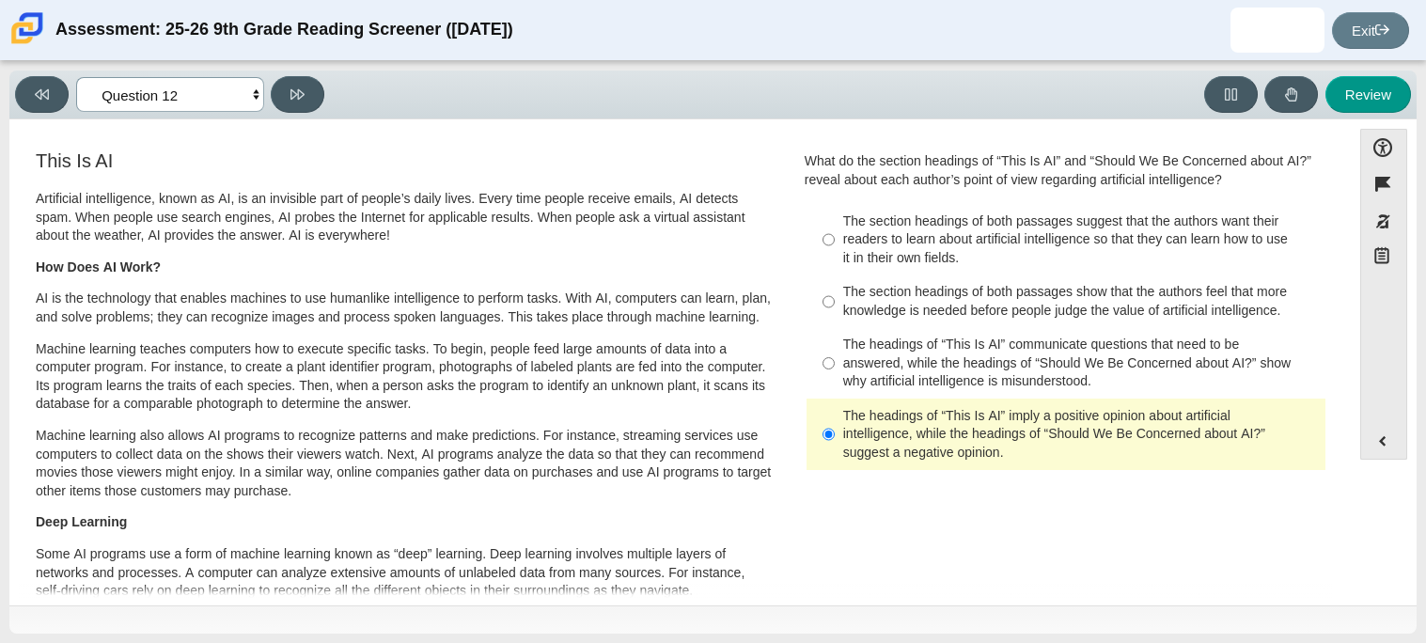
click at [183, 85] on select "Questions Question 1 Question 2 Question 3 Question 4 Question 5 Question 6 Que…" at bounding box center [170, 94] width 188 height 35
click at [76, 77] on select "Questions Question 1 Question 2 Question 3 Question 4 Question 5 Question 6 Que…" at bounding box center [170, 94] width 188 height 35
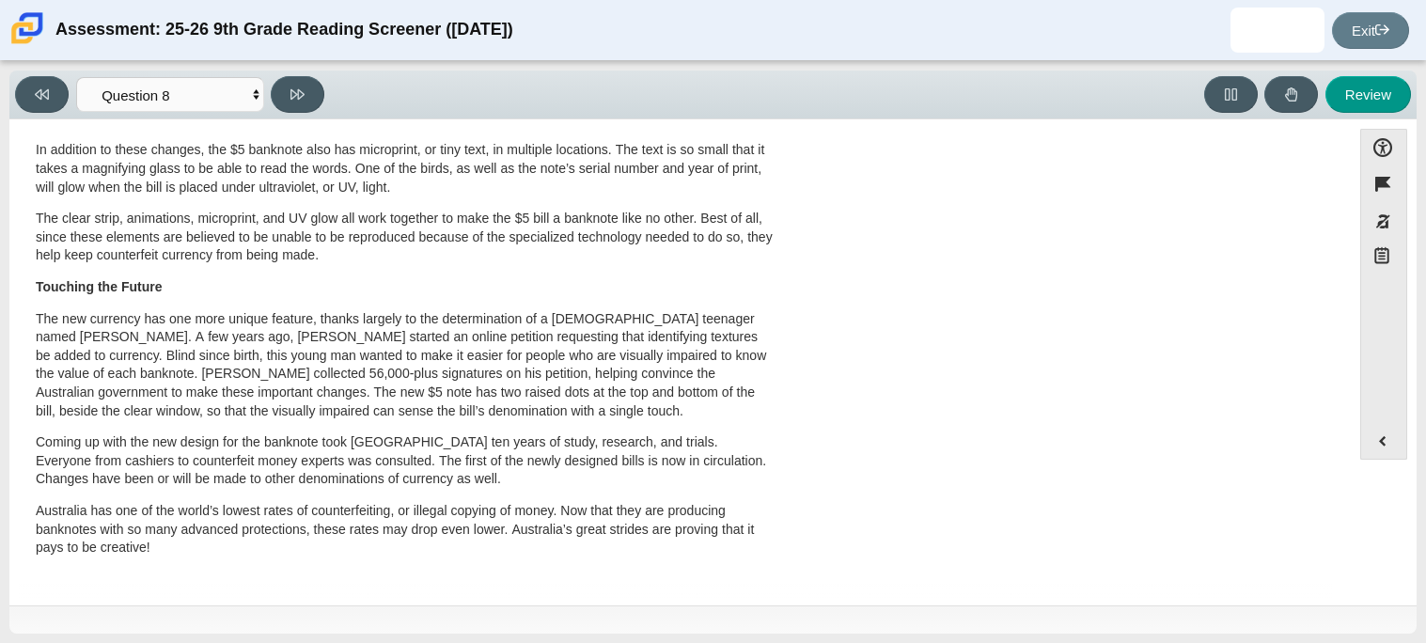
scroll to position [0, 0]
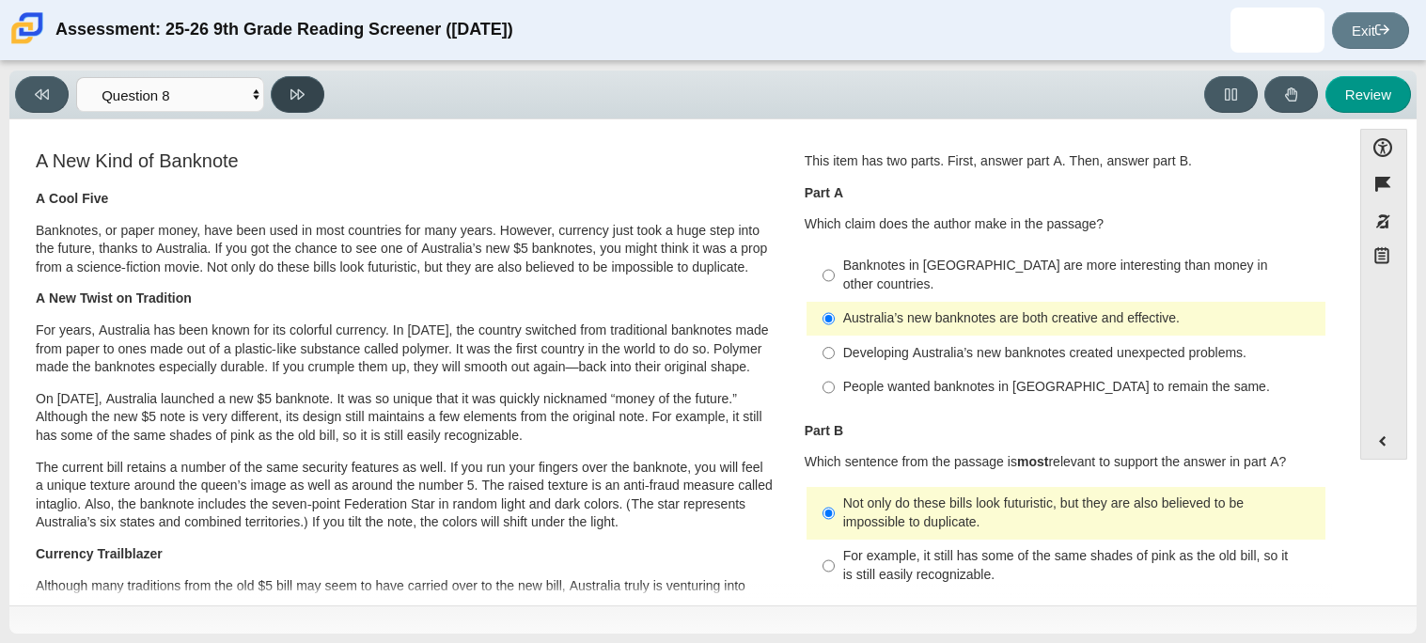
click at [310, 99] on button at bounding box center [298, 94] width 54 height 37
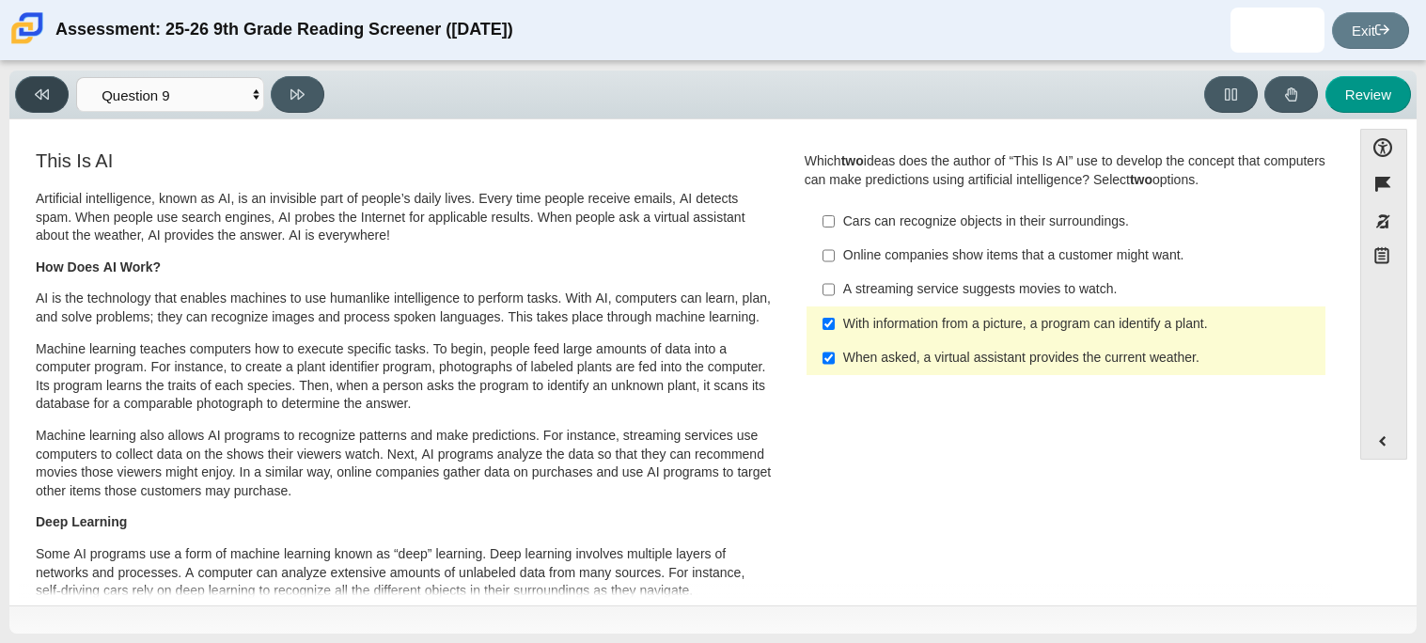
click at [51, 85] on button at bounding box center [42, 94] width 54 height 37
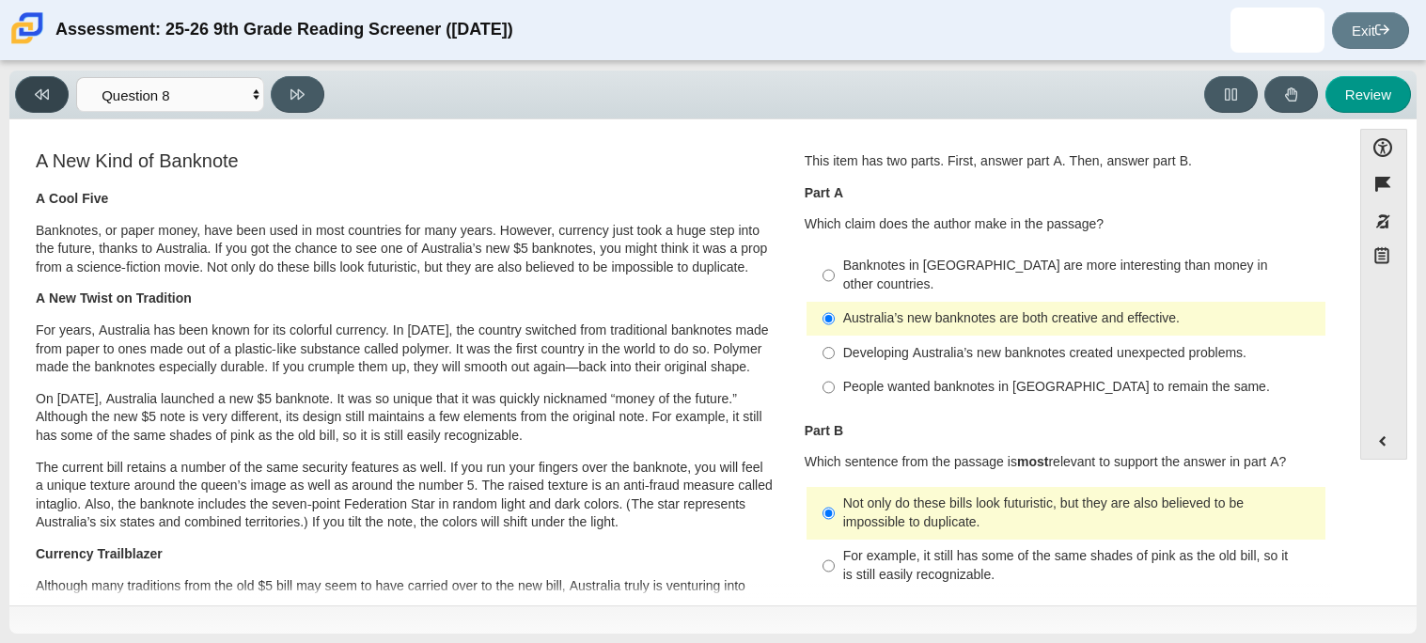
click at [51, 85] on button at bounding box center [42, 94] width 54 height 37
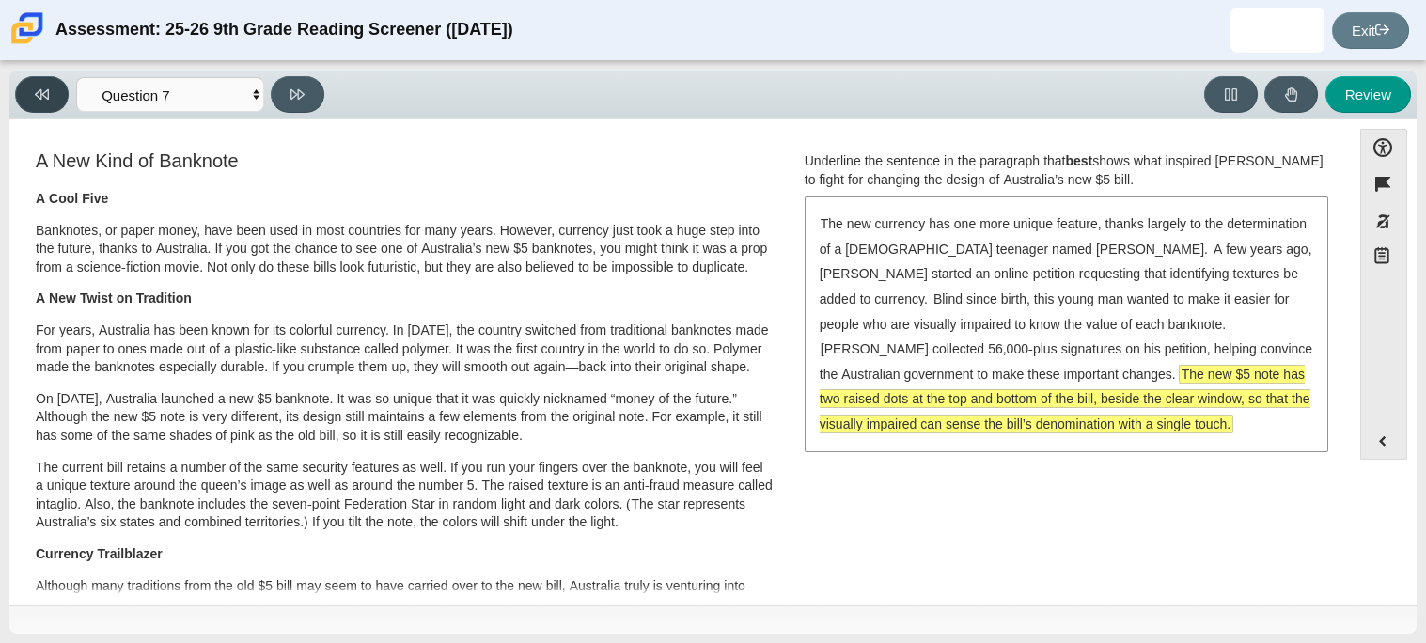
click at [52, 86] on button at bounding box center [42, 94] width 54 height 37
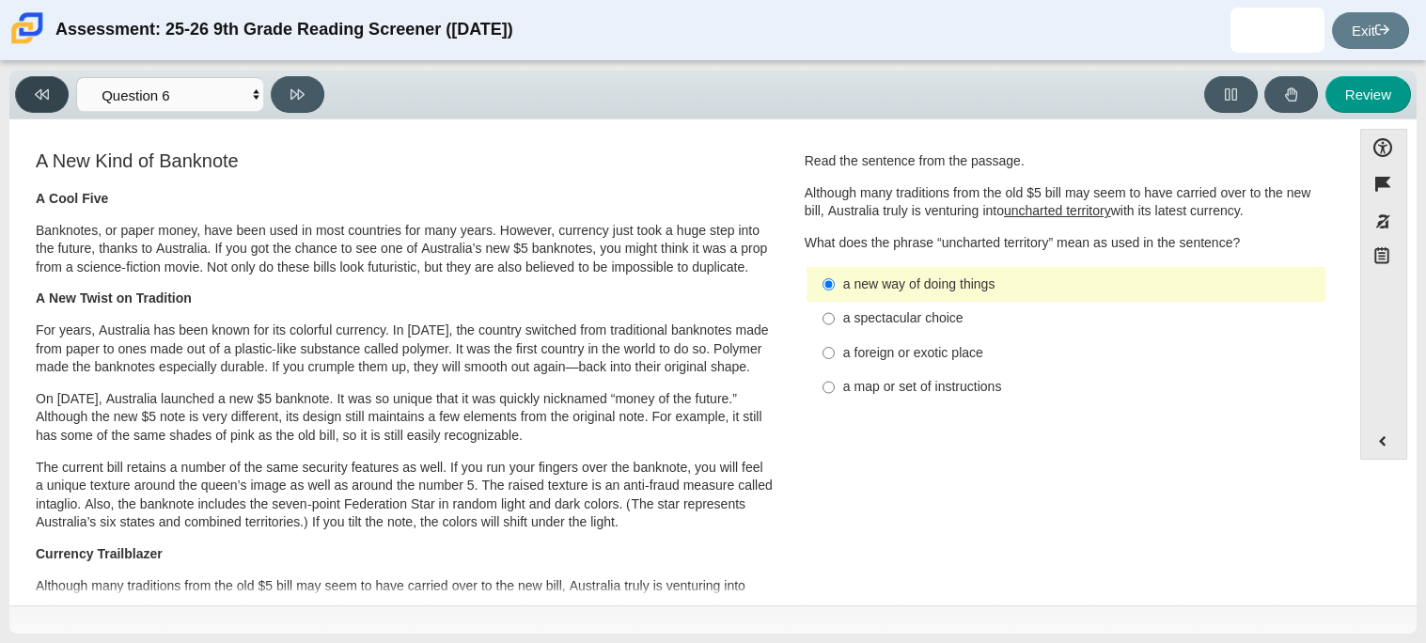
click at [52, 86] on button at bounding box center [42, 94] width 54 height 37
select select "e41f1a79-e29f-4095-8030-a53364015bed"
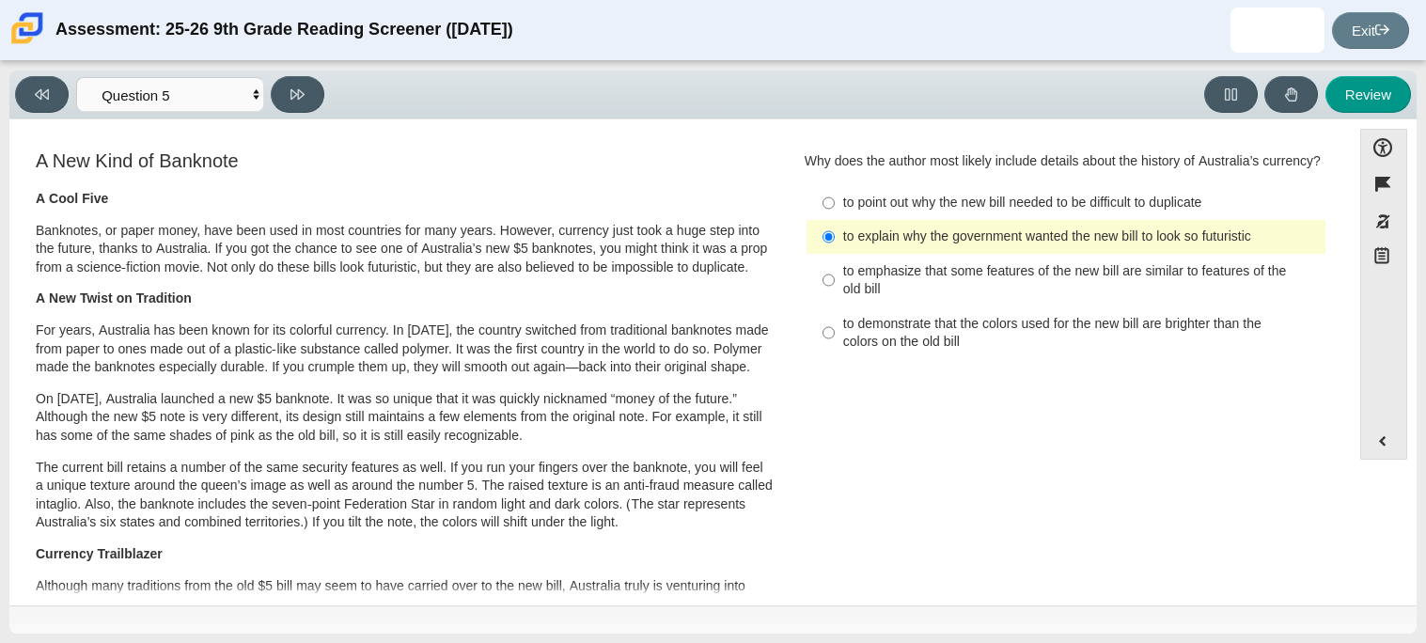
click at [586, 222] on p "Banknotes, or paper money, have been used in most countries for many years. How…" at bounding box center [405, 249] width 738 height 55
click at [1012, 195] on div "to point out why the new bill needed to be difficult to duplicate" at bounding box center [1080, 203] width 475 height 19
click at [835, 195] on input "to point out why the new bill needed to be difficult to duplicate to point out …" at bounding box center [829, 203] width 12 height 34
radio input "true"
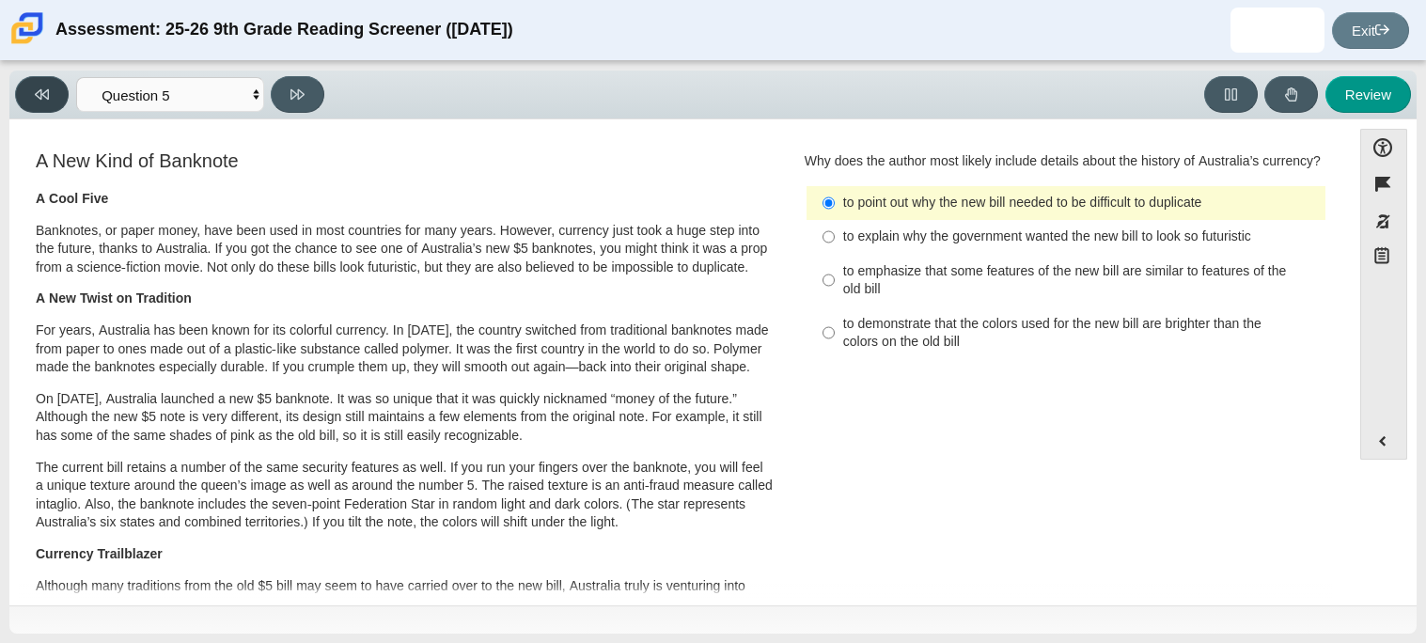
click at [48, 108] on button at bounding box center [42, 94] width 54 height 37
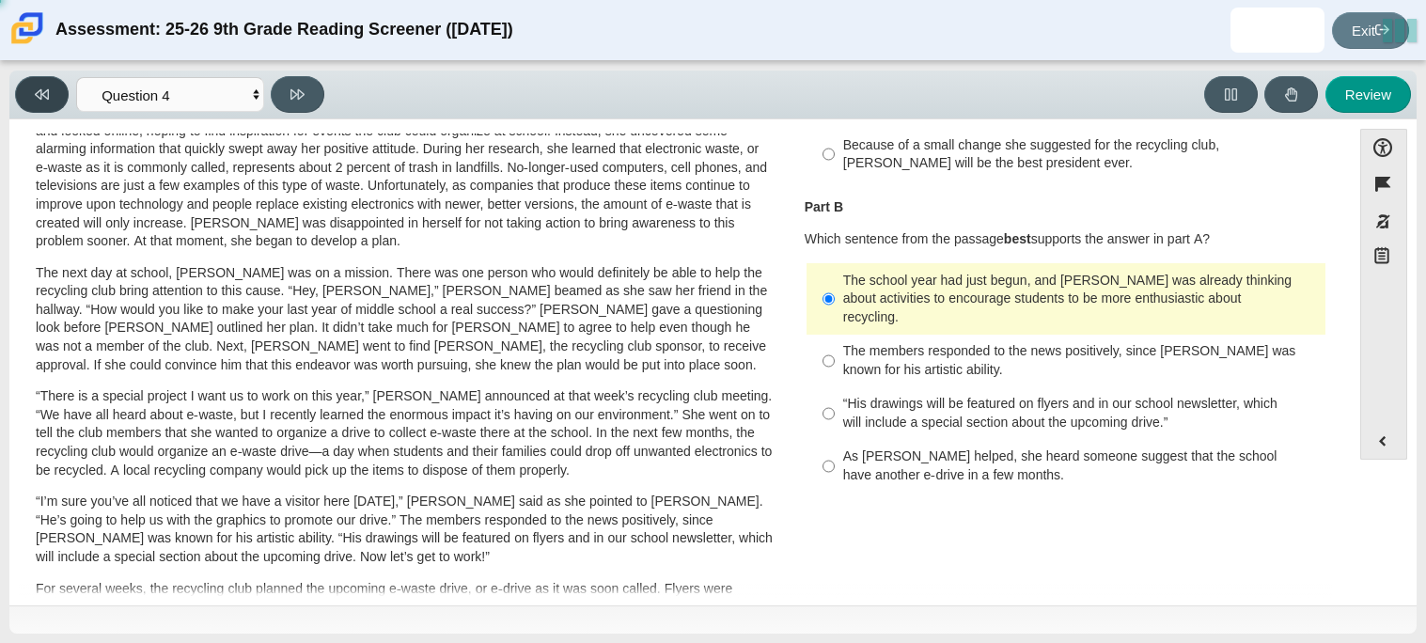
click at [48, 108] on button at bounding box center [42, 94] width 54 height 37
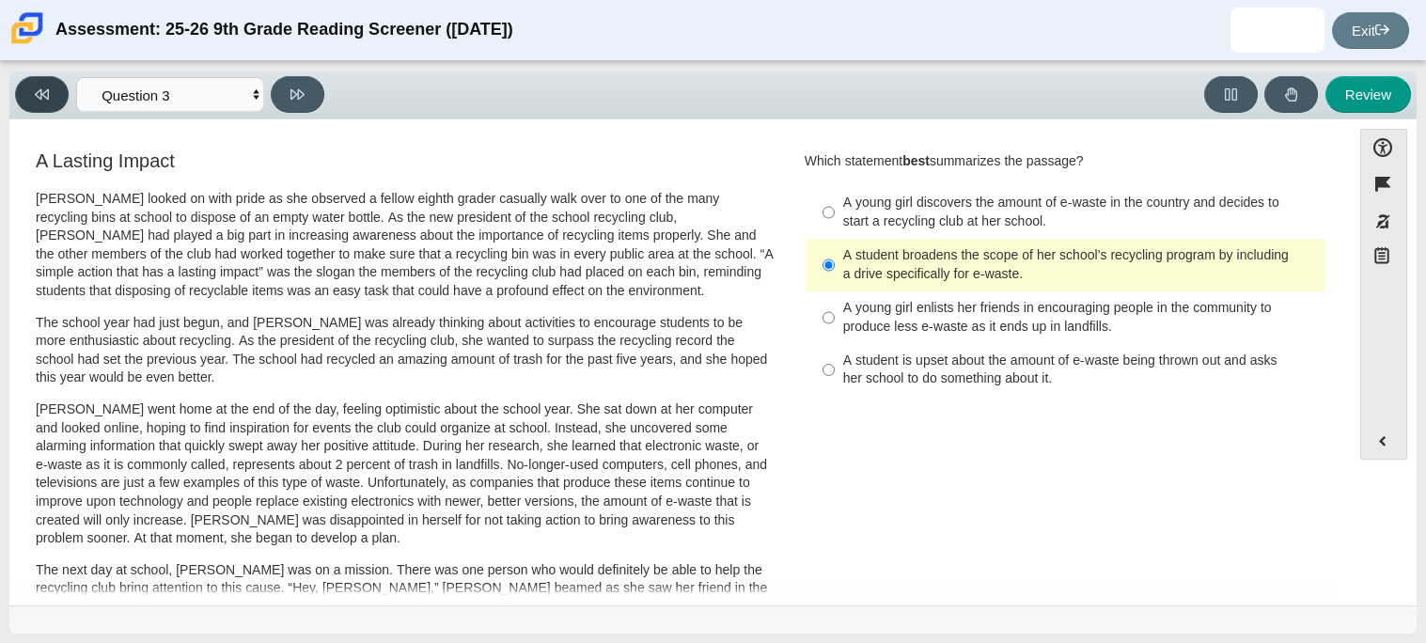
click at [39, 91] on icon at bounding box center [42, 94] width 14 height 14
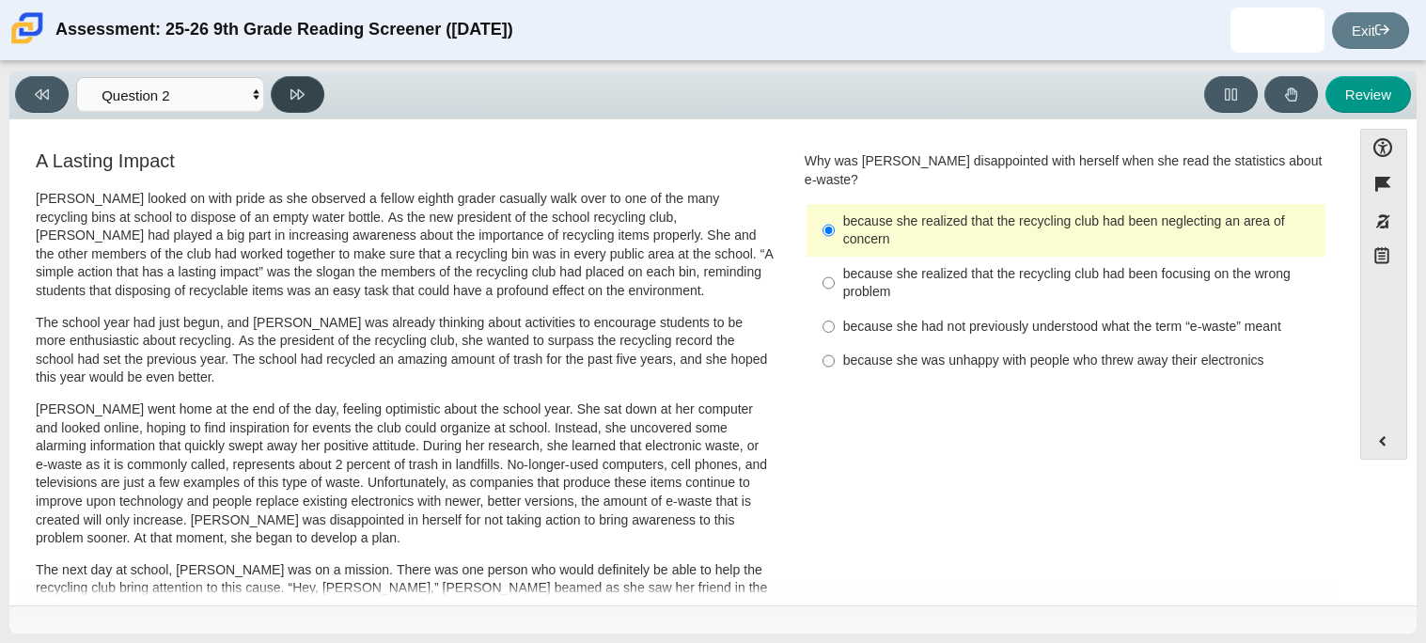
click at [303, 104] on button at bounding box center [298, 94] width 54 height 37
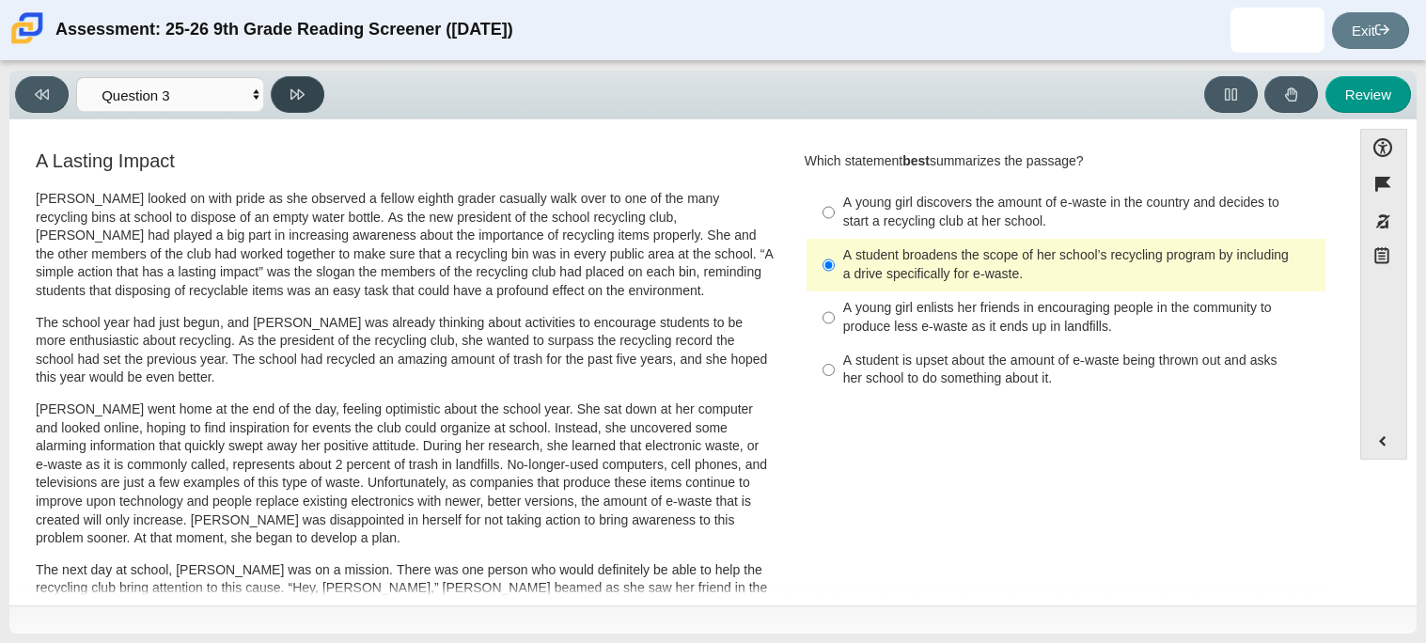
click at [303, 104] on button at bounding box center [298, 94] width 54 height 37
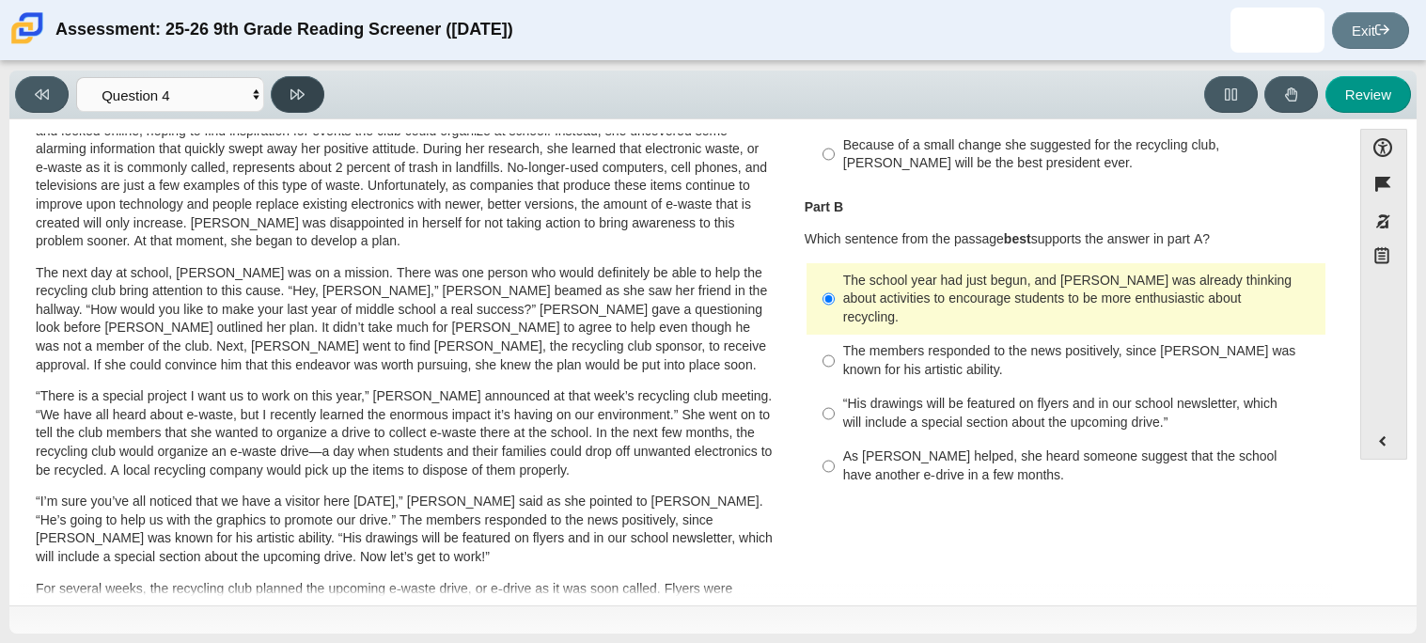
click at [304, 104] on button at bounding box center [298, 94] width 54 height 37
select select "e41f1a79-e29f-4095-8030-a53364015bed"
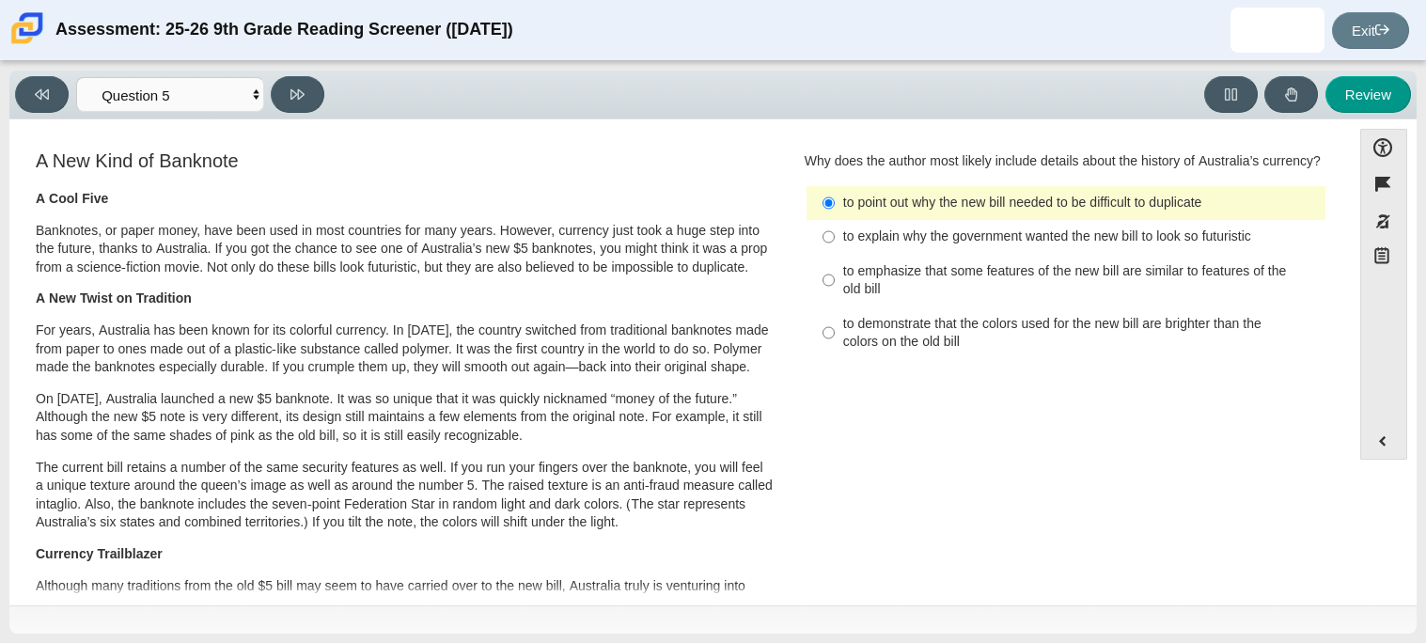
click at [885, 248] on label "to explain why the government wanted the new bill to look so futuristic to expl…" at bounding box center [1067, 237] width 516 height 34
click at [835, 248] on input "to explain why the government wanted the new bill to look so futuristic to expl…" at bounding box center [829, 237] width 12 height 34
radio input "true"
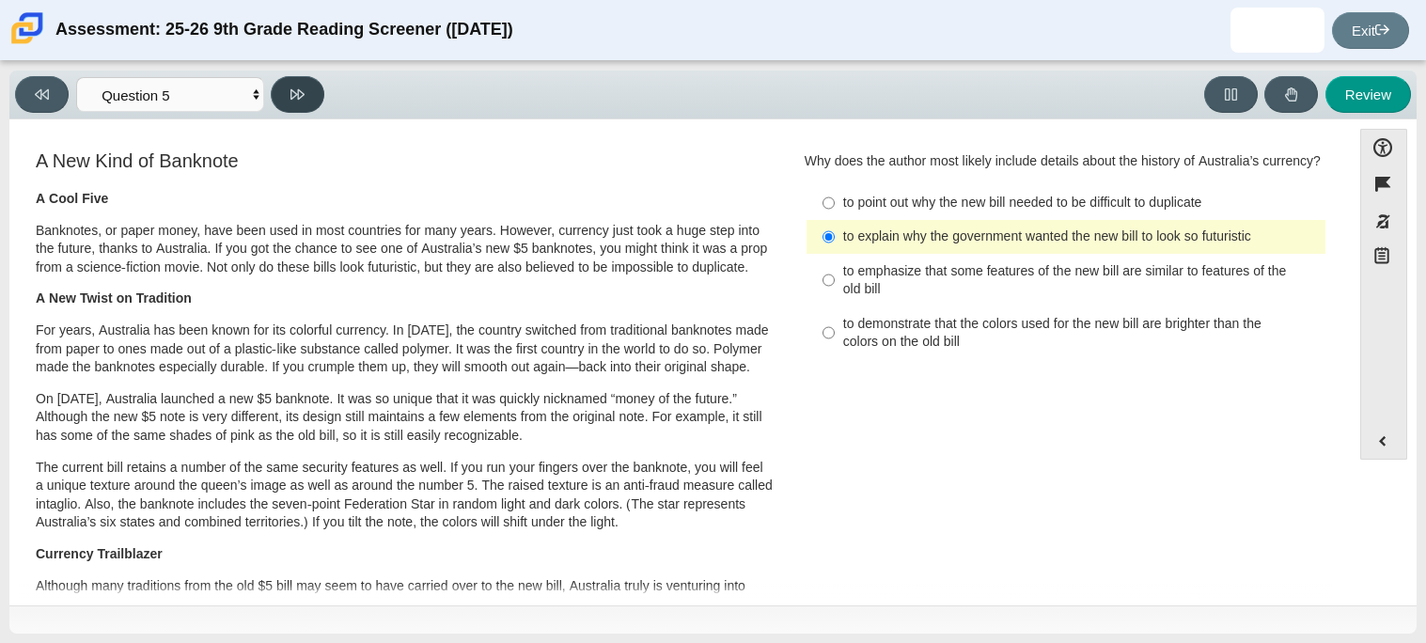
click at [302, 112] on button at bounding box center [298, 94] width 54 height 37
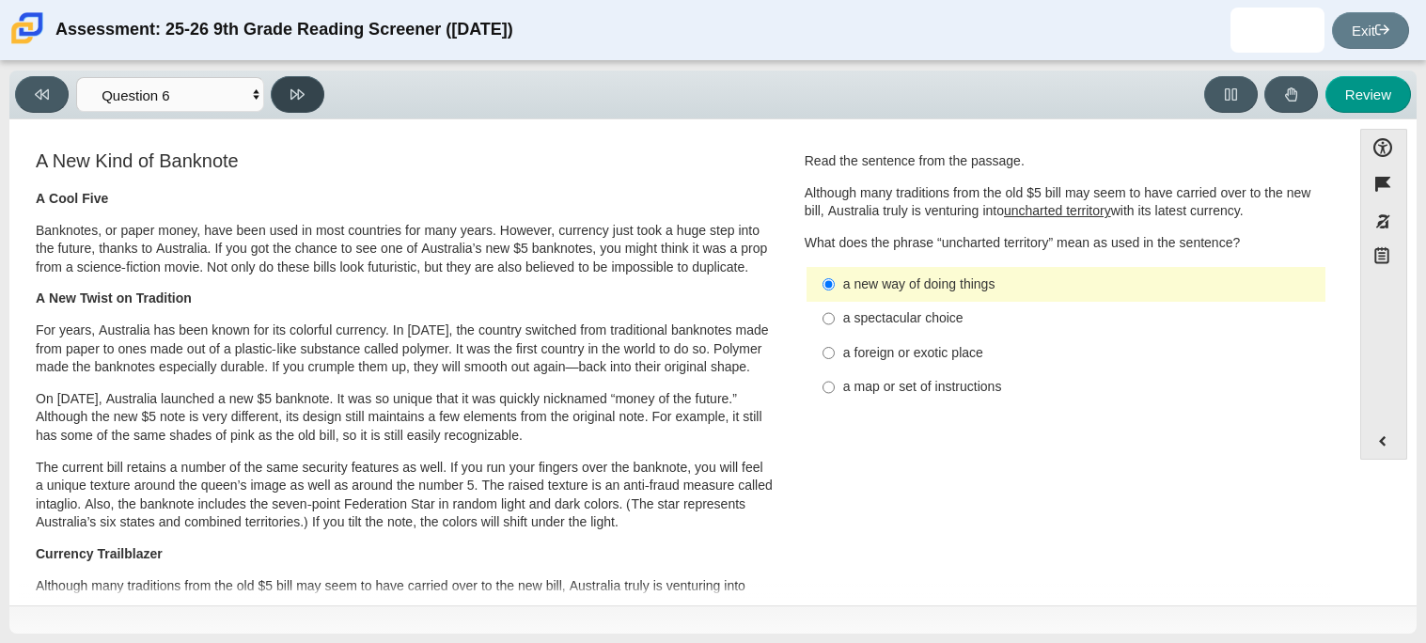
click at [302, 112] on button at bounding box center [298, 94] width 54 height 37
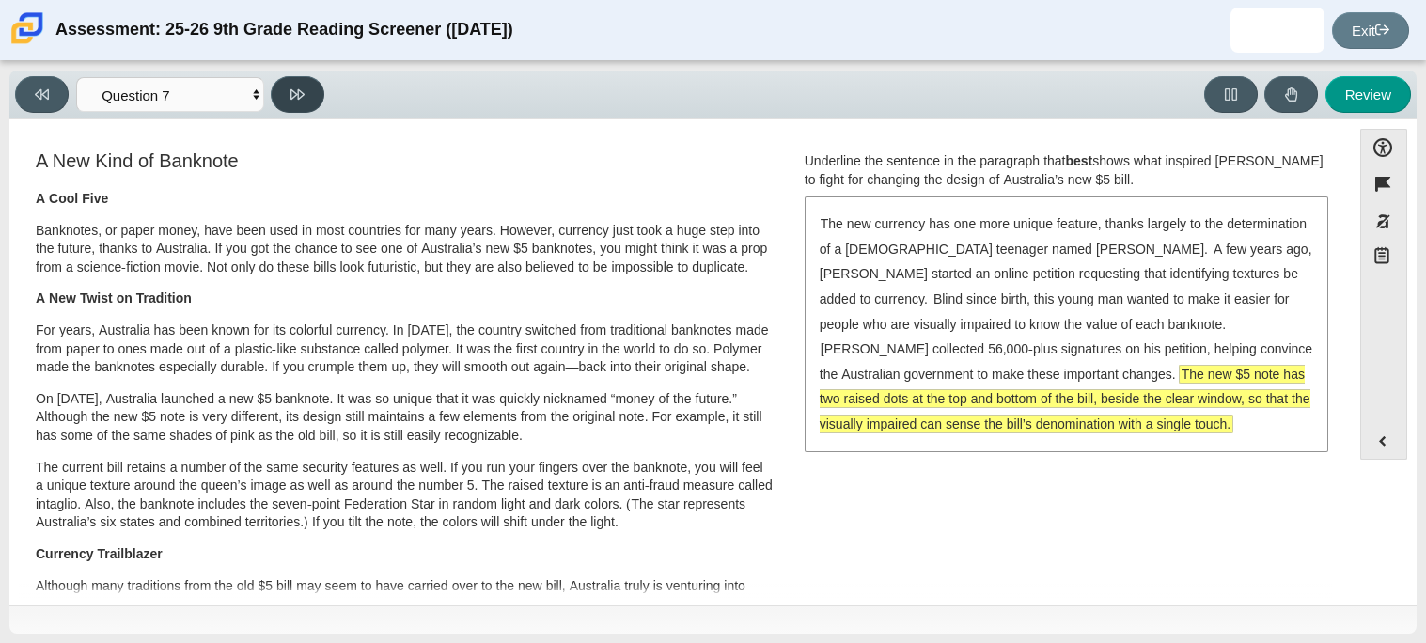
click at [302, 112] on button at bounding box center [298, 94] width 54 height 37
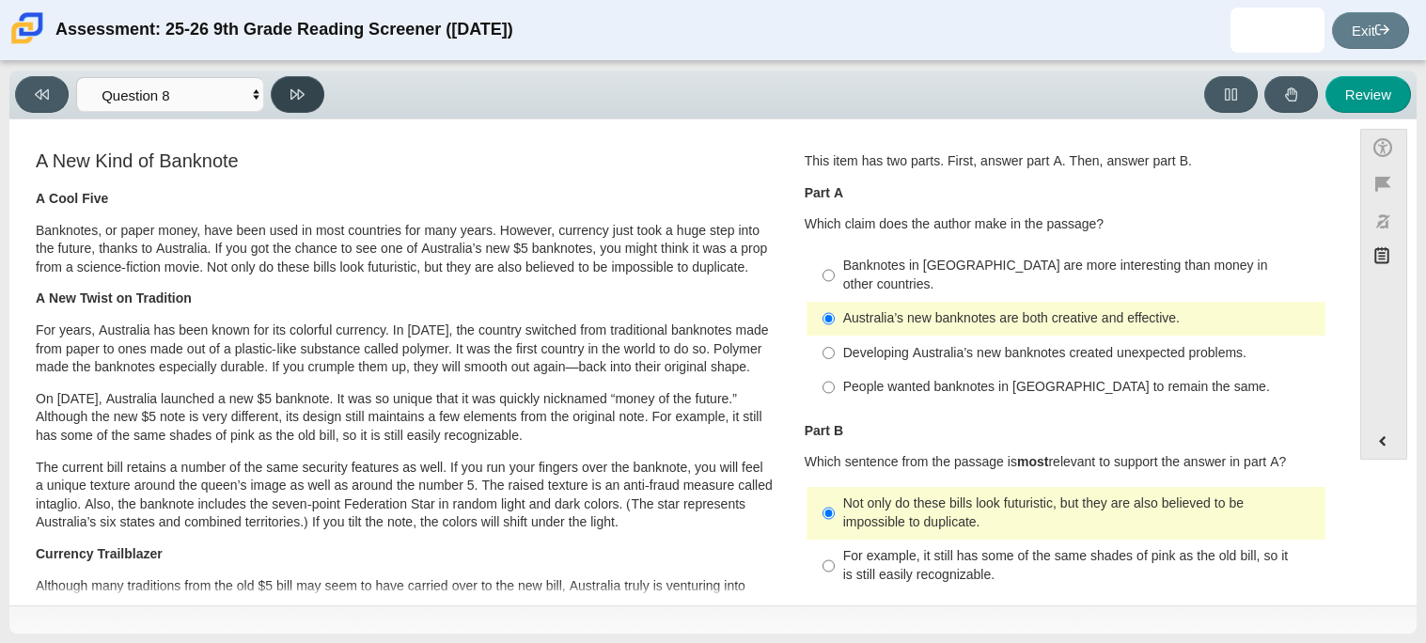
click at [302, 112] on button at bounding box center [298, 94] width 54 height 37
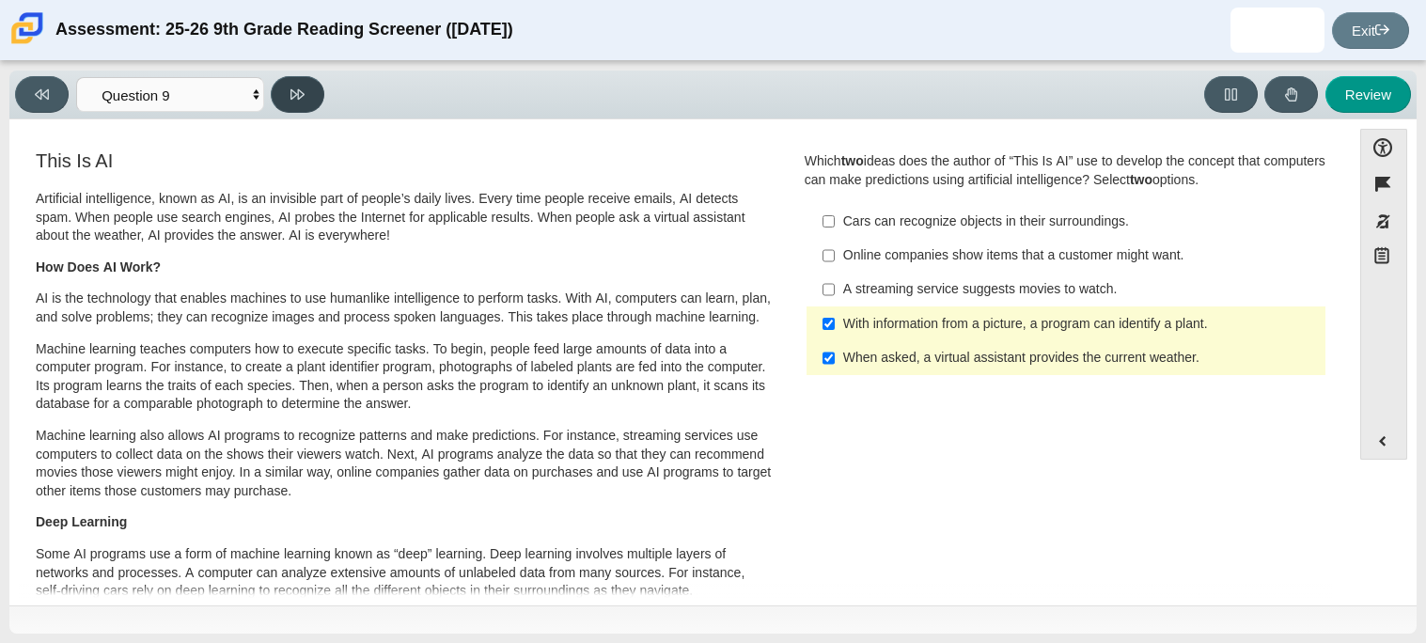
click at [302, 112] on button at bounding box center [298, 94] width 54 height 37
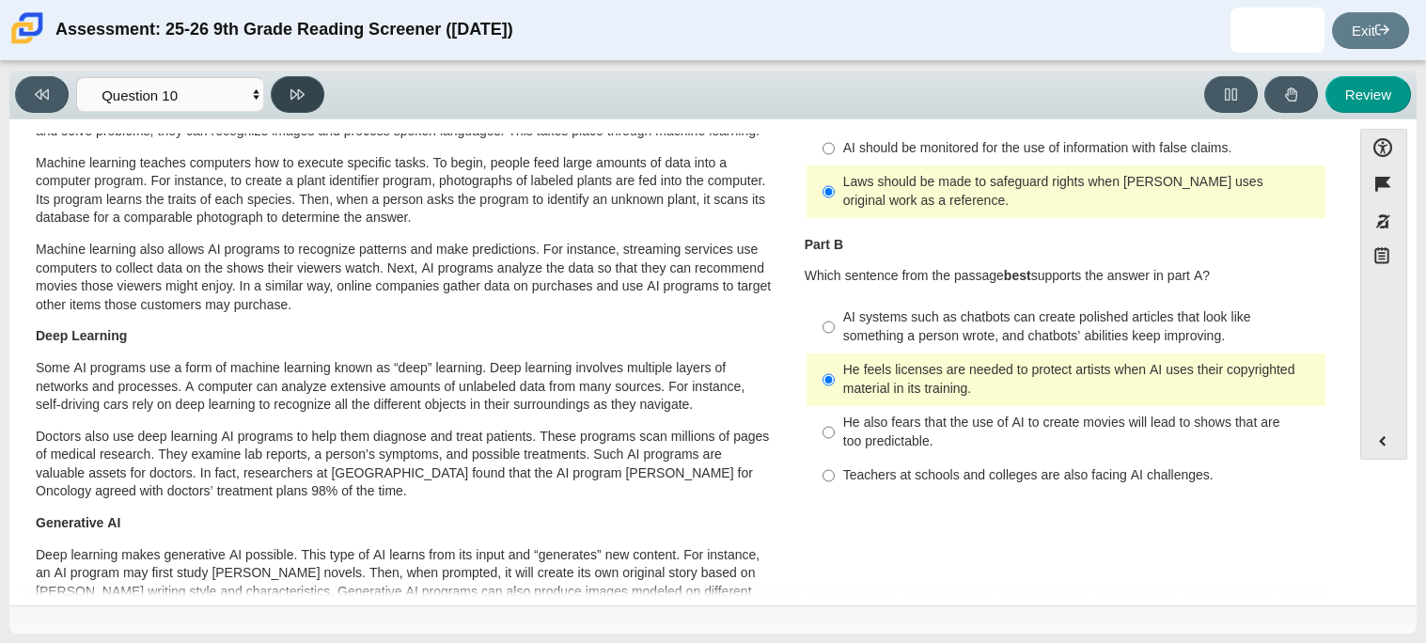
click at [302, 112] on button at bounding box center [298, 94] width 54 height 37
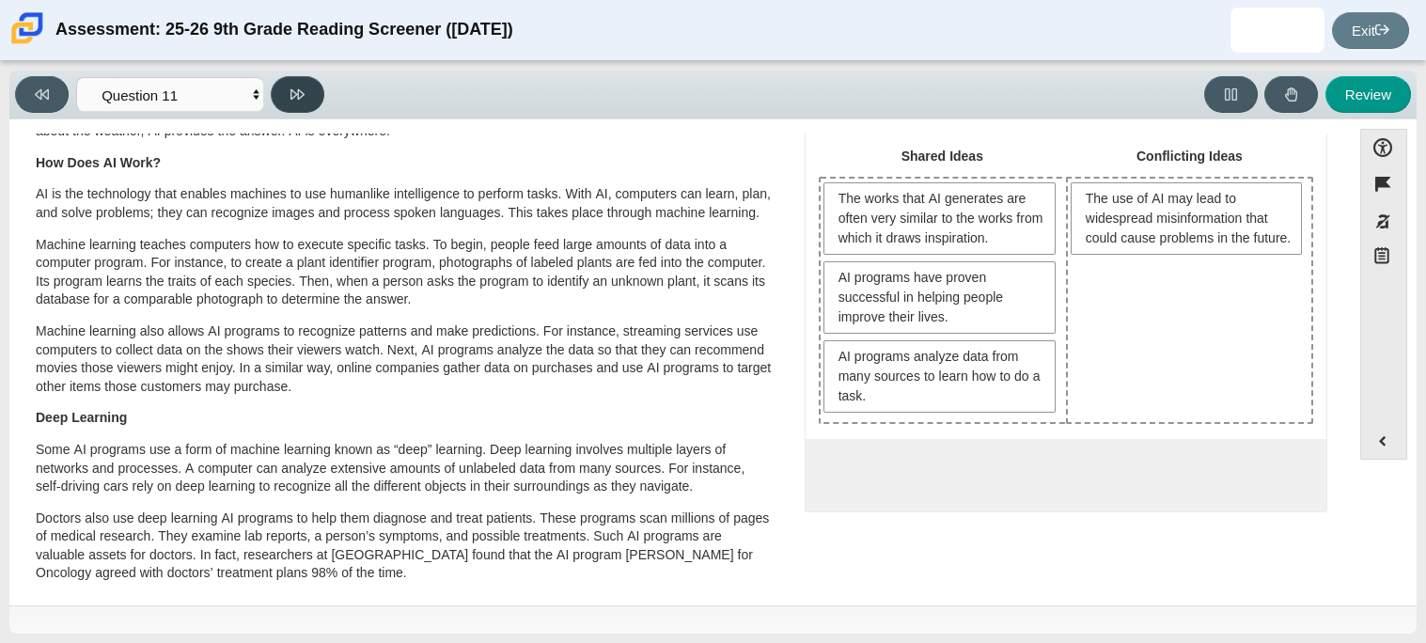
click at [302, 112] on button at bounding box center [298, 94] width 54 height 37
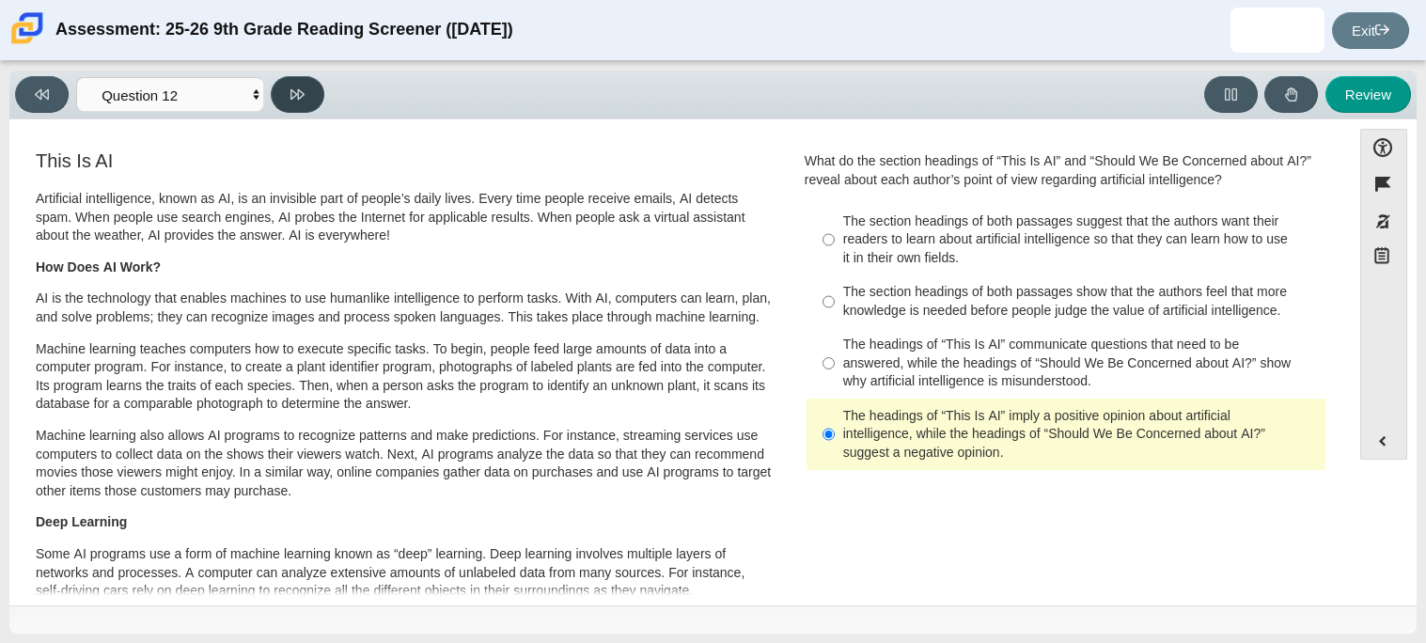
click at [302, 112] on button at bounding box center [298, 94] width 54 height 37
select select "review"
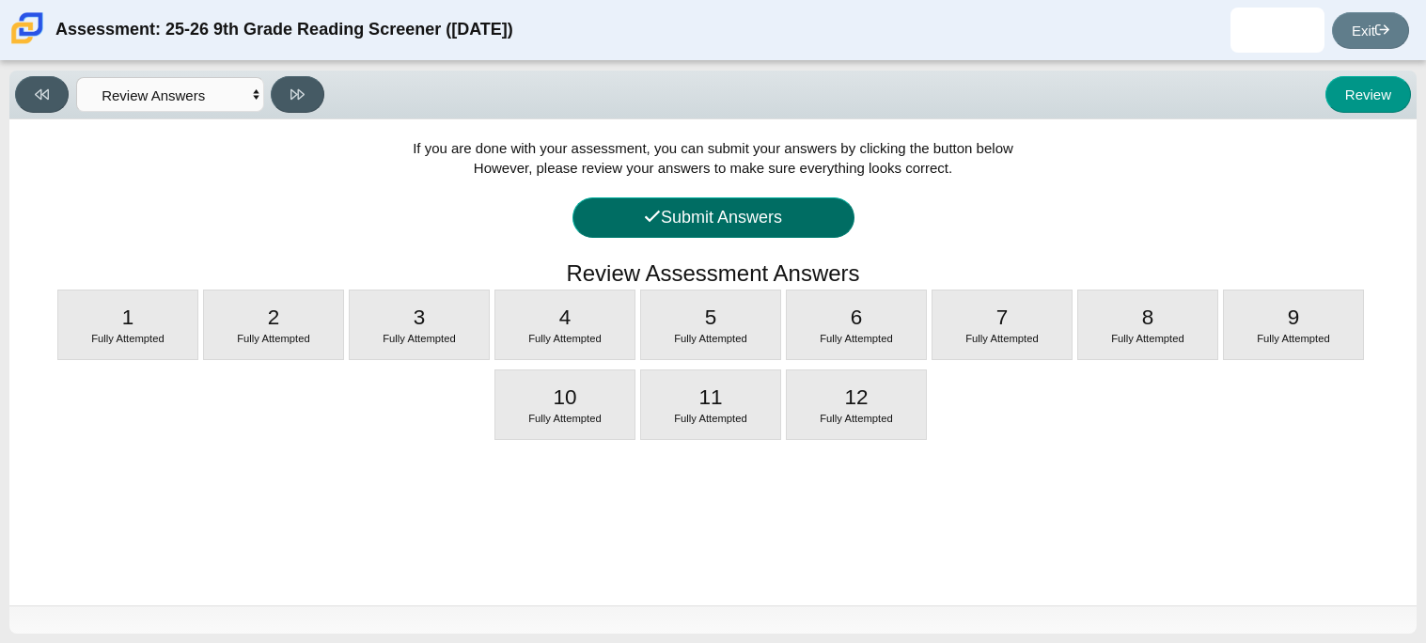
click at [791, 224] on button "Submit Answers" at bounding box center [713, 217] width 282 height 40
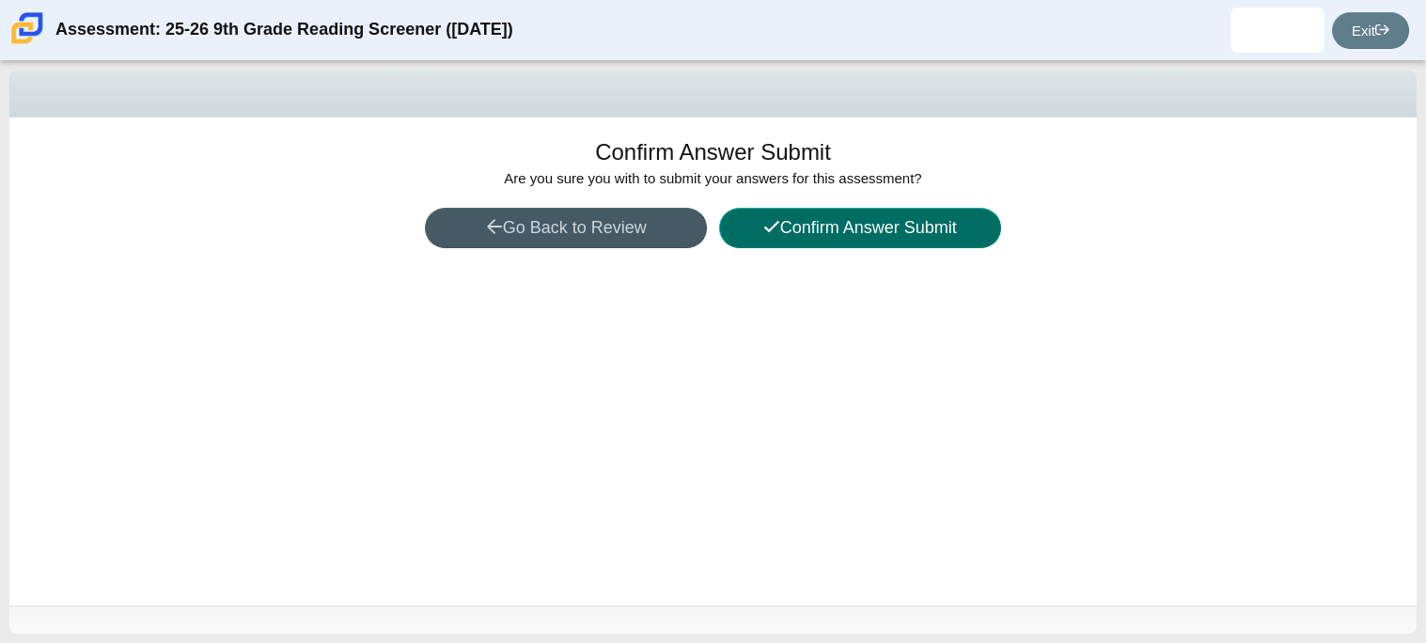
click at [794, 233] on button "Confirm Answer Submit" at bounding box center [860, 228] width 282 height 40
